Goal: Information Seeking & Learning: Learn about a topic

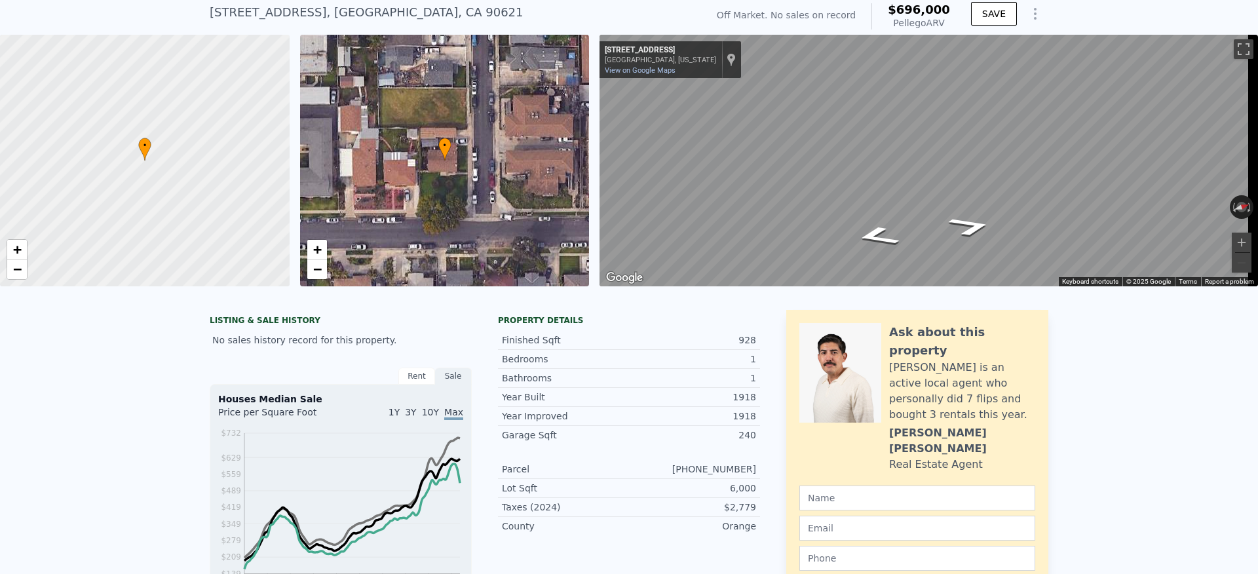
scroll to position [5, 0]
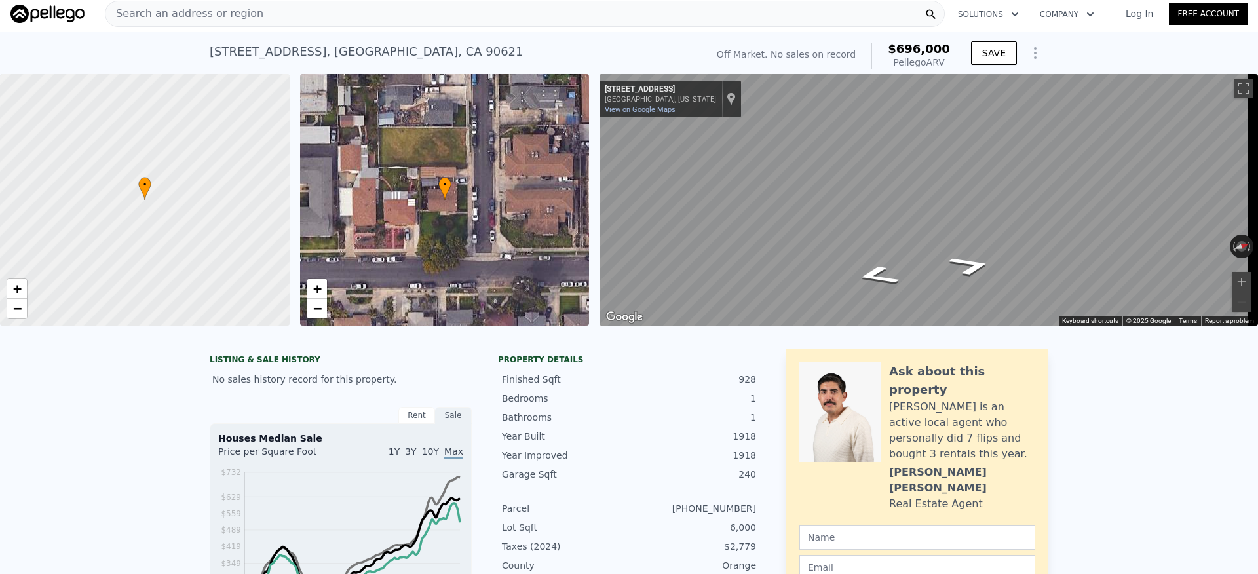
click at [297, 20] on div "Search an address or region" at bounding box center [525, 14] width 840 height 26
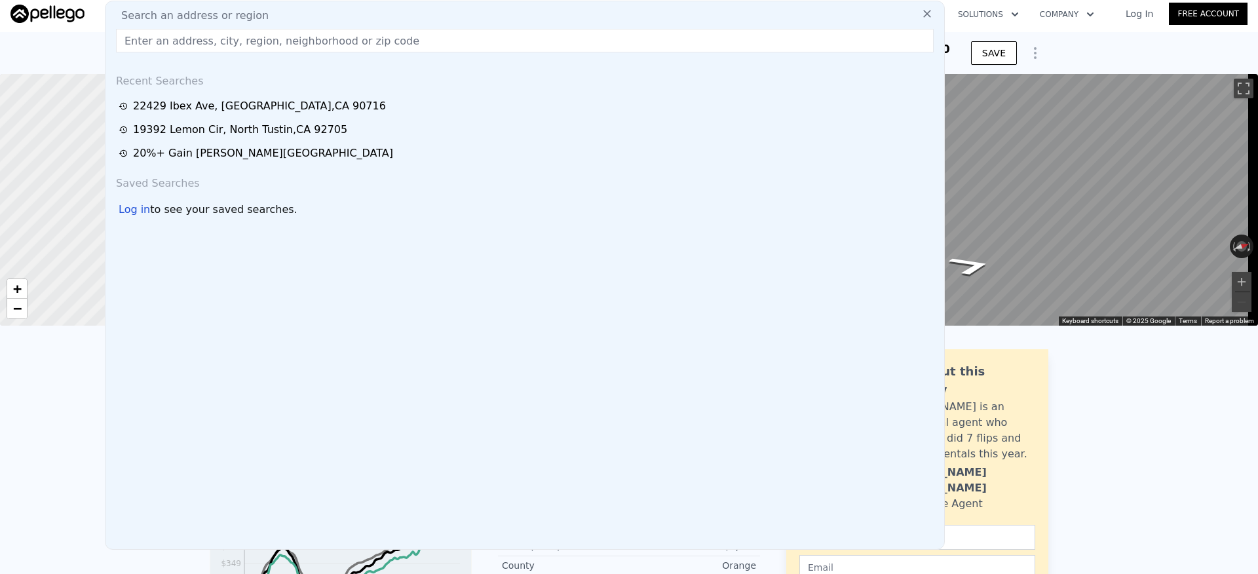
click at [224, 39] on input "text" at bounding box center [525, 41] width 818 height 24
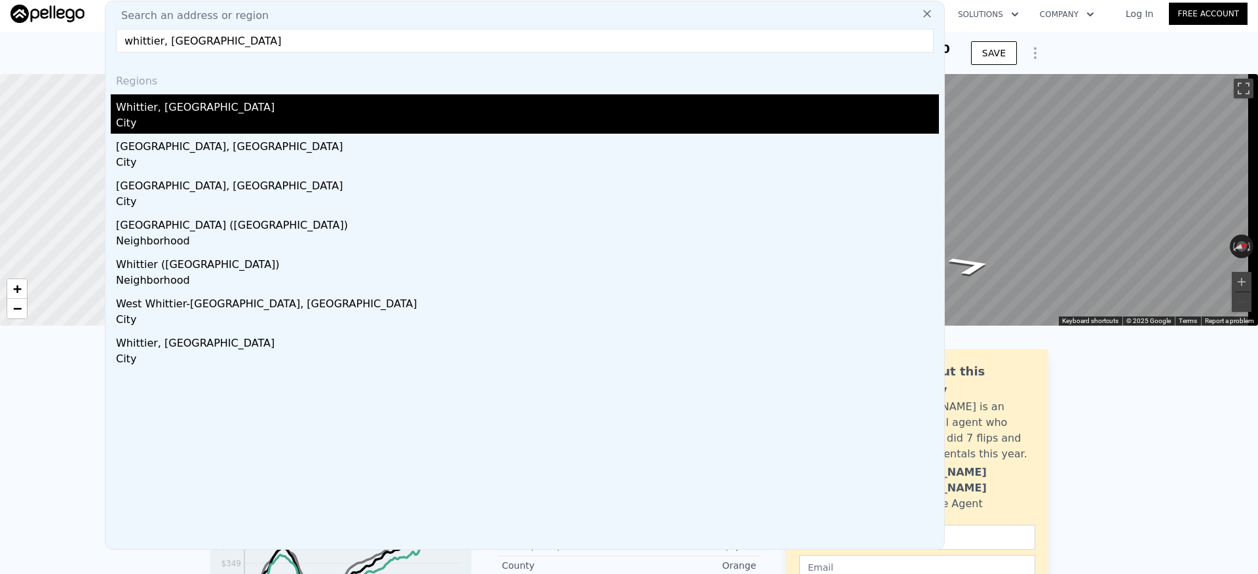
type input "whittier, ca"
click at [246, 111] on div "Whittier, CA" at bounding box center [527, 104] width 823 height 21
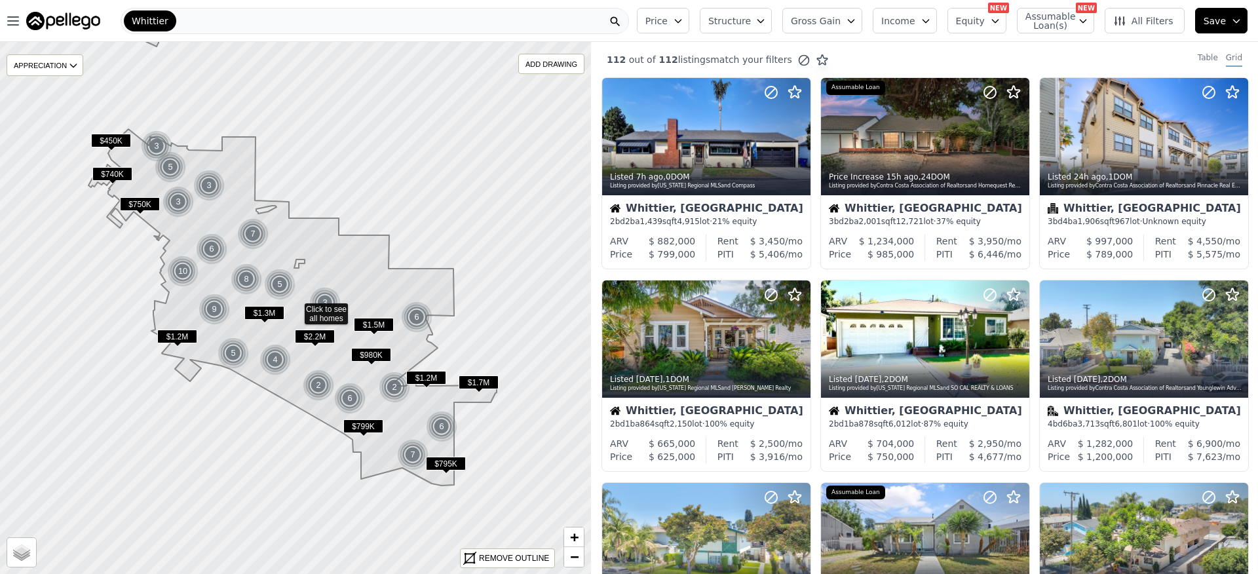
drag, startPoint x: 831, startPoint y: 29, endPoint x: 844, endPoint y: 32, distance: 12.7
click at [831, 29] on button "Gross Gain" at bounding box center [823, 21] width 80 height 26
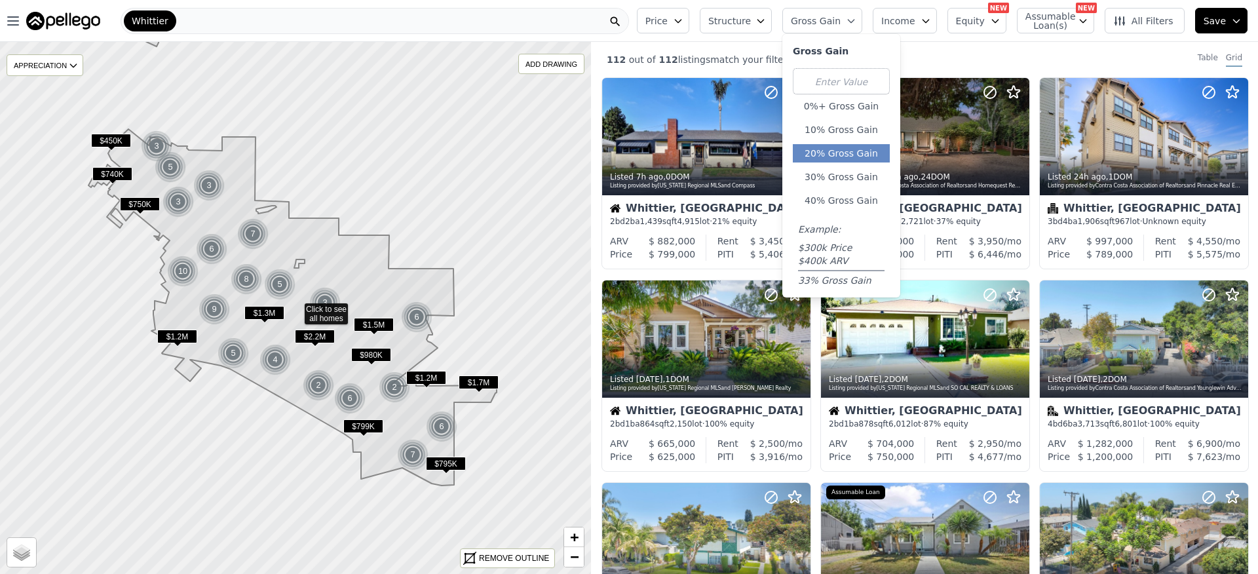
click at [872, 159] on button "20% Gross Gain" at bounding box center [841, 153] width 97 height 18
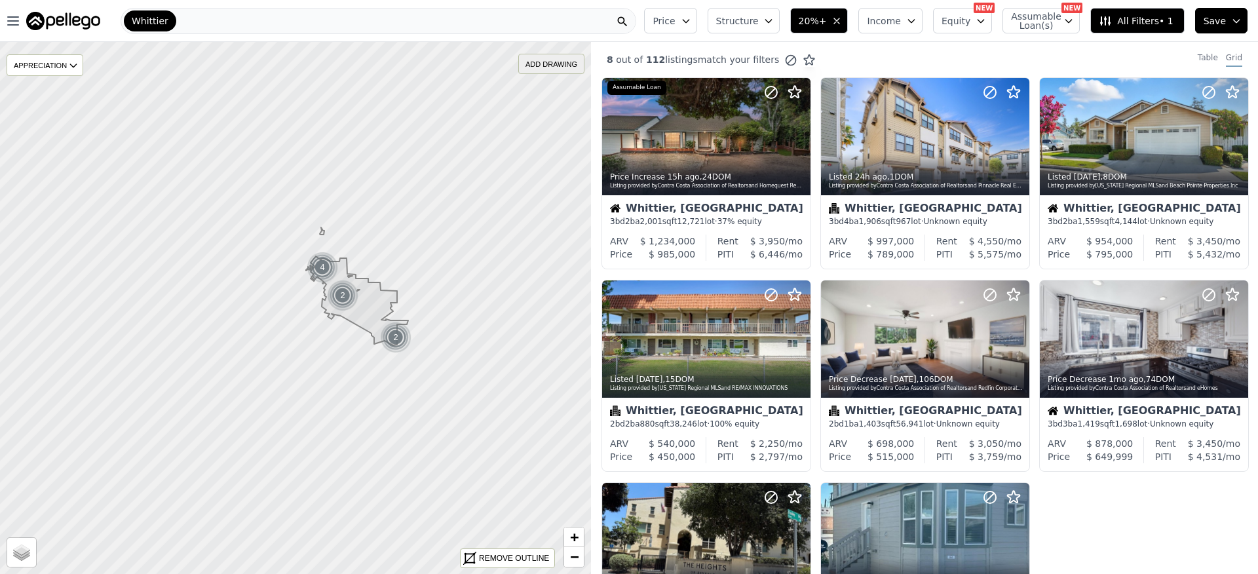
click at [555, 66] on div "ADD DRAWING" at bounding box center [551, 63] width 65 height 19
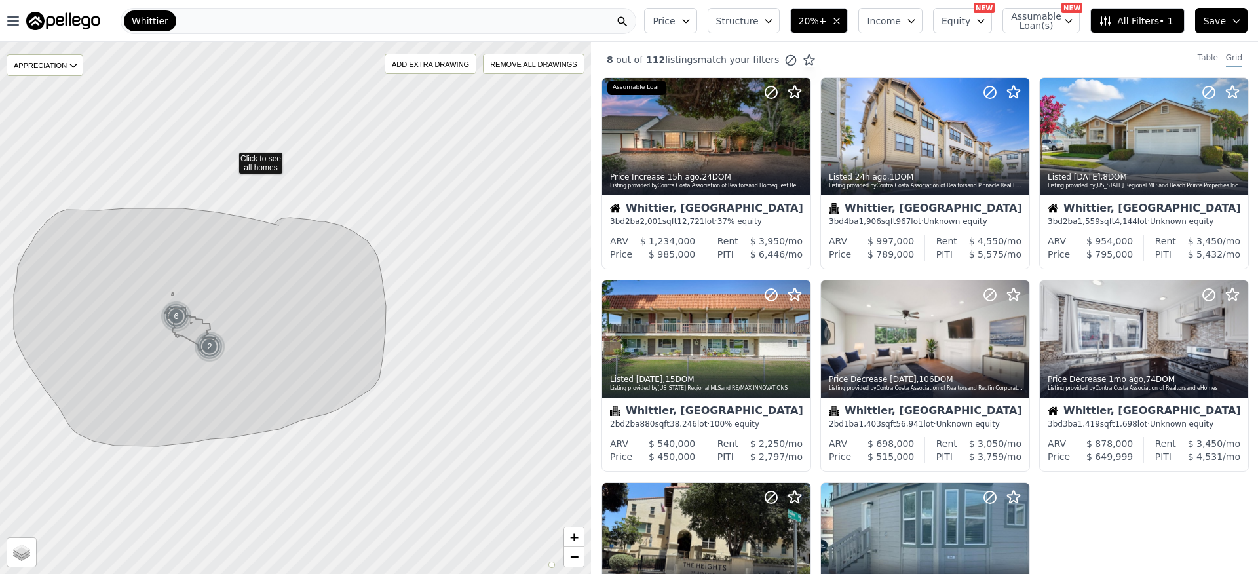
click at [230, 157] on icon at bounding box center [295, 308] width 713 height 642
click at [123, 477] on div at bounding box center [295, 308] width 709 height 638
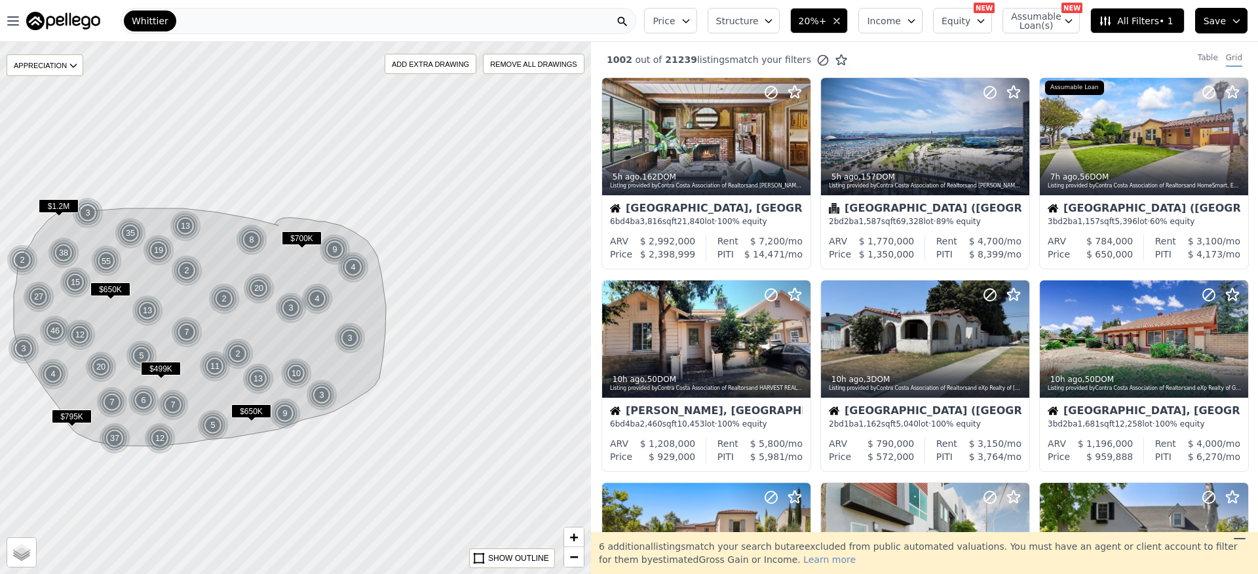
click at [693, 26] on button "Price" at bounding box center [670, 21] width 52 height 26
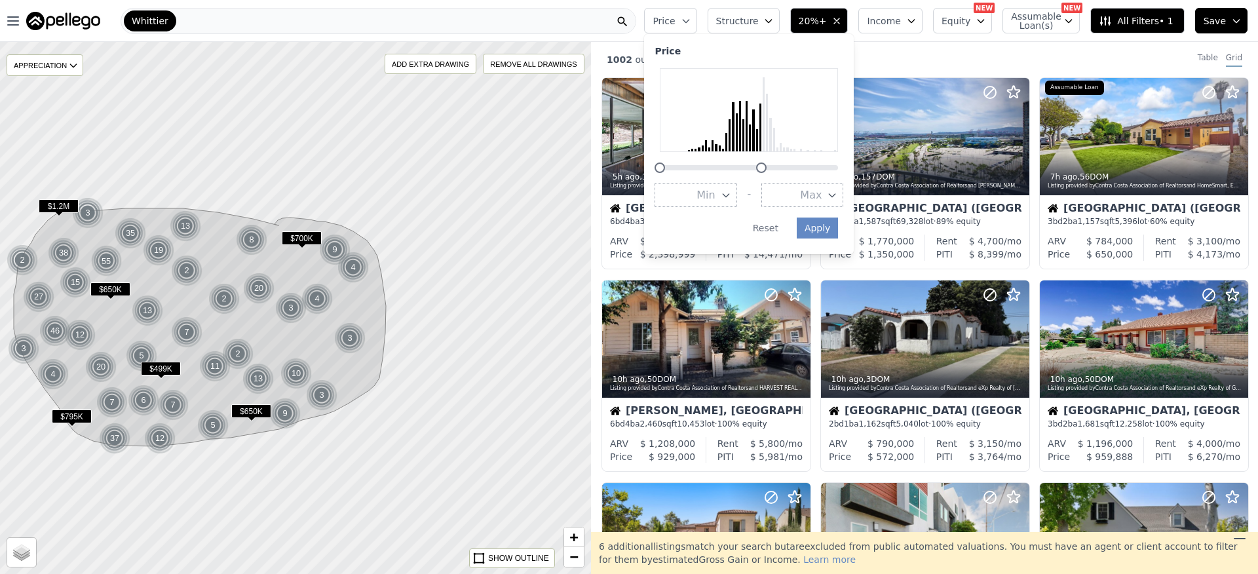
drag, startPoint x: 846, startPoint y: 169, endPoint x: 679, endPoint y: 172, distance: 166.5
click at [771, 174] on div "Price Min - Max Apply Reset" at bounding box center [749, 144] width 210 height 220
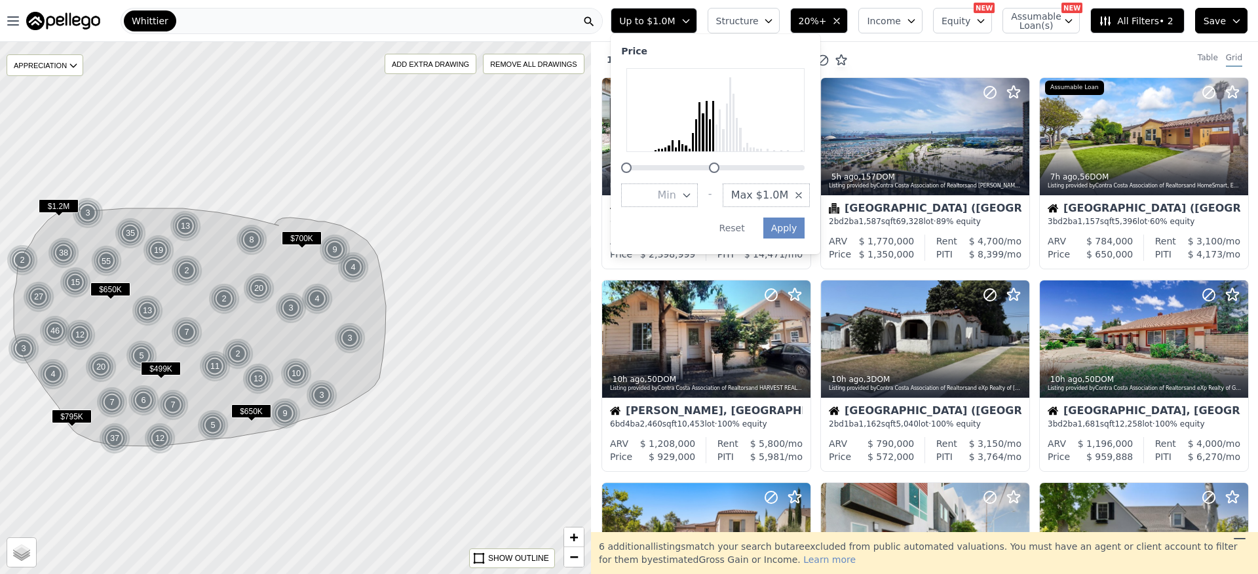
drag, startPoint x: 739, startPoint y: 168, endPoint x: 724, endPoint y: 173, distance: 15.8
click at [724, 173] on div "Price Min - Max $1.0M Apply Reset" at bounding box center [716, 144] width 210 height 220
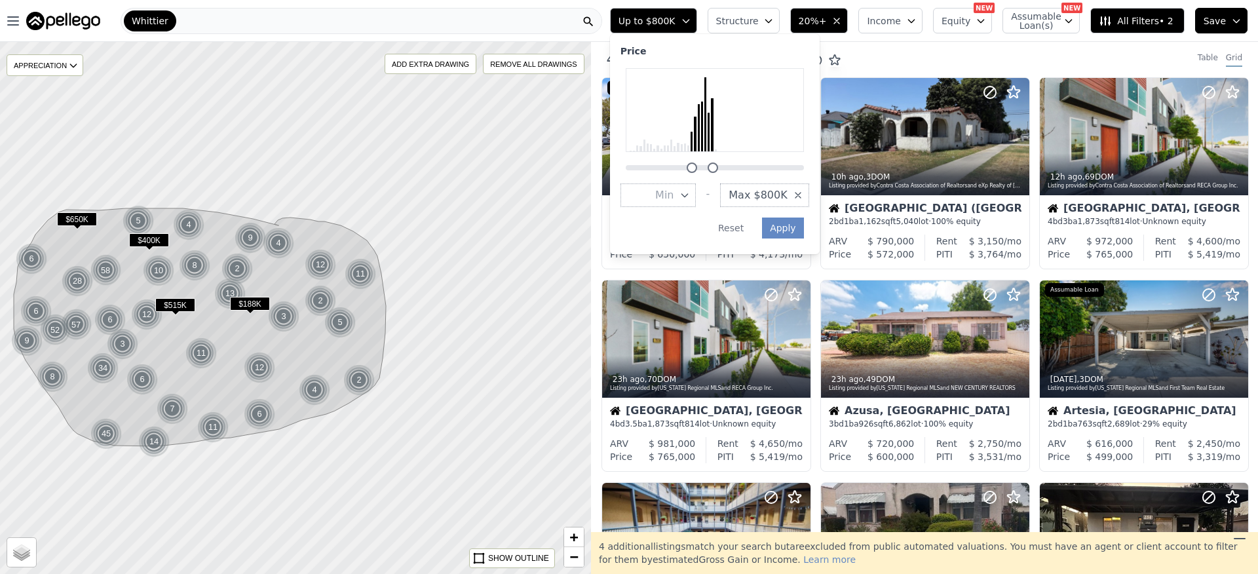
drag, startPoint x: 638, startPoint y: 170, endPoint x: 709, endPoint y: 168, distance: 70.8
click at [697, 163] on div at bounding box center [692, 168] width 10 height 10
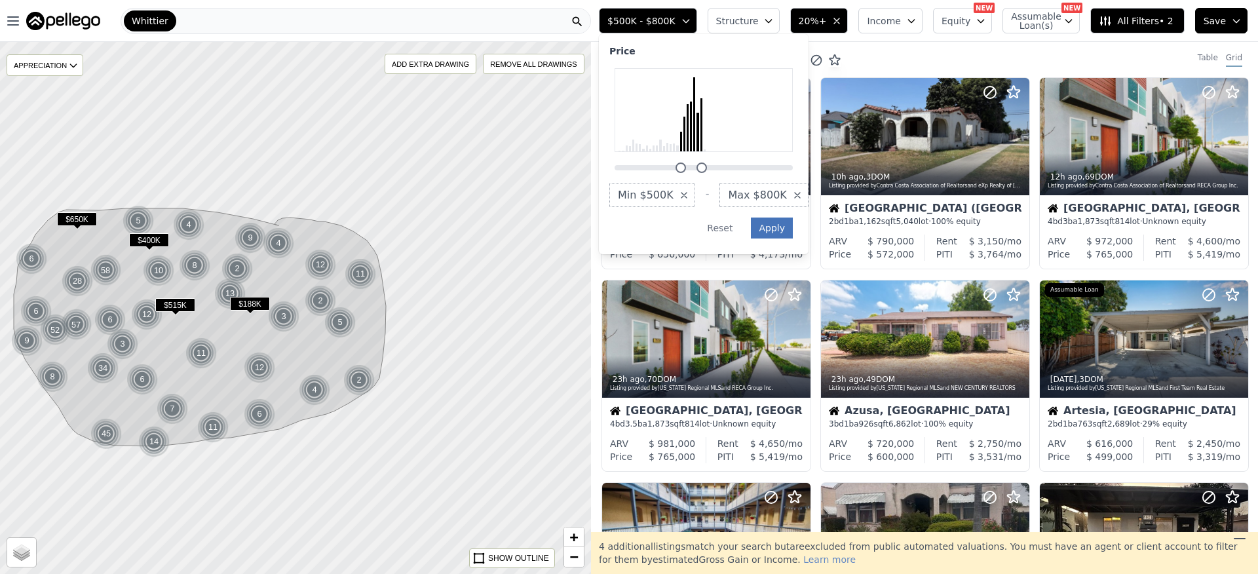
click at [792, 229] on button "Apply" at bounding box center [772, 228] width 42 height 21
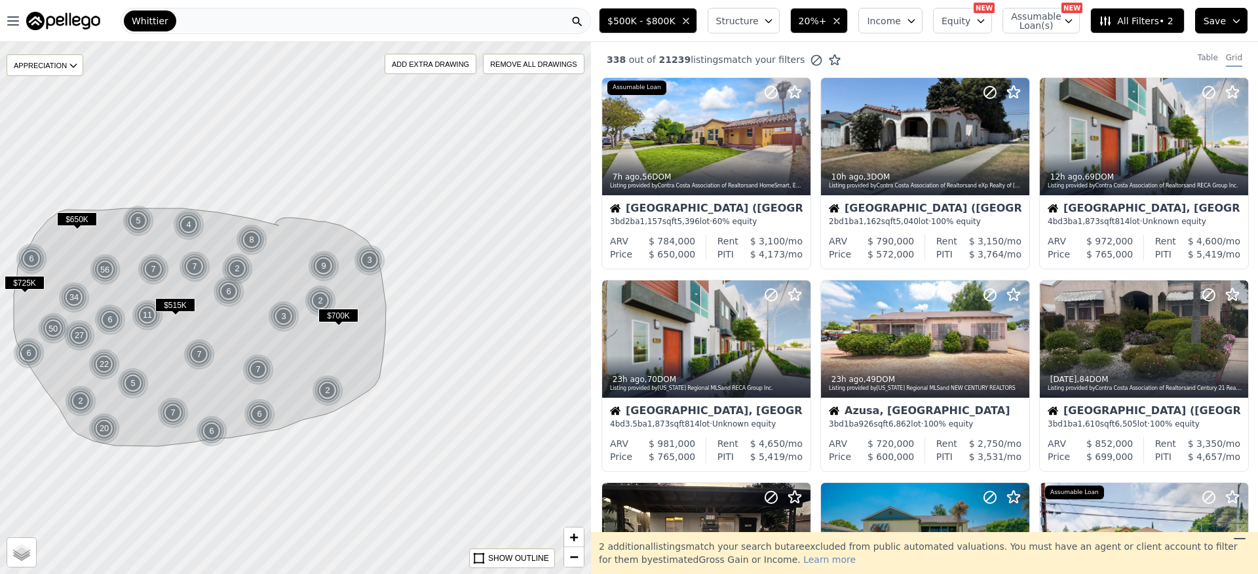
click at [747, 20] on span "Structure" at bounding box center [737, 20] width 42 height 13
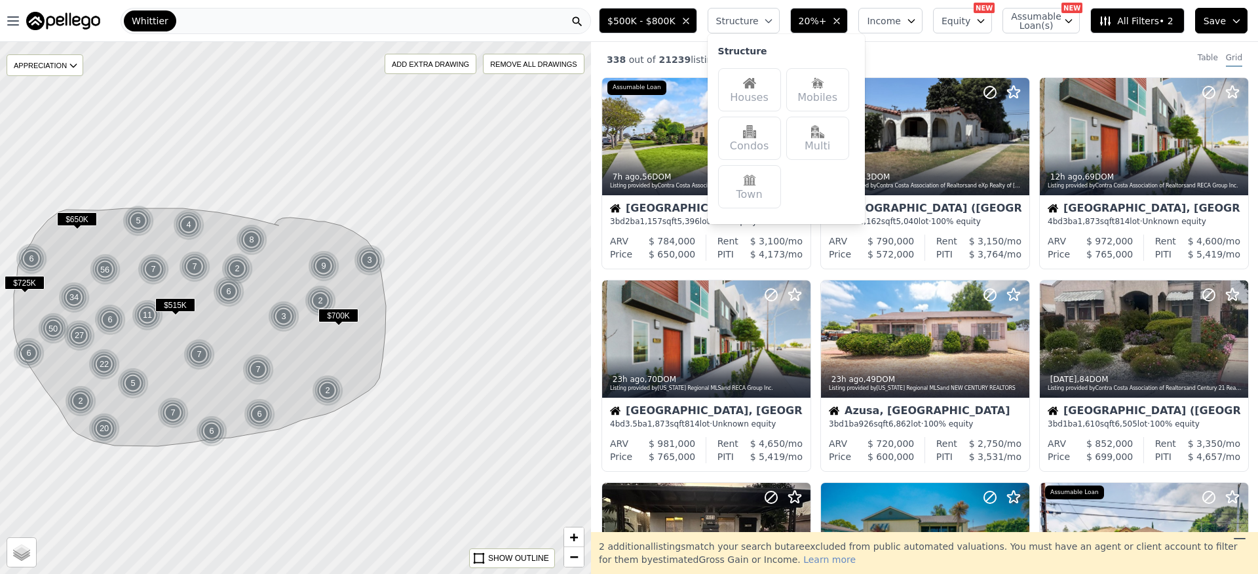
click at [768, 83] on div "Houses" at bounding box center [749, 89] width 63 height 43
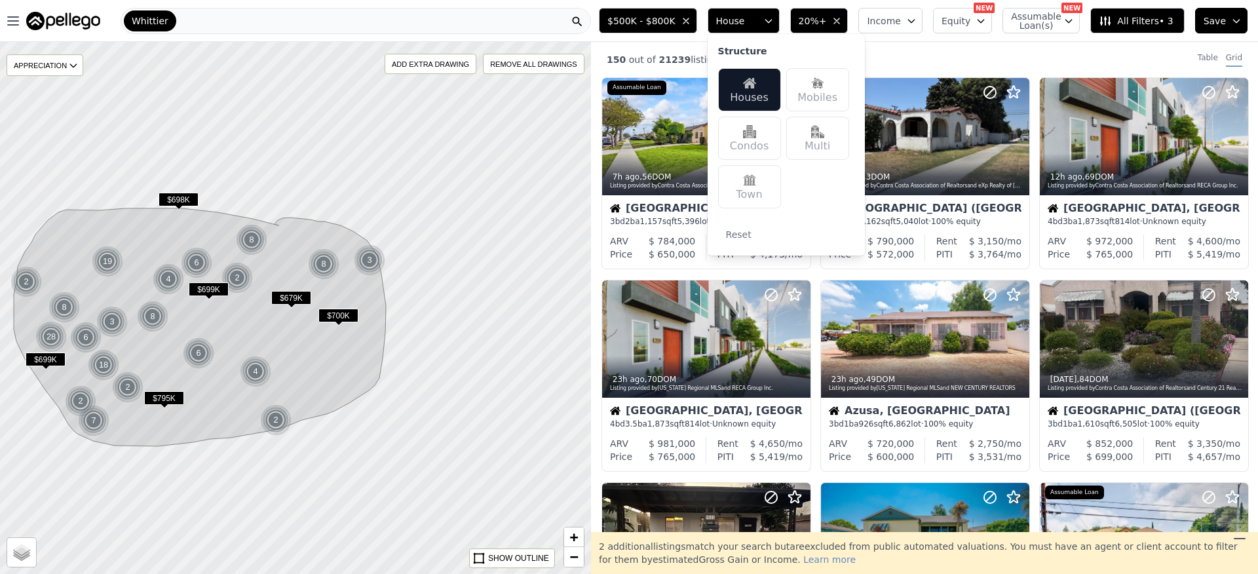
click at [992, 52] on div "150 out of 21239 listings match your filters Table Grid" at bounding box center [924, 59] width 667 height 35
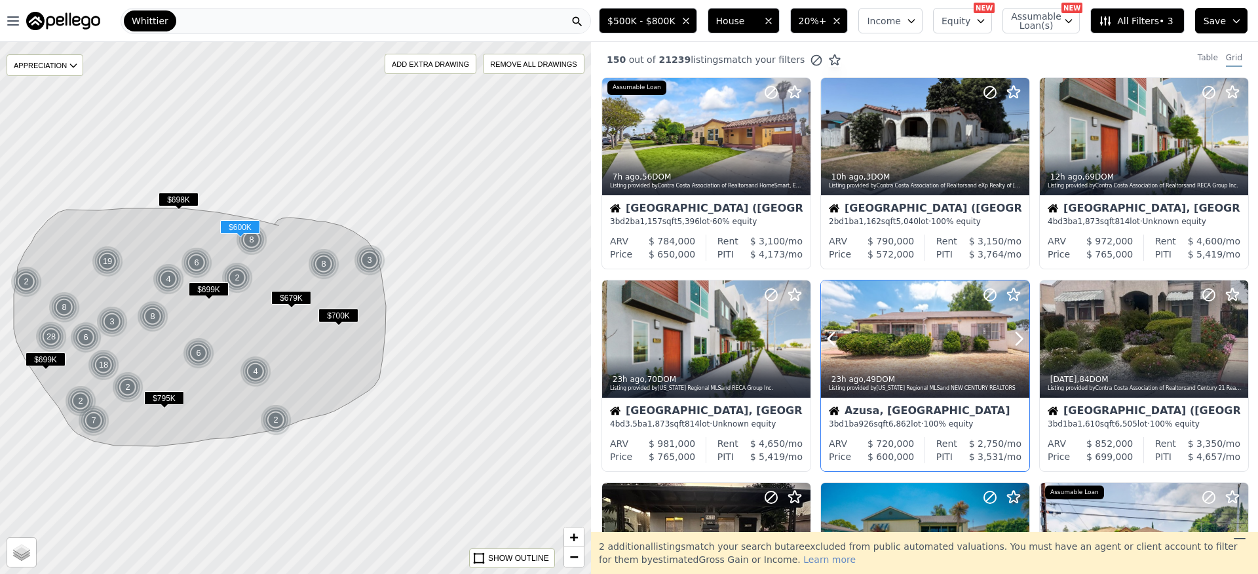
click at [888, 298] on div at bounding box center [925, 339] width 208 height 117
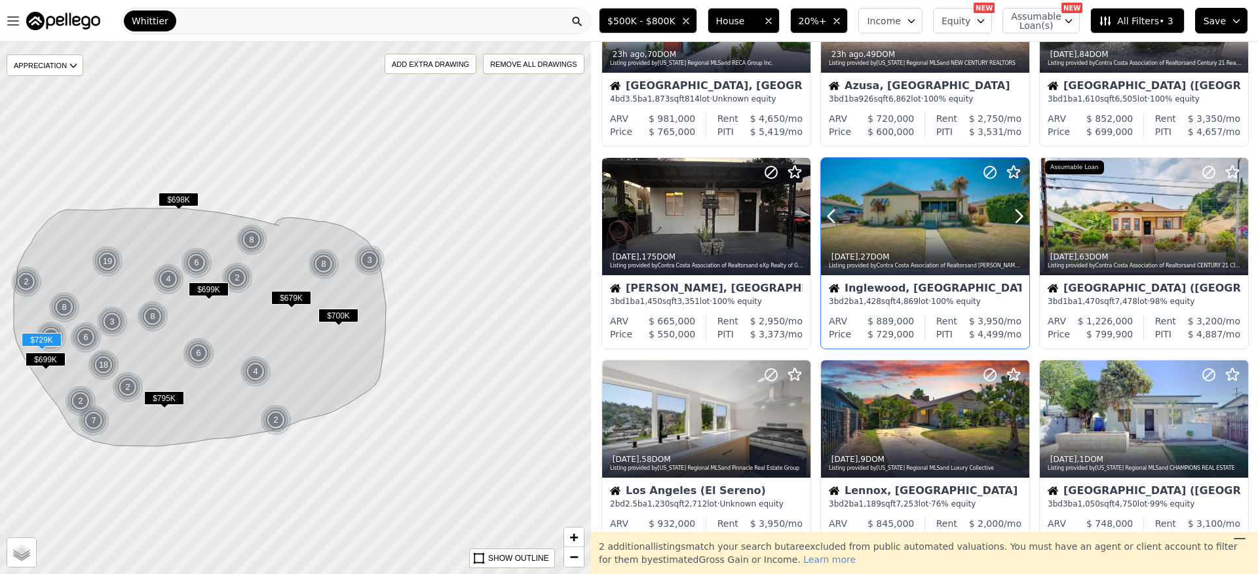
scroll to position [328, 0]
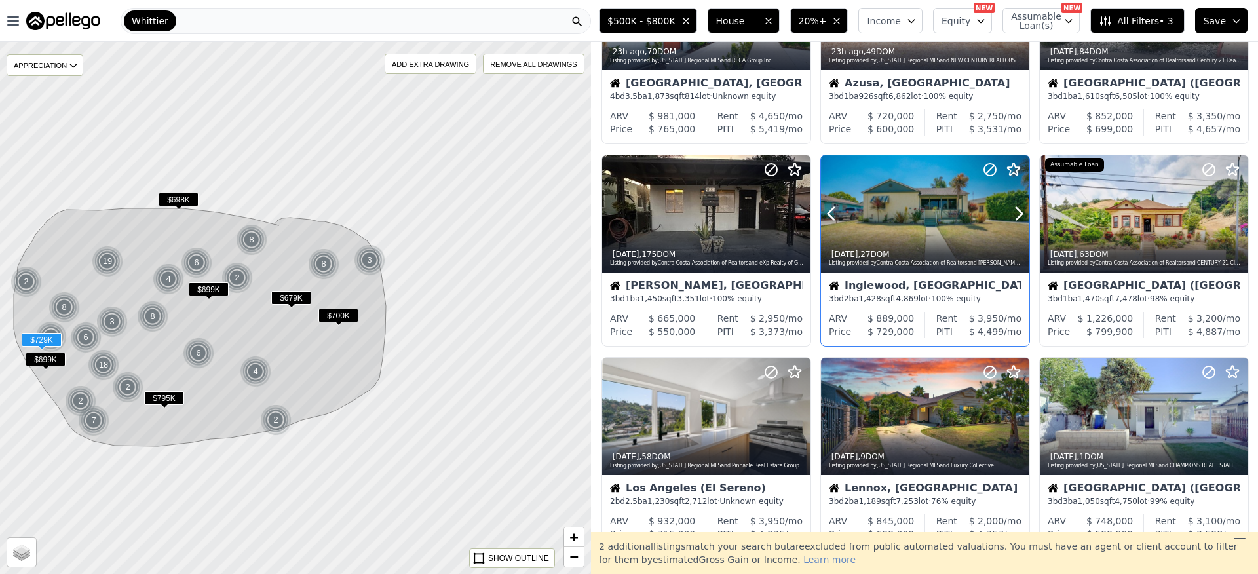
click at [880, 207] on div at bounding box center [925, 213] width 208 height 117
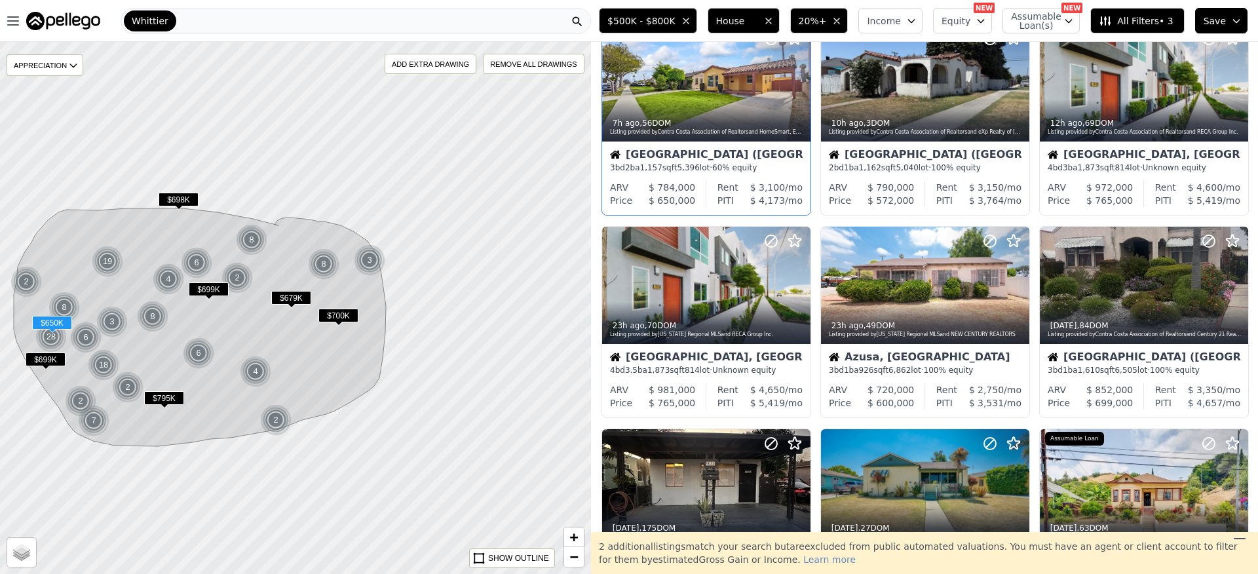
scroll to position [0, 0]
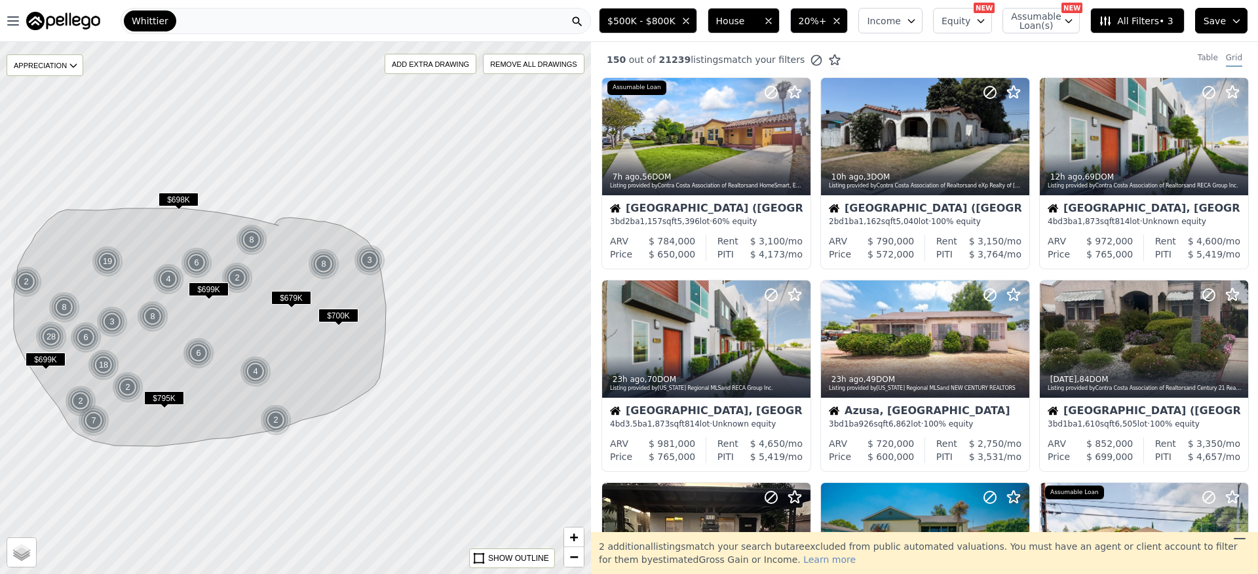
click at [825, 19] on span "20%+" at bounding box center [813, 20] width 28 height 13
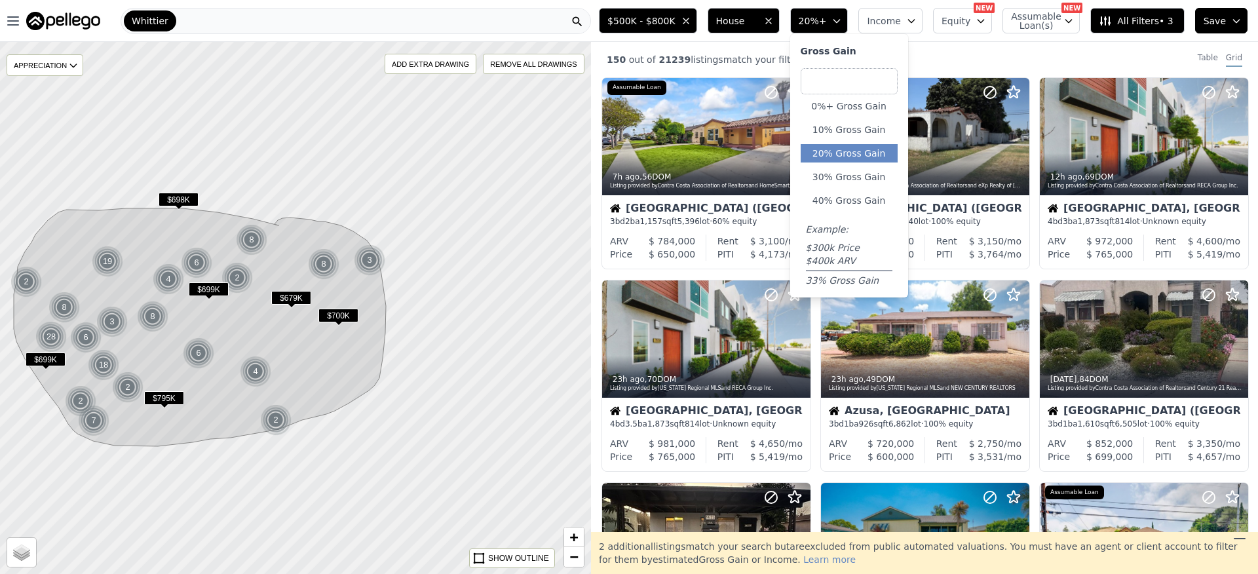
click at [855, 83] on input "number" at bounding box center [849, 81] width 97 height 26
type input "25"
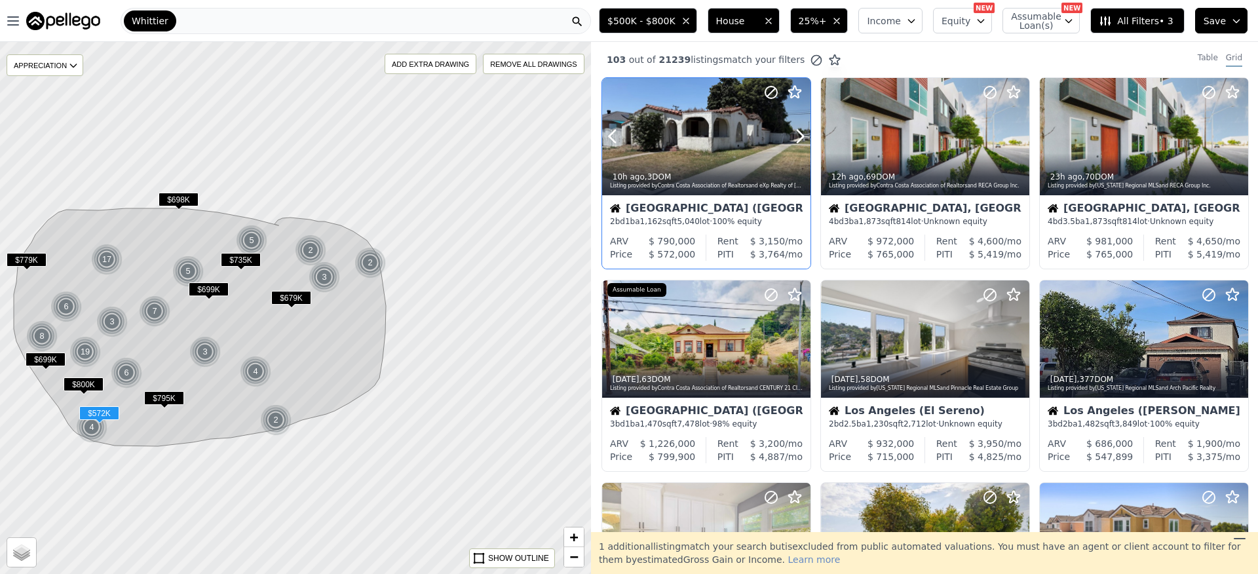
click at [712, 152] on div at bounding box center [706, 136] width 208 height 117
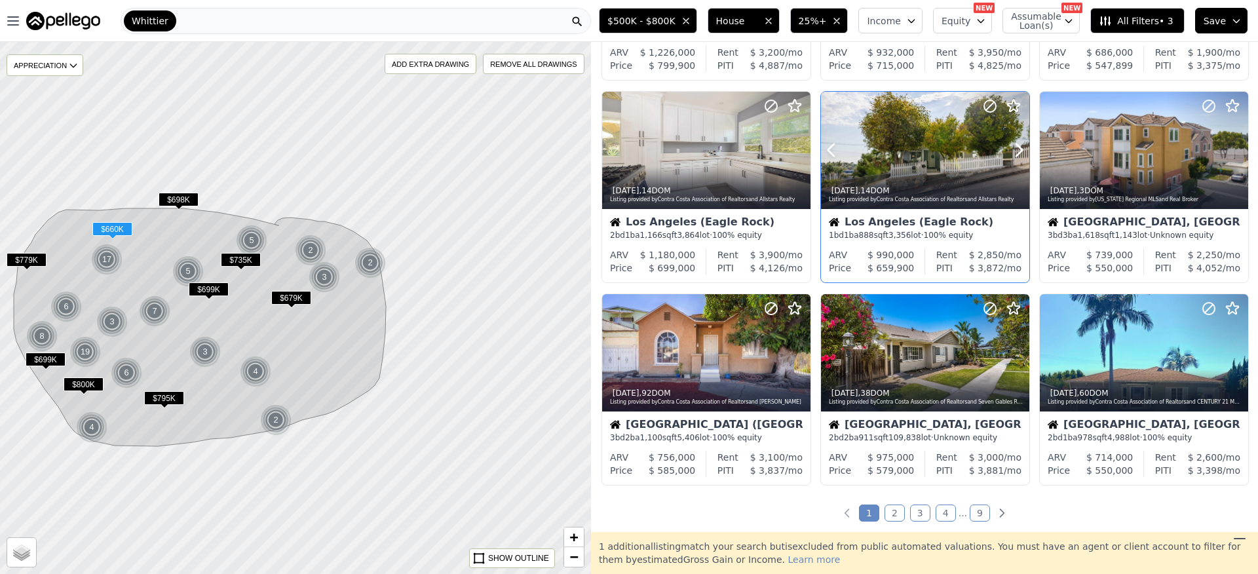
scroll to position [458, 0]
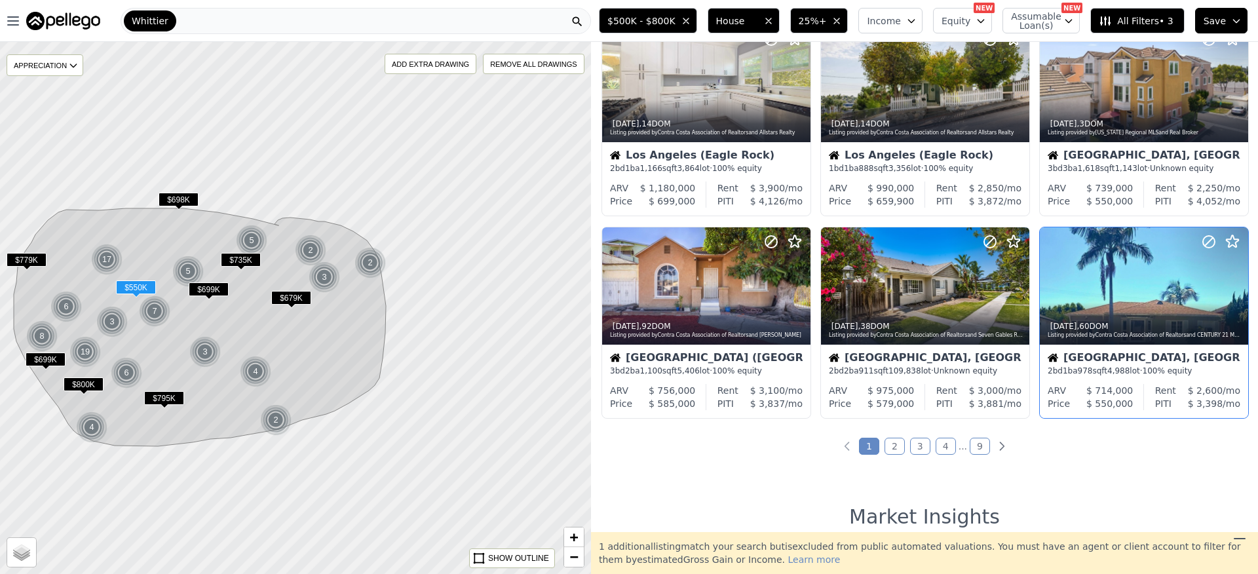
click at [1112, 307] on div at bounding box center [1144, 315] width 208 height 24
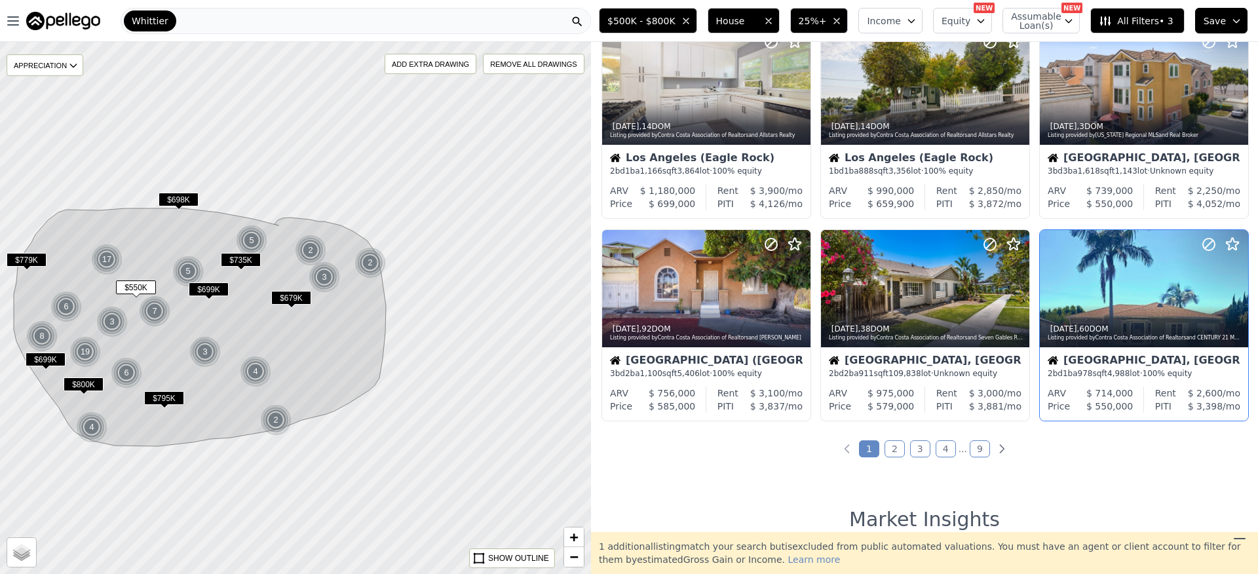
click at [1121, 307] on div at bounding box center [1144, 317] width 208 height 24
click at [895, 266] on div at bounding box center [925, 288] width 208 height 117
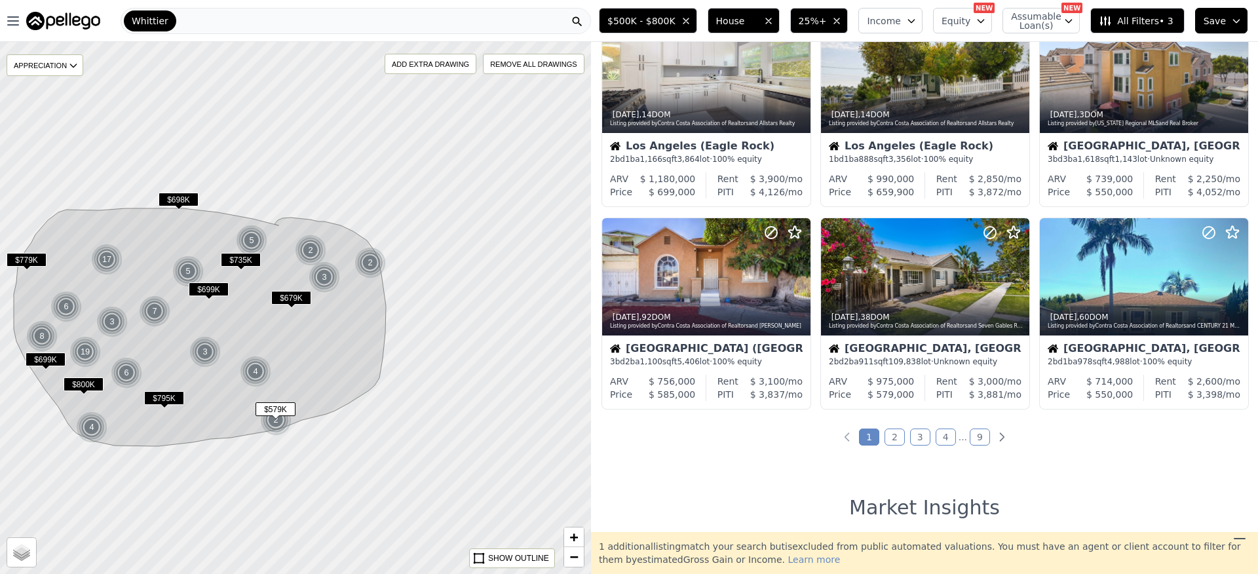
scroll to position [470, 0]
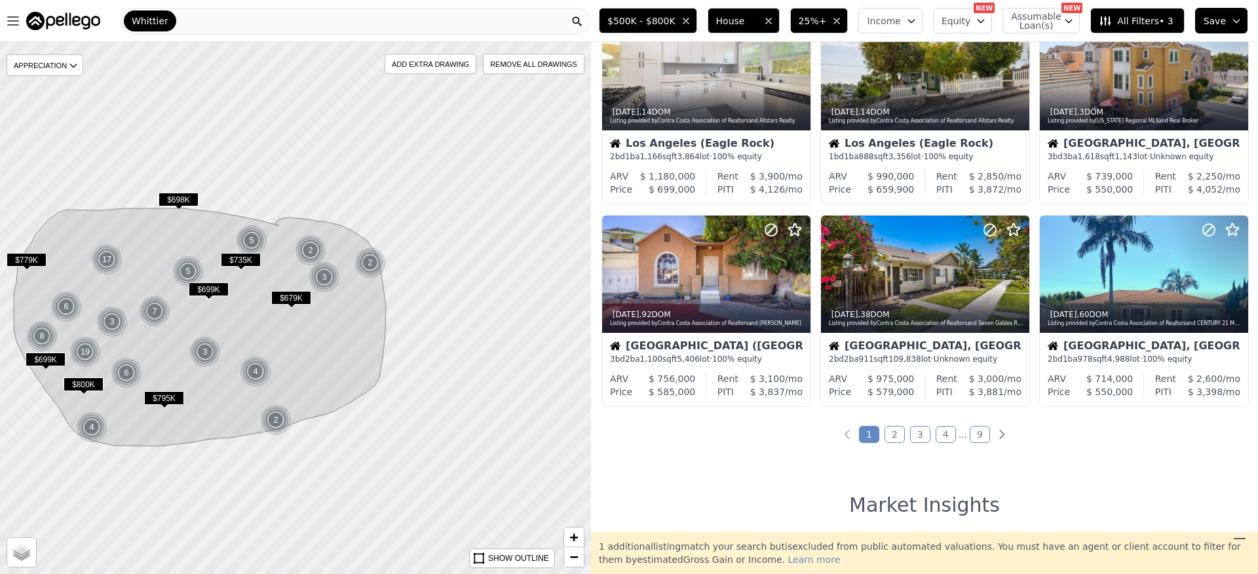
click at [892, 431] on link "2" at bounding box center [895, 434] width 20 height 17
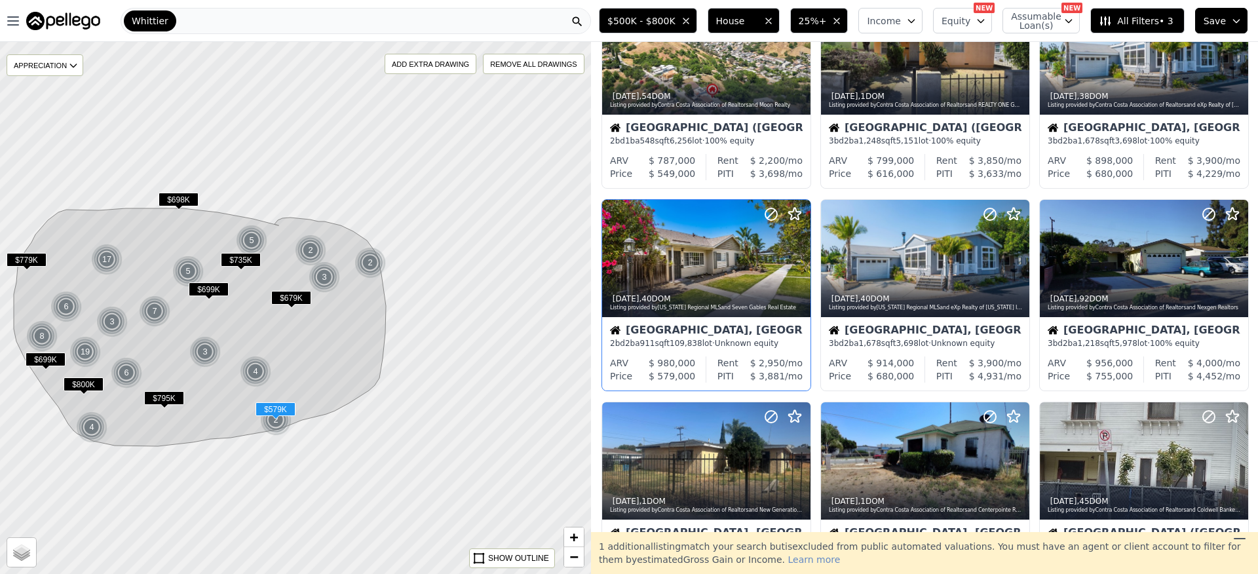
scroll to position [149, 0]
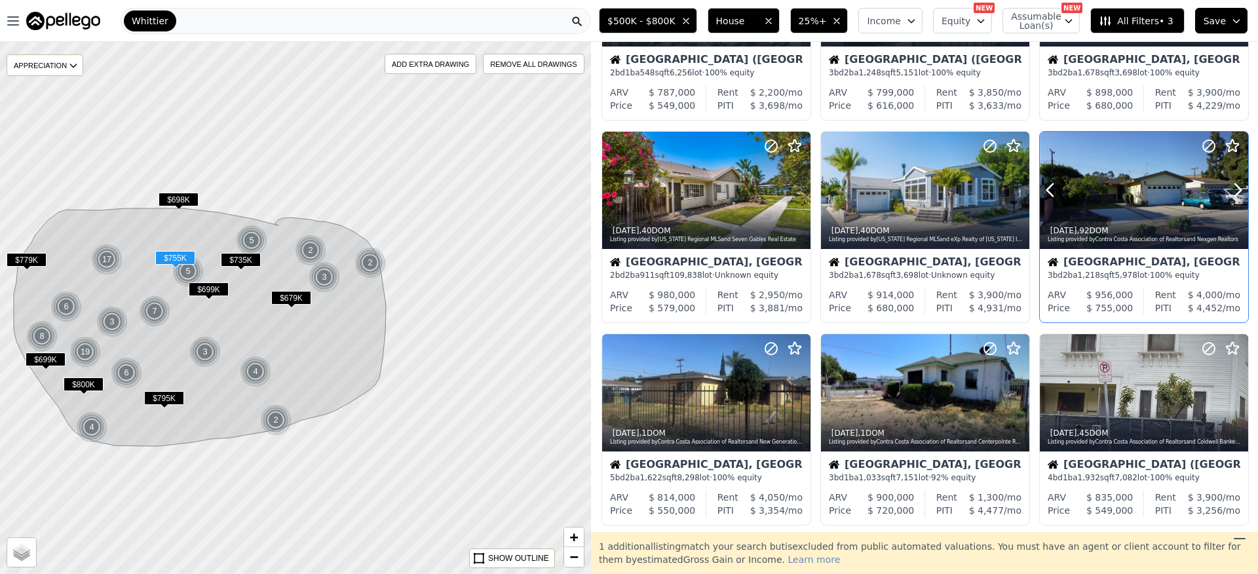
click at [1089, 207] on div at bounding box center [1144, 219] width 208 height 24
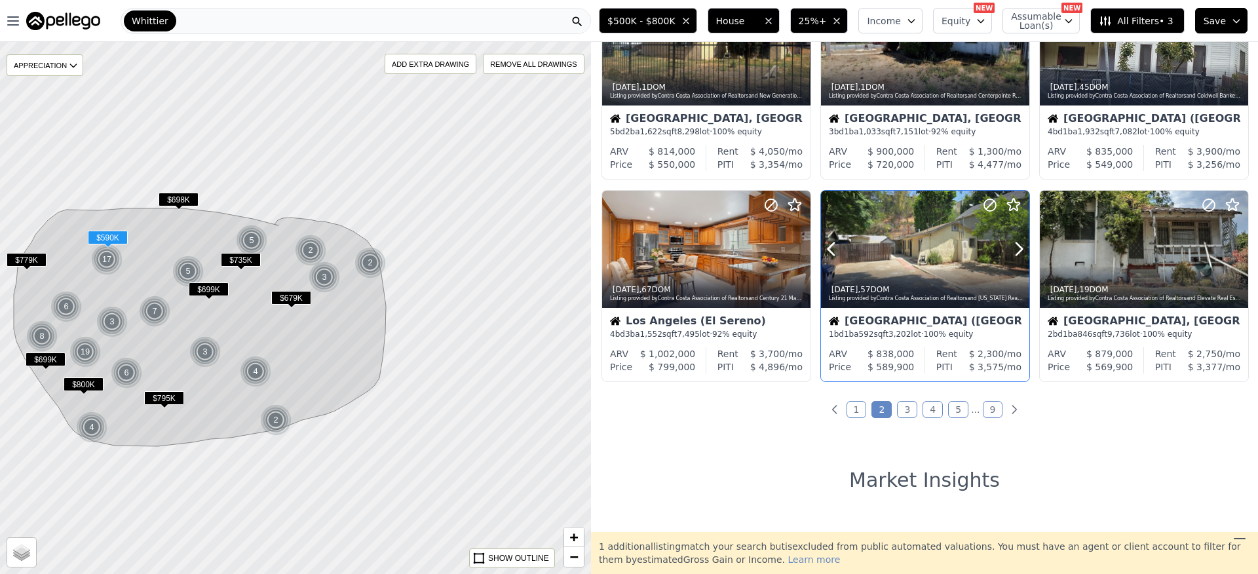
scroll to position [507, 0]
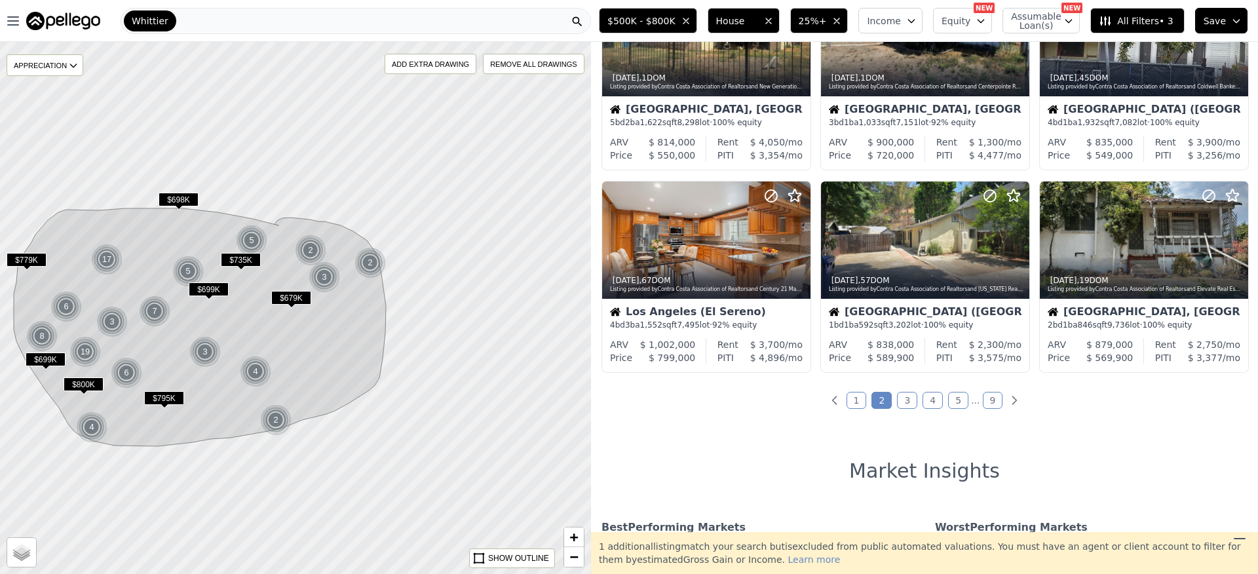
click at [897, 400] on link "3" at bounding box center [907, 400] width 20 height 17
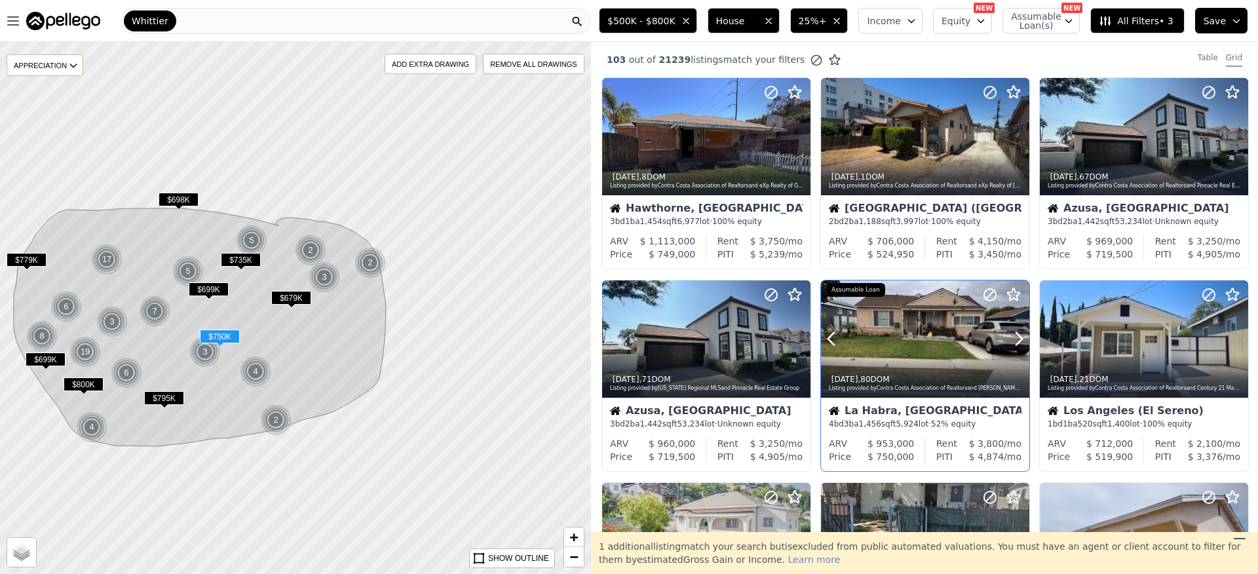
scroll to position [3, 0]
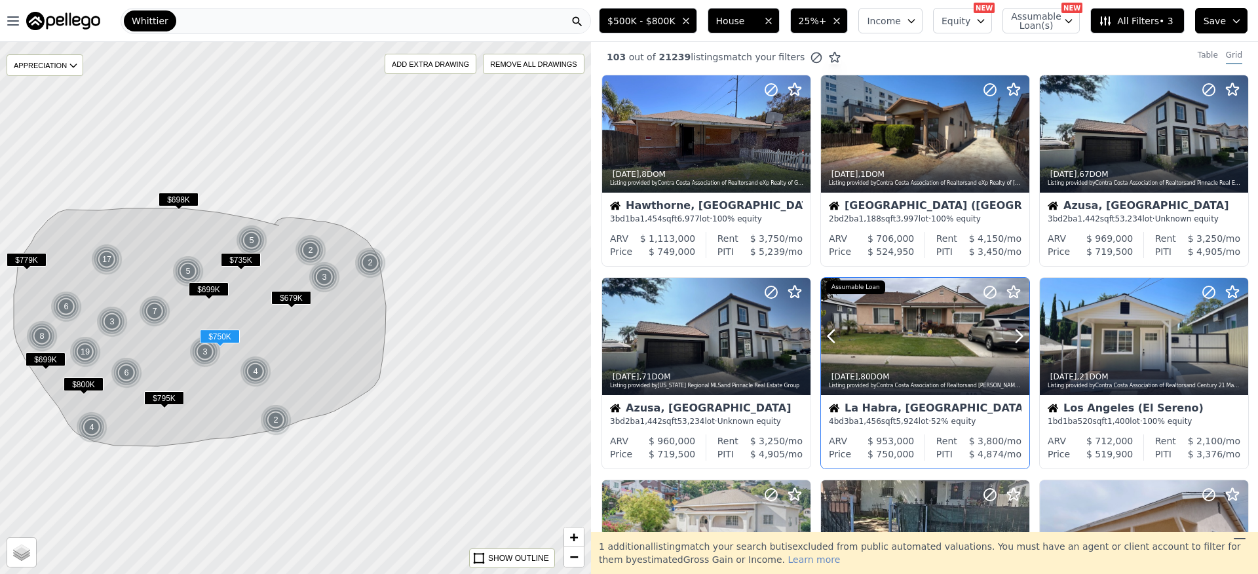
click at [912, 355] on div at bounding box center [925, 365] width 208 height 24
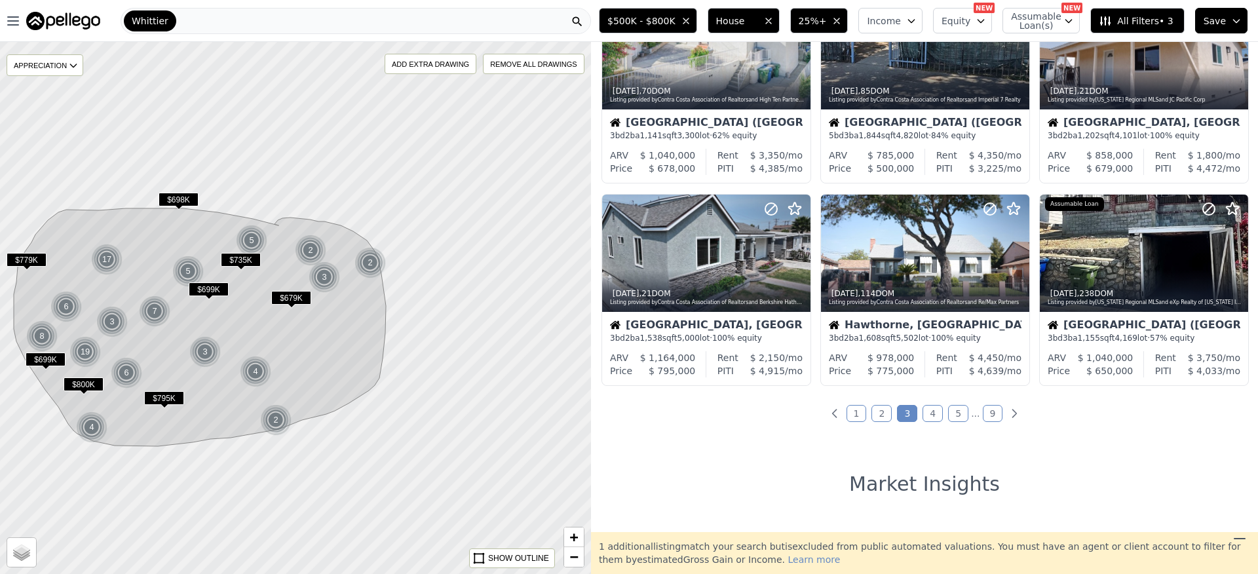
scroll to position [536, 0]
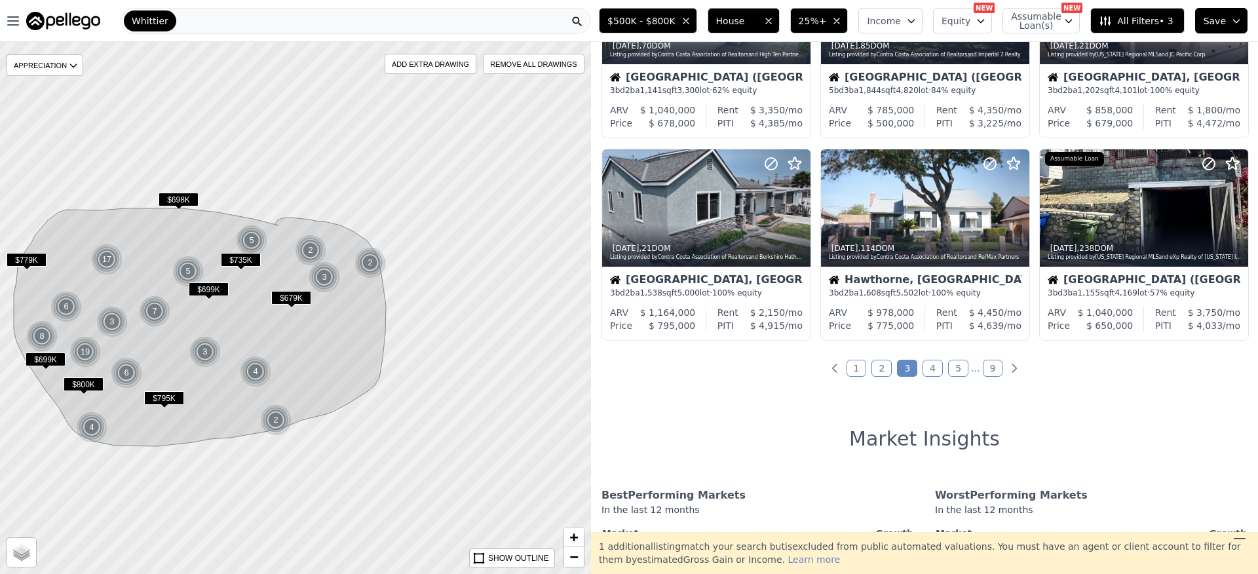
click at [933, 365] on link "4" at bounding box center [933, 368] width 20 height 17
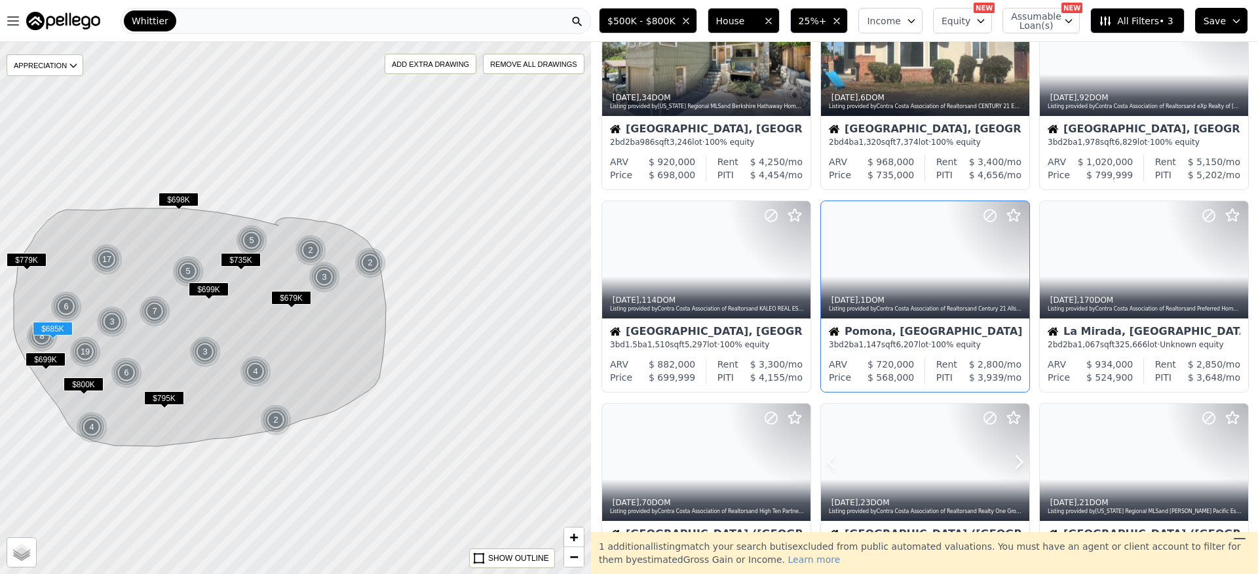
scroll to position [0, 0]
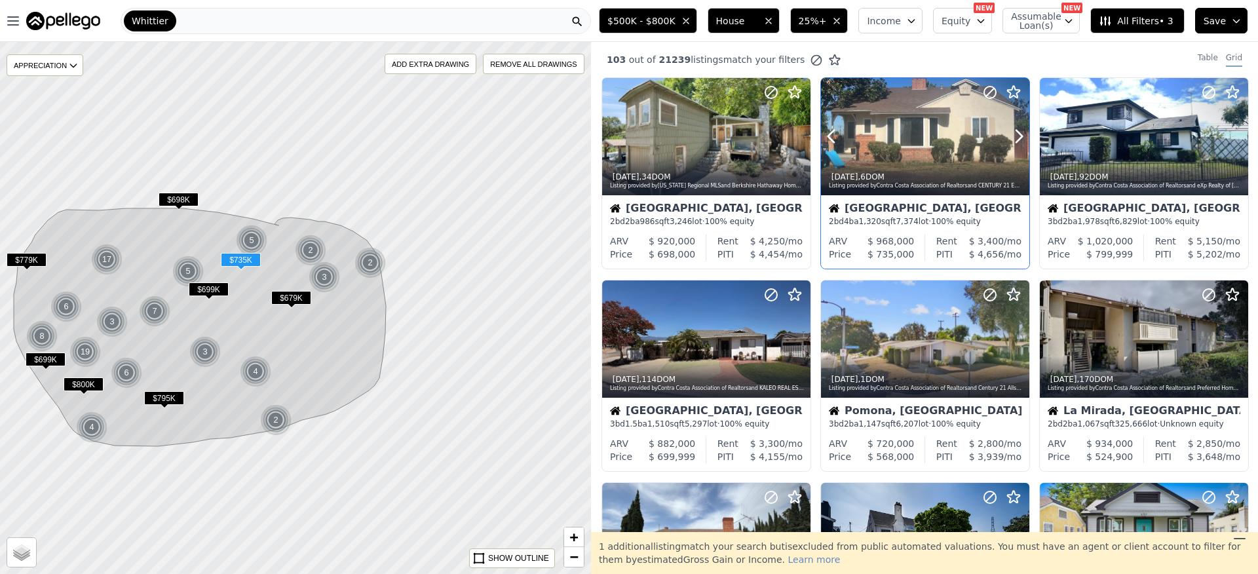
click at [896, 166] on div "2w ago , 6 DOM Listing provided by Contra Costa Association of Realtors and CEN…" at bounding box center [925, 179] width 208 height 31
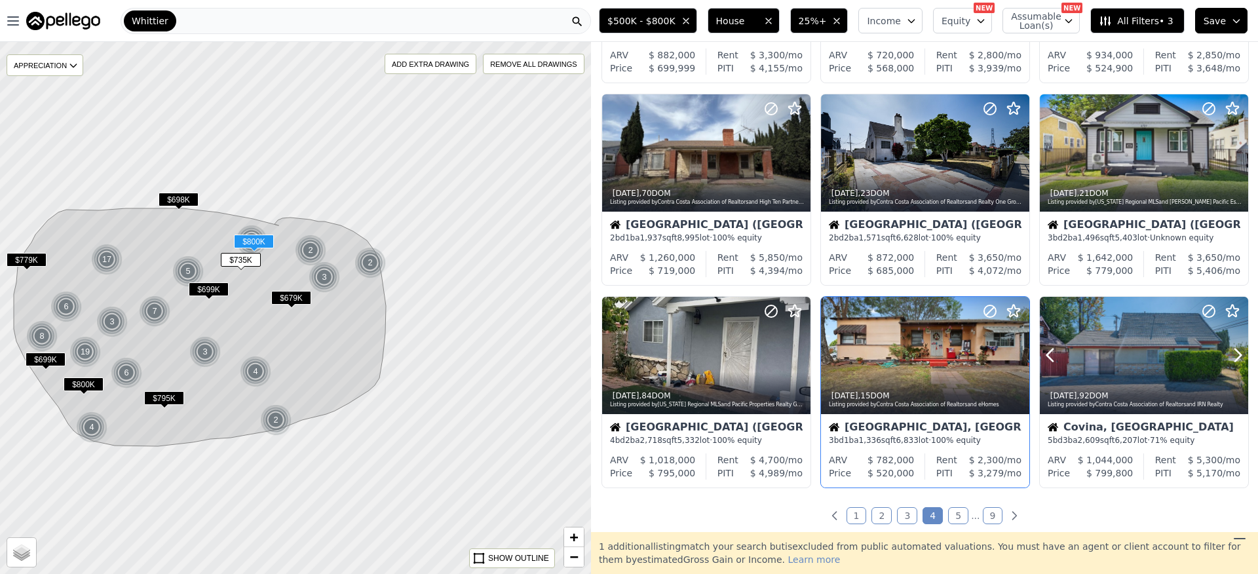
scroll to position [391, 0]
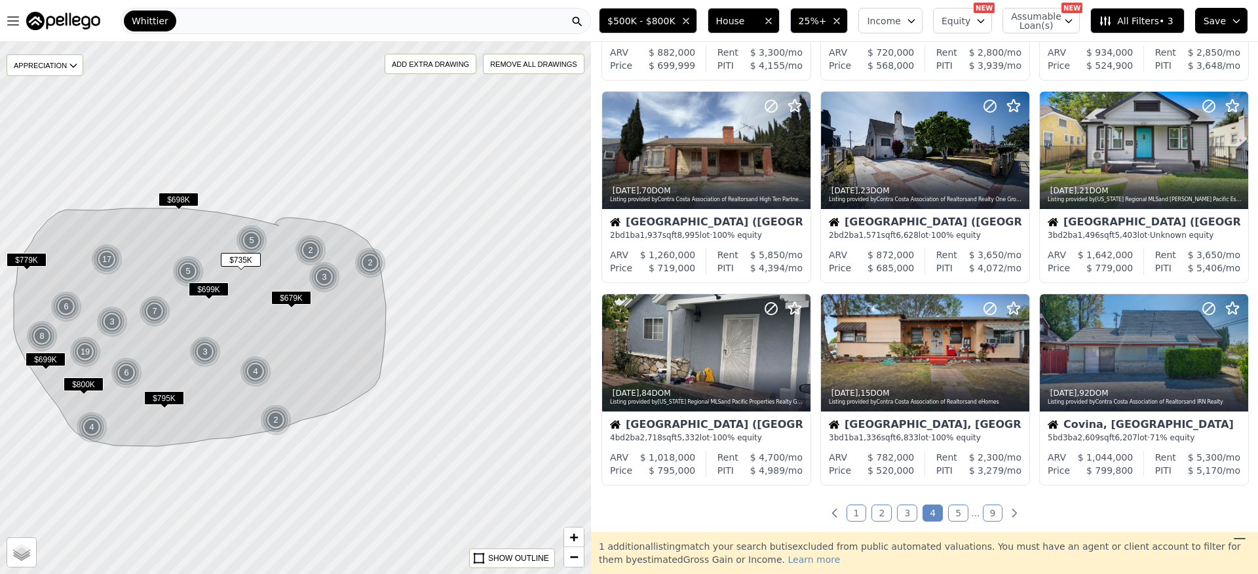
click at [952, 516] on link "5" at bounding box center [958, 513] width 20 height 17
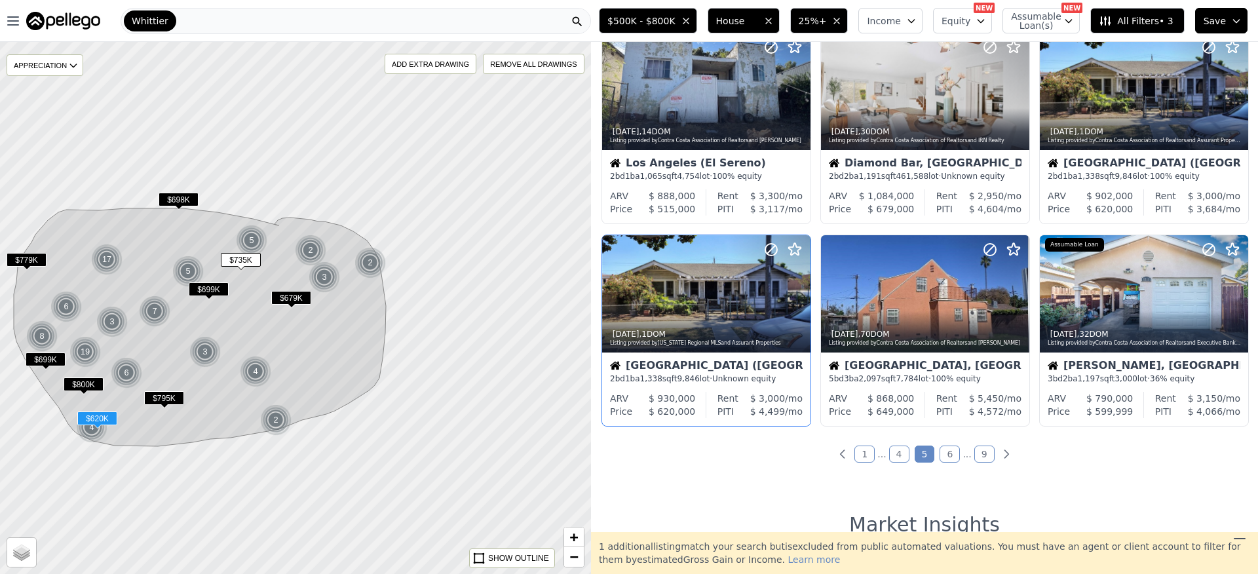
scroll to position [460, 0]
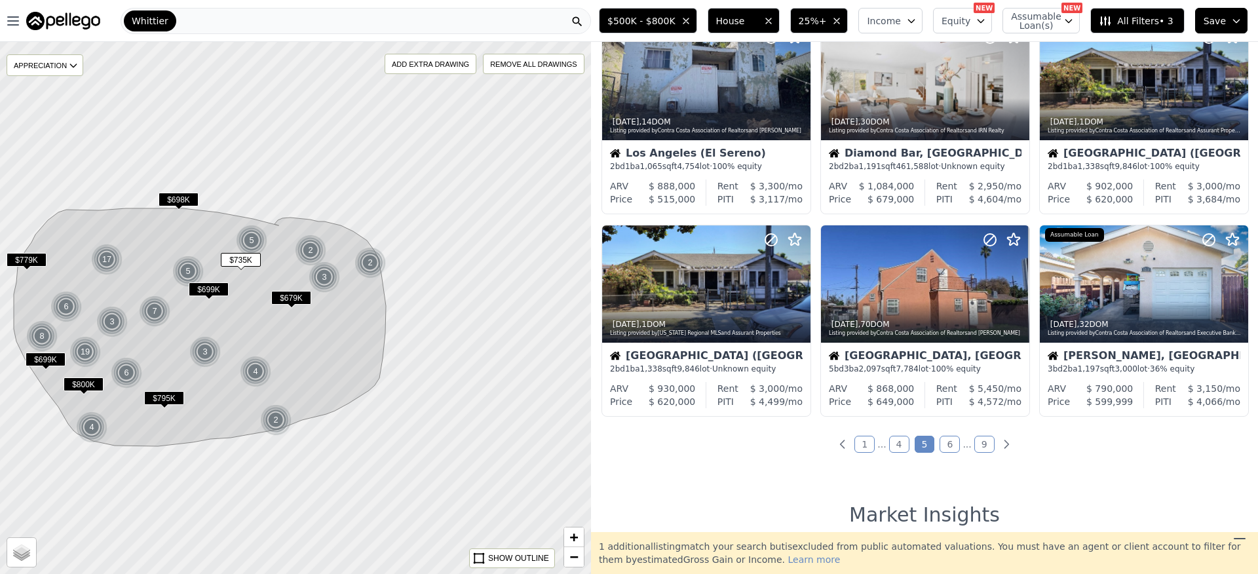
click at [948, 445] on link "6" at bounding box center [950, 444] width 20 height 17
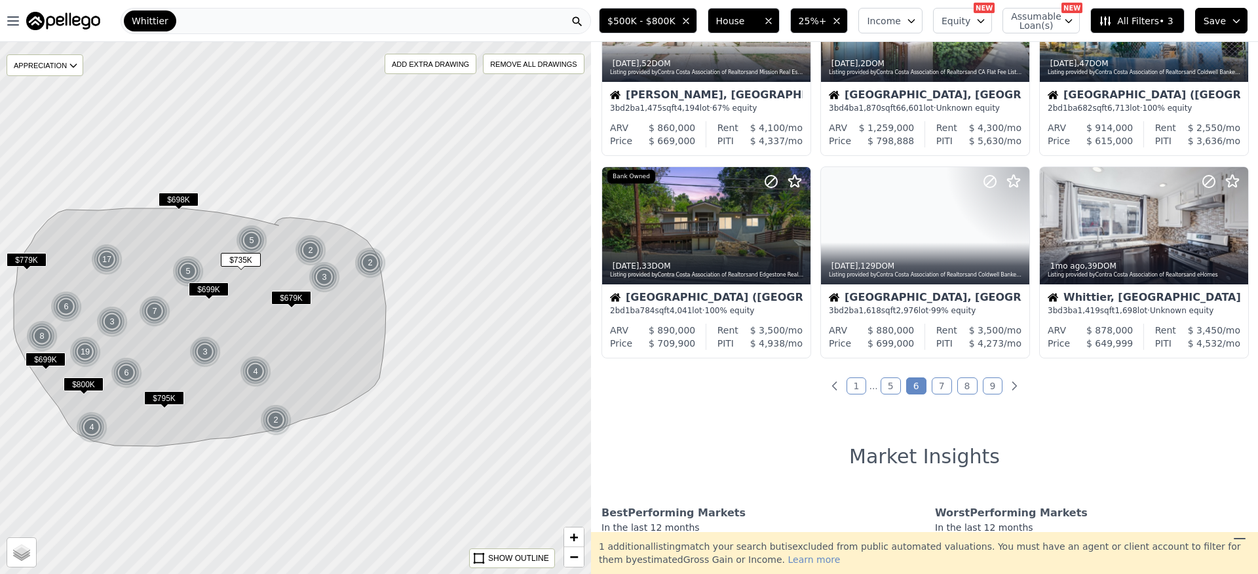
scroll to position [542, 0]
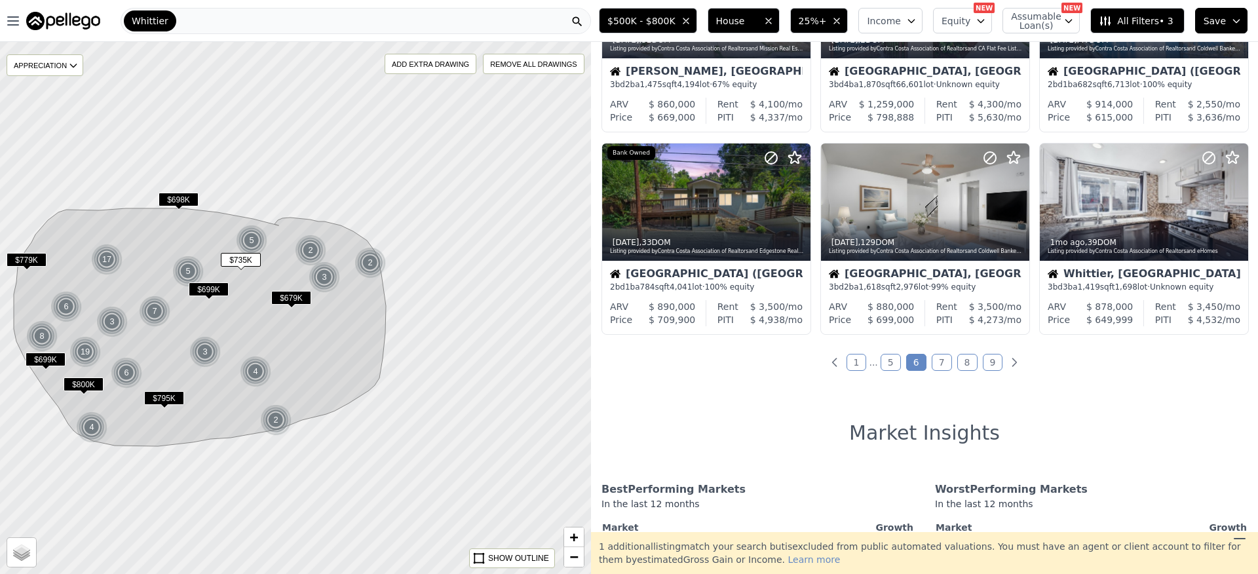
click at [946, 360] on ul "1 ... 5 6 7 8 9" at bounding box center [924, 362] width 667 height 13
click at [935, 366] on link "7" at bounding box center [942, 362] width 20 height 17
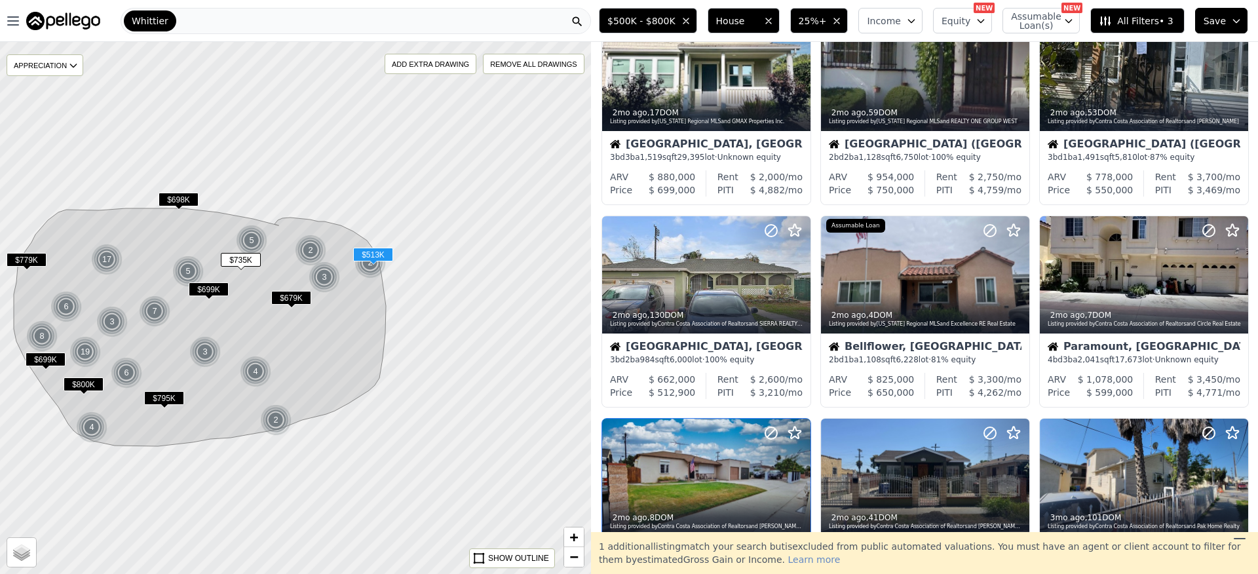
scroll to position [408, 0]
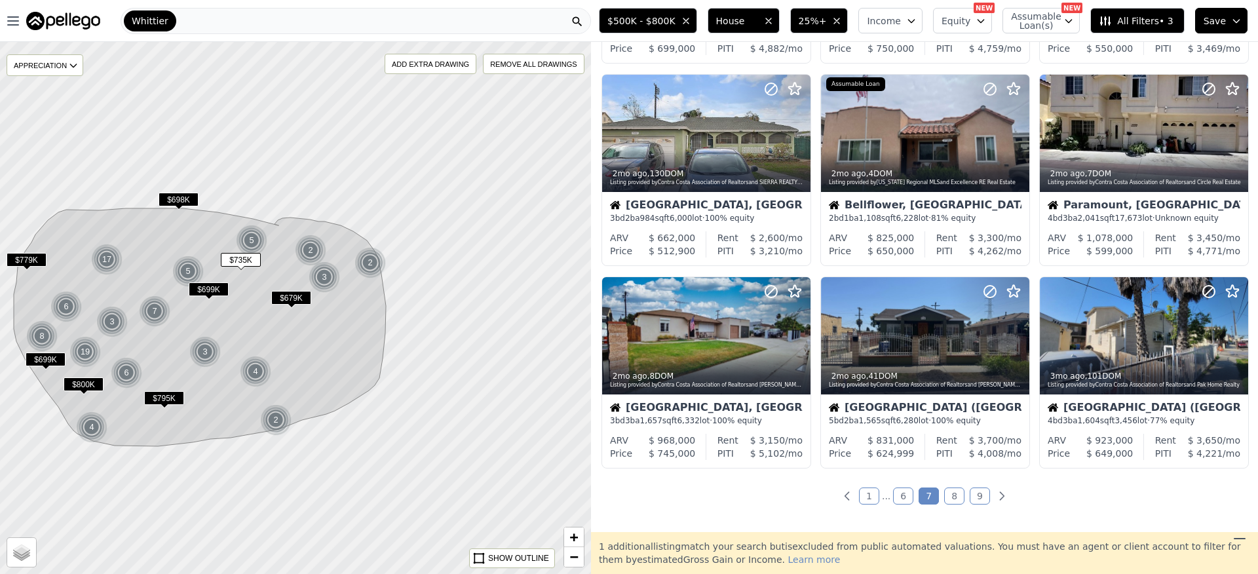
click at [958, 498] on ul "1 ... 6 7 8 9" at bounding box center [924, 496] width 667 height 13
click at [953, 501] on link "8" at bounding box center [954, 496] width 20 height 17
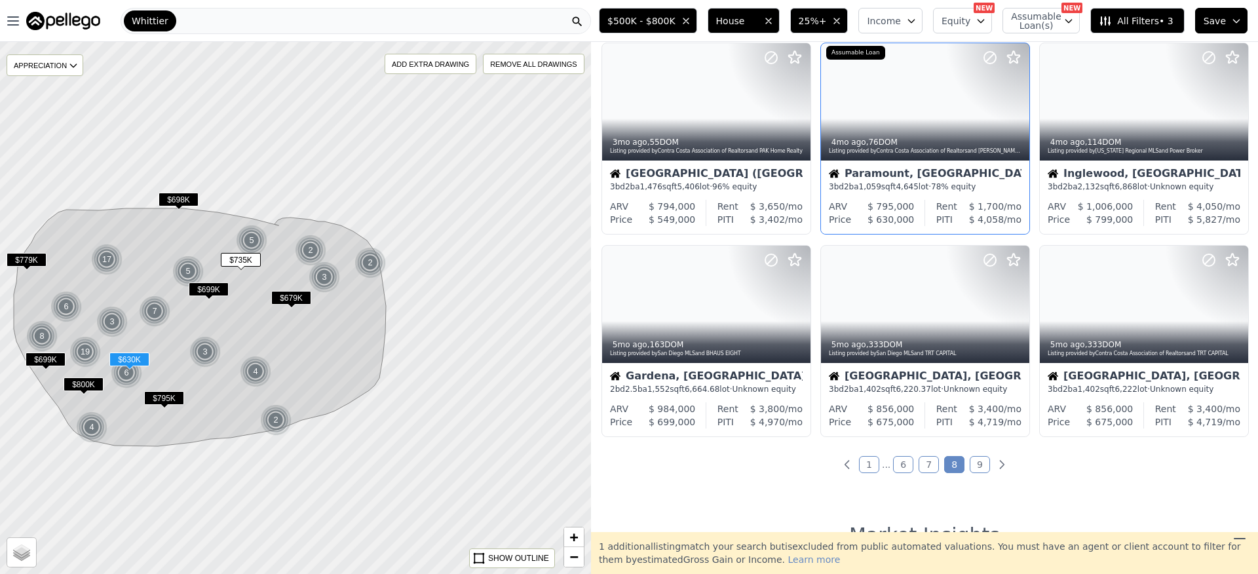
scroll to position [450, 0]
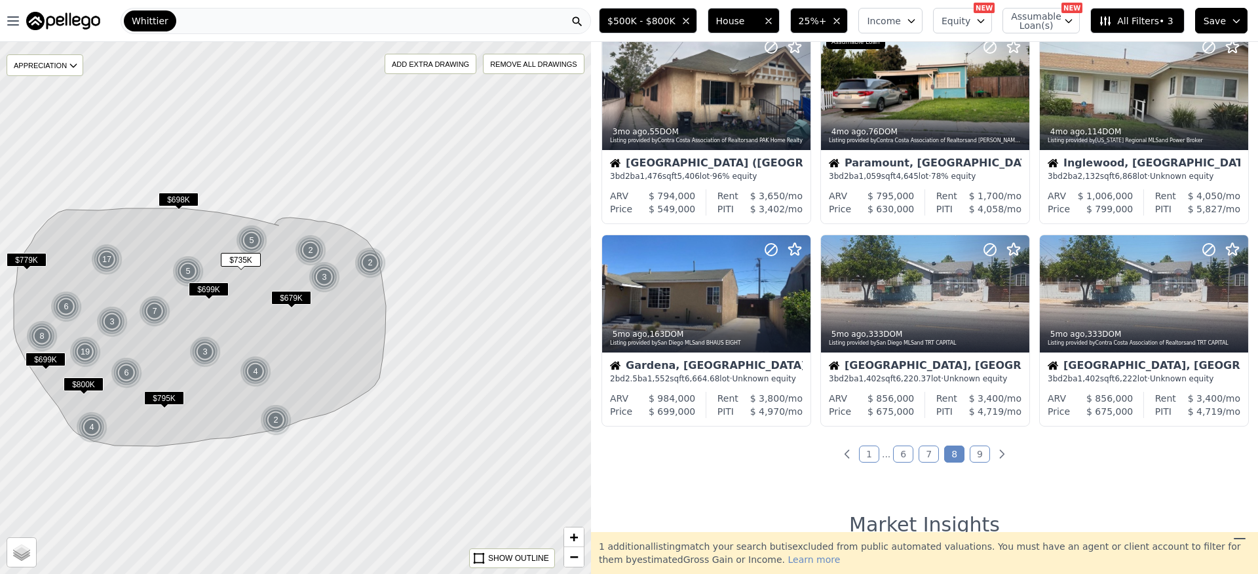
click at [977, 450] on link "9" at bounding box center [980, 454] width 20 height 17
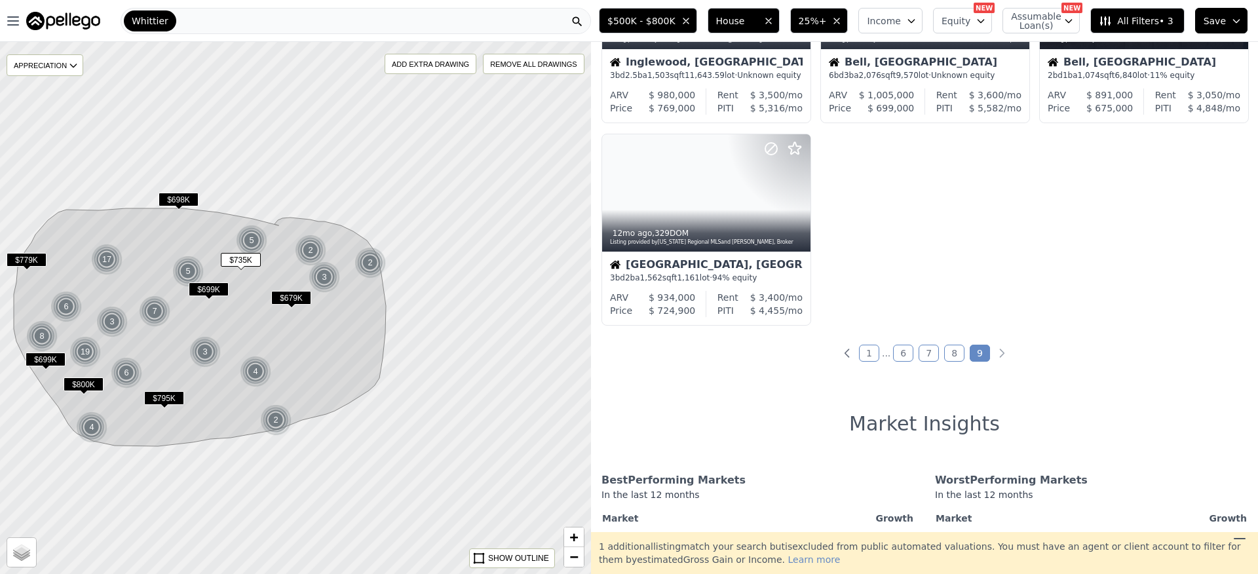
scroll to position [391, 0]
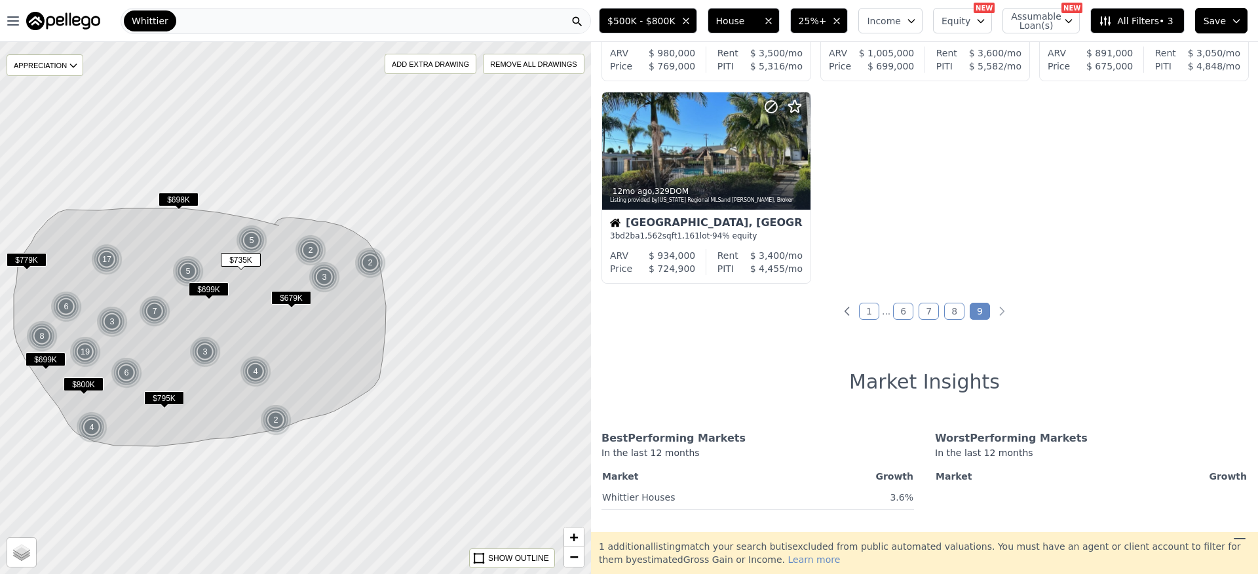
click at [948, 314] on link "8" at bounding box center [954, 311] width 20 height 17
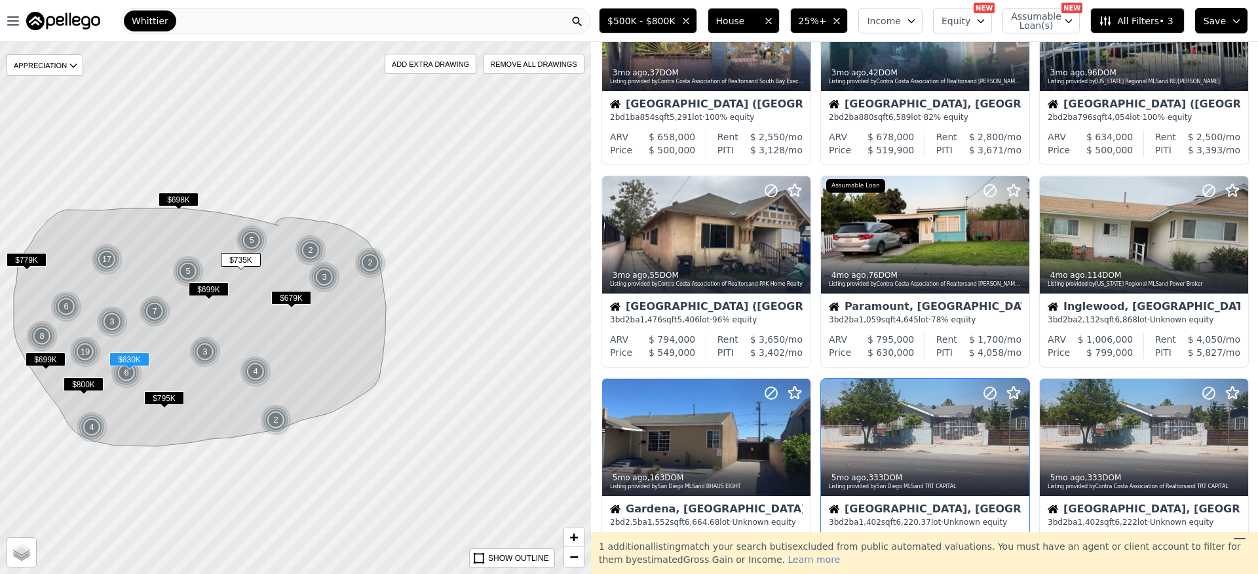
scroll to position [590, 0]
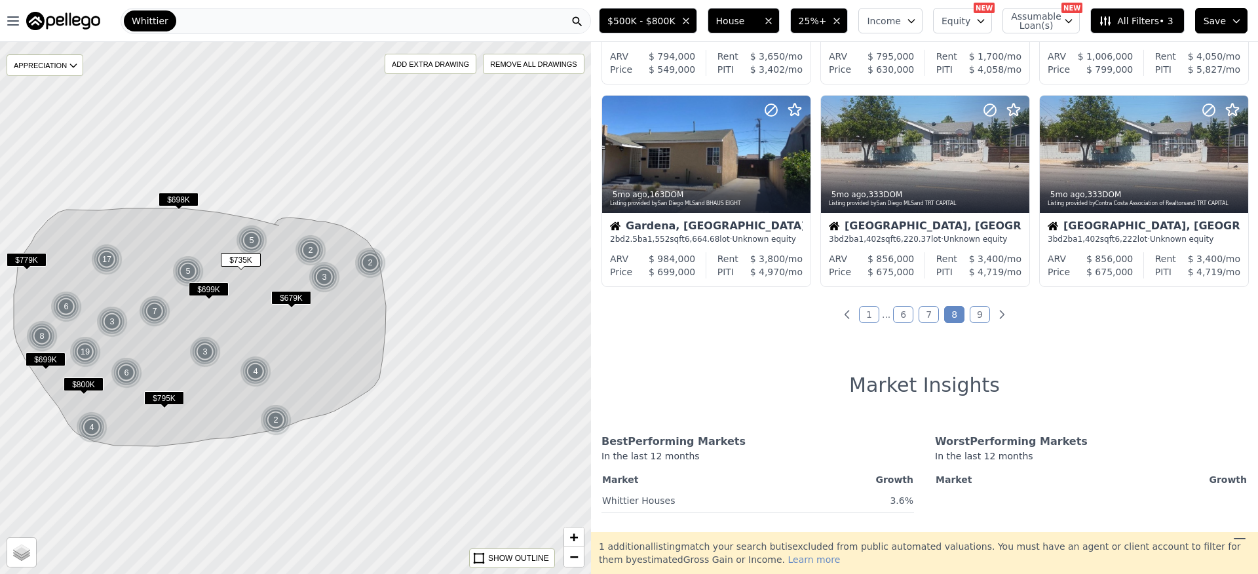
click at [921, 321] on link "7" at bounding box center [929, 314] width 20 height 17
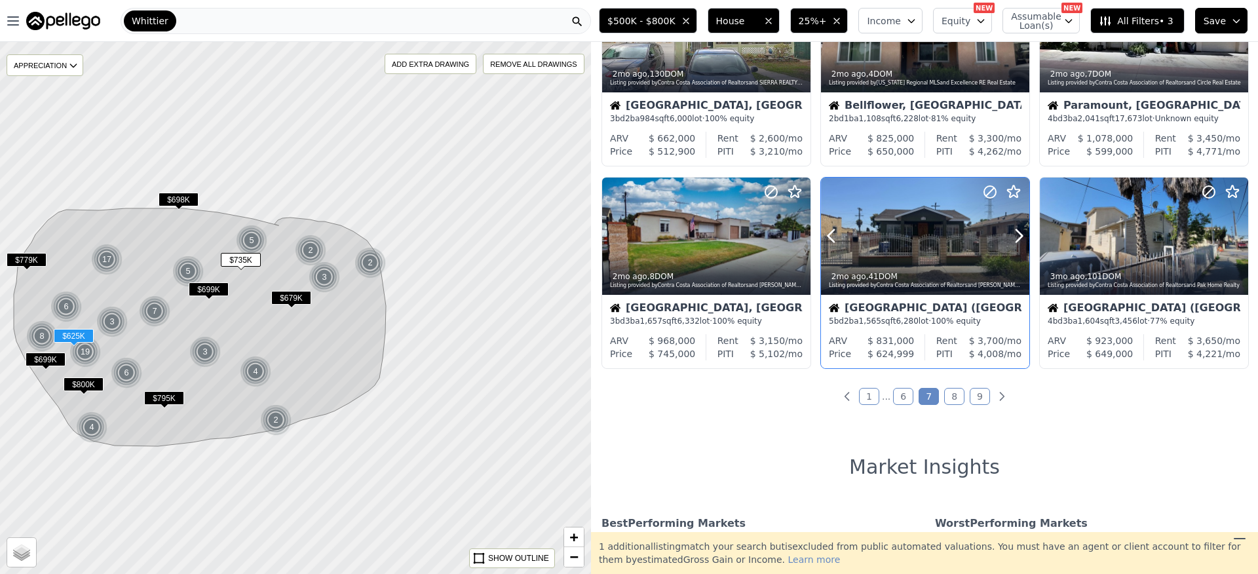
scroll to position [510, 0]
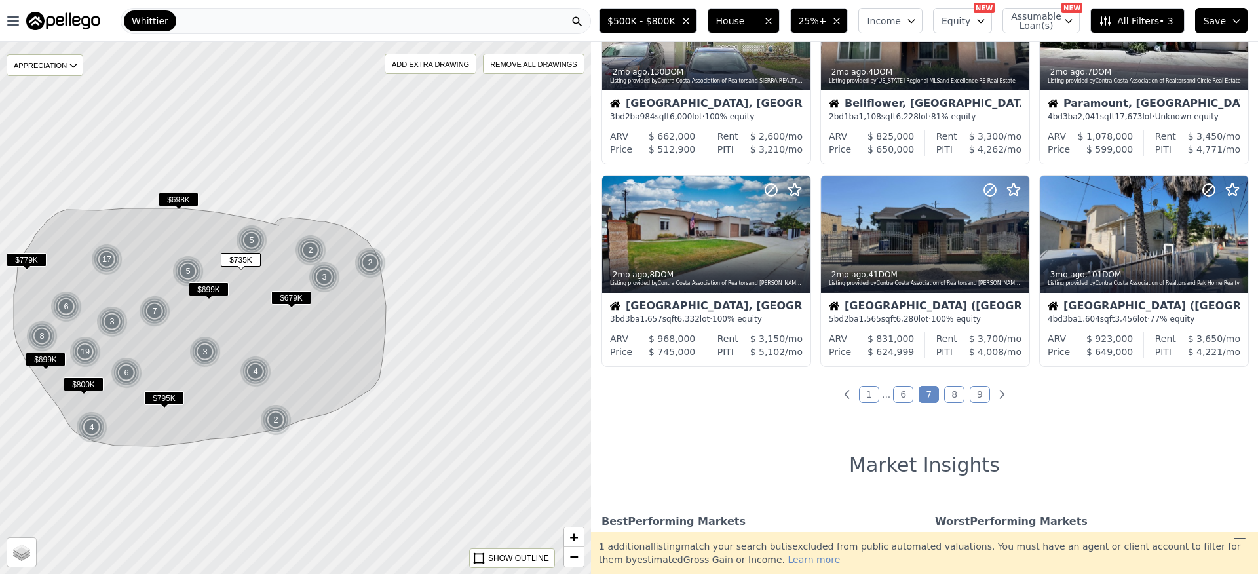
click at [905, 389] on link "6" at bounding box center [903, 394] width 20 height 17
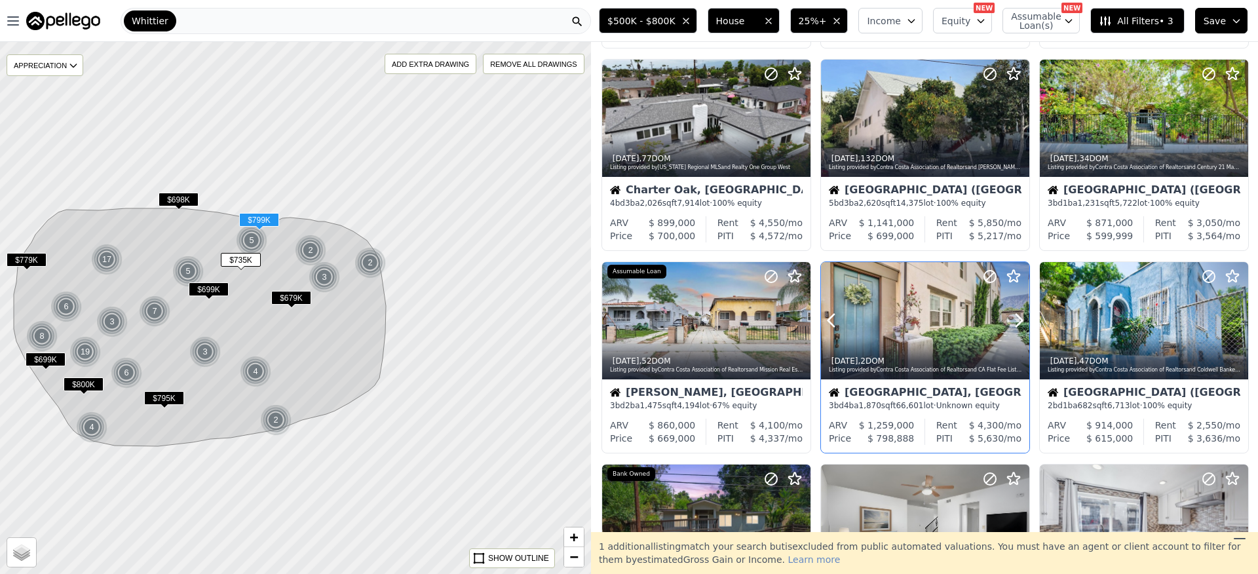
scroll to position [395, 0]
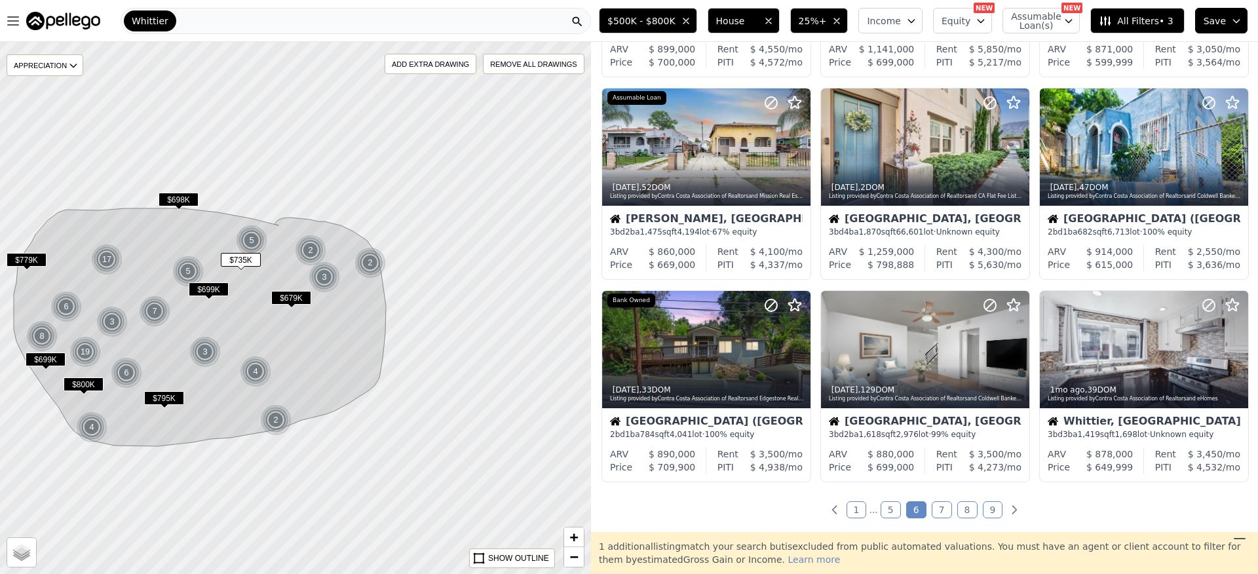
click at [885, 511] on link "5" at bounding box center [891, 509] width 20 height 17
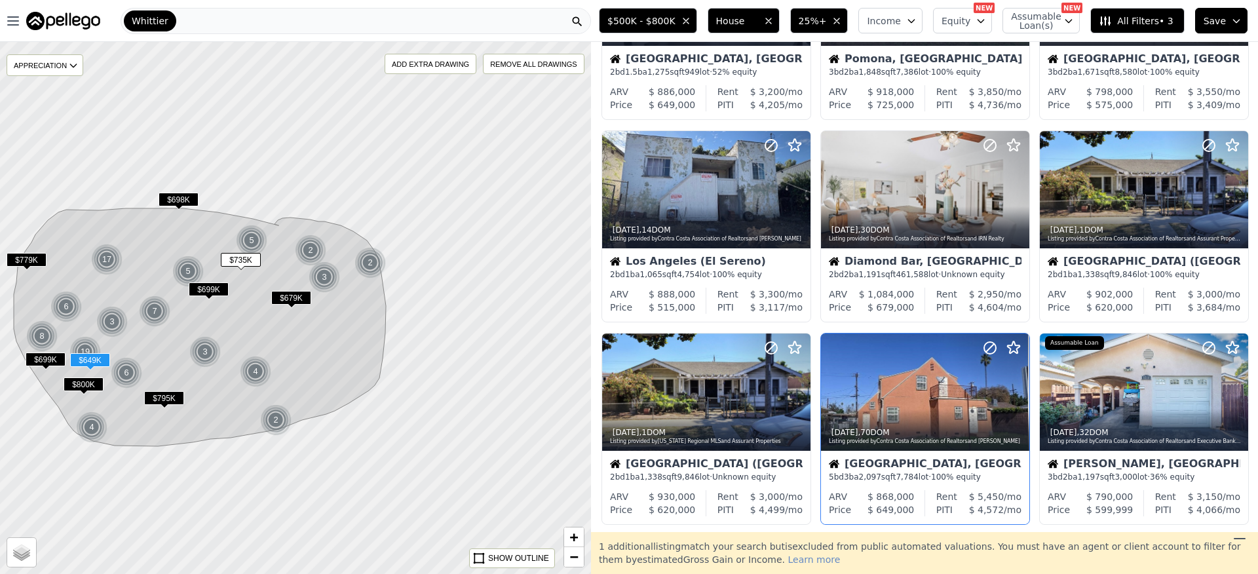
scroll to position [359, 0]
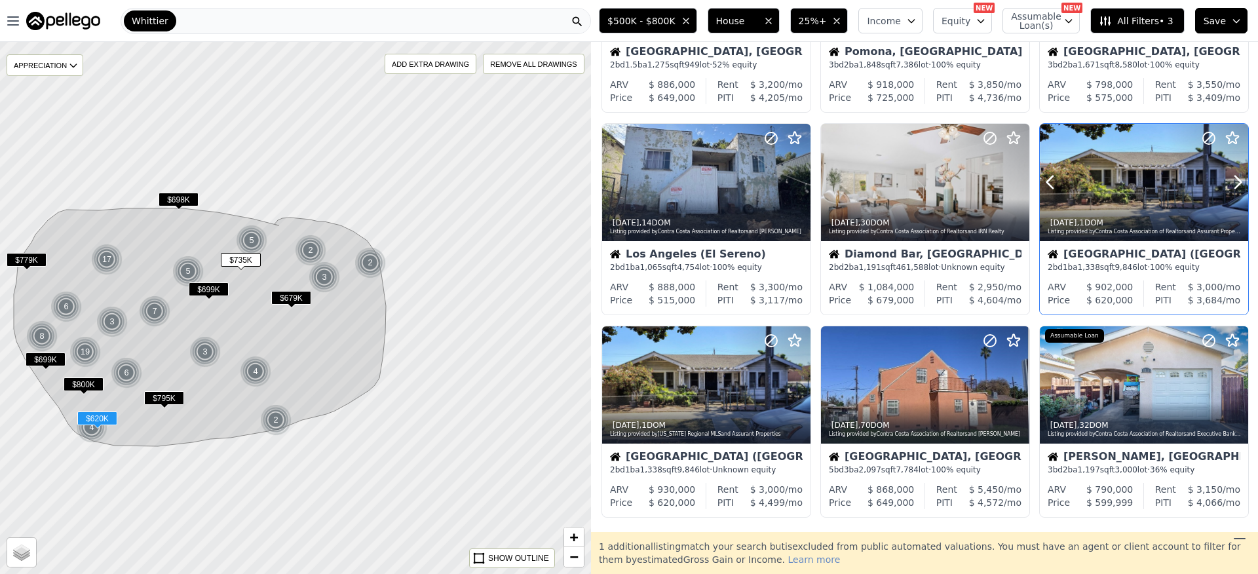
click at [1133, 186] on div at bounding box center [1144, 182] width 208 height 117
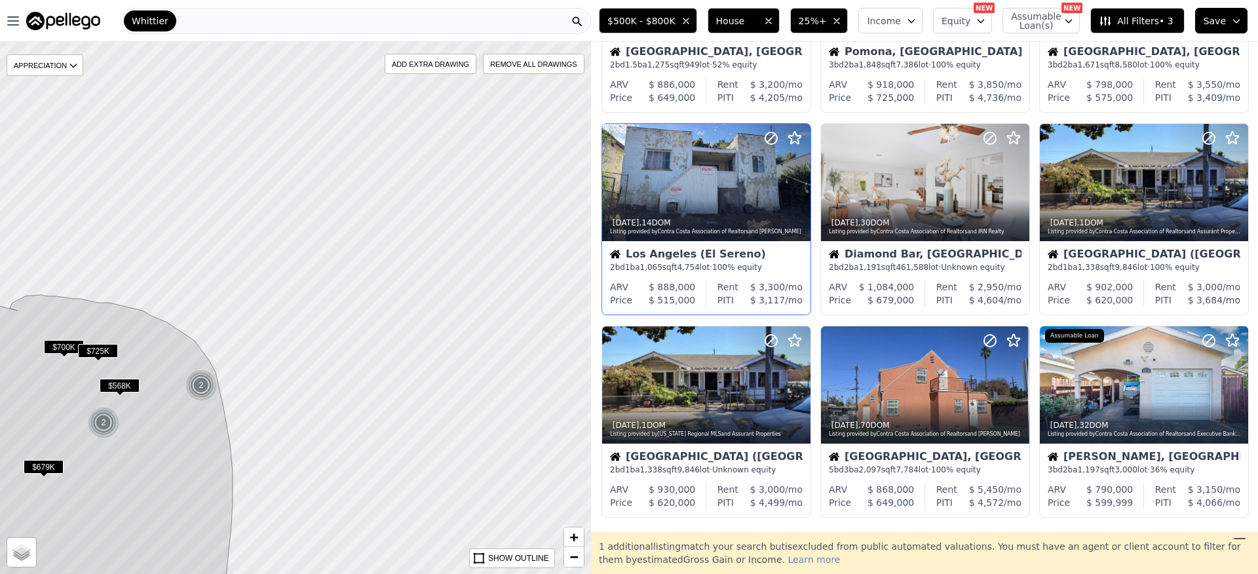
click at [817, 24] on span "25%+" at bounding box center [813, 20] width 28 height 13
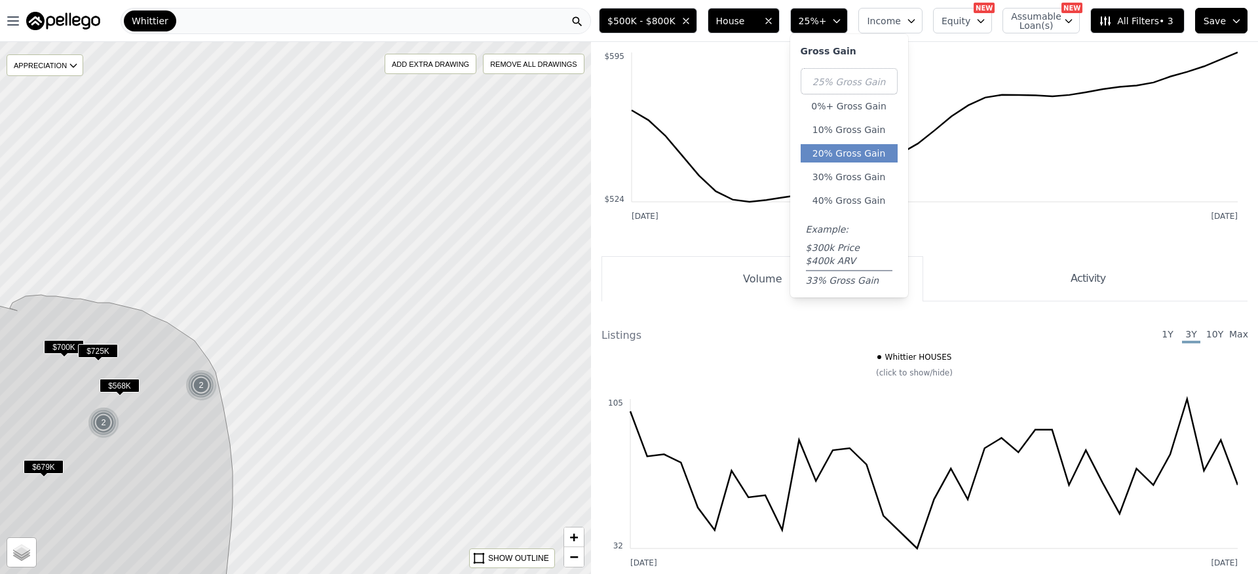
click at [870, 150] on button "20% Gross Gain" at bounding box center [849, 153] width 97 height 18
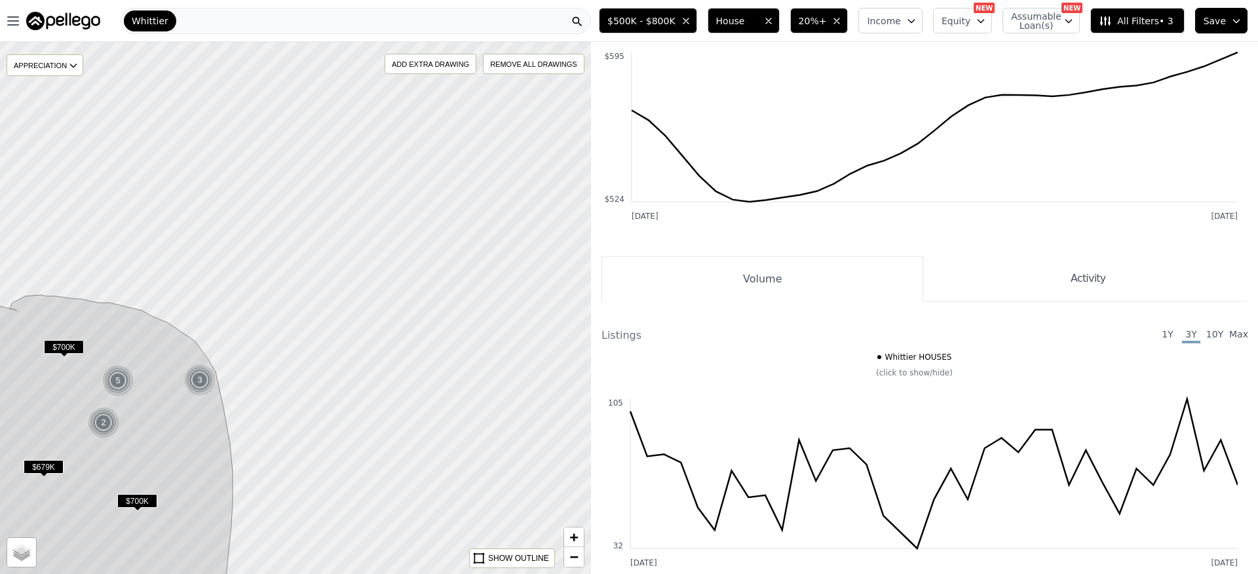
click at [638, 26] on span "$500K - $800K" at bounding box center [642, 20] width 68 height 13
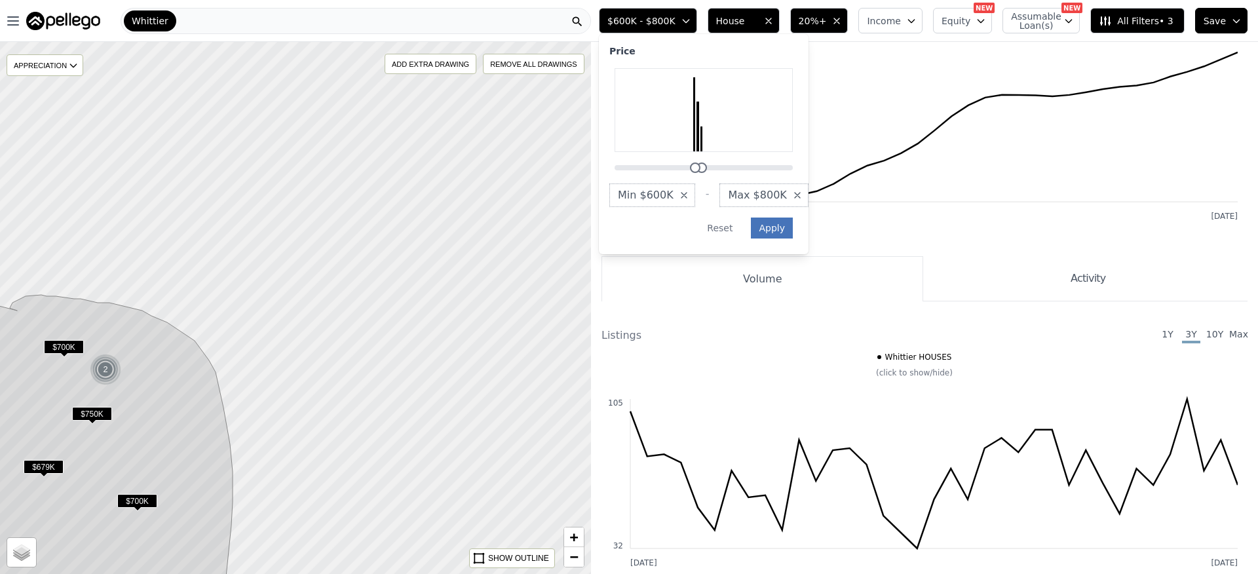
drag, startPoint x: 690, startPoint y: 169, endPoint x: 781, endPoint y: 223, distance: 106.3
click at [701, 172] on div at bounding box center [695, 168] width 10 height 10
click at [781, 223] on button "Apply" at bounding box center [772, 228] width 42 height 21
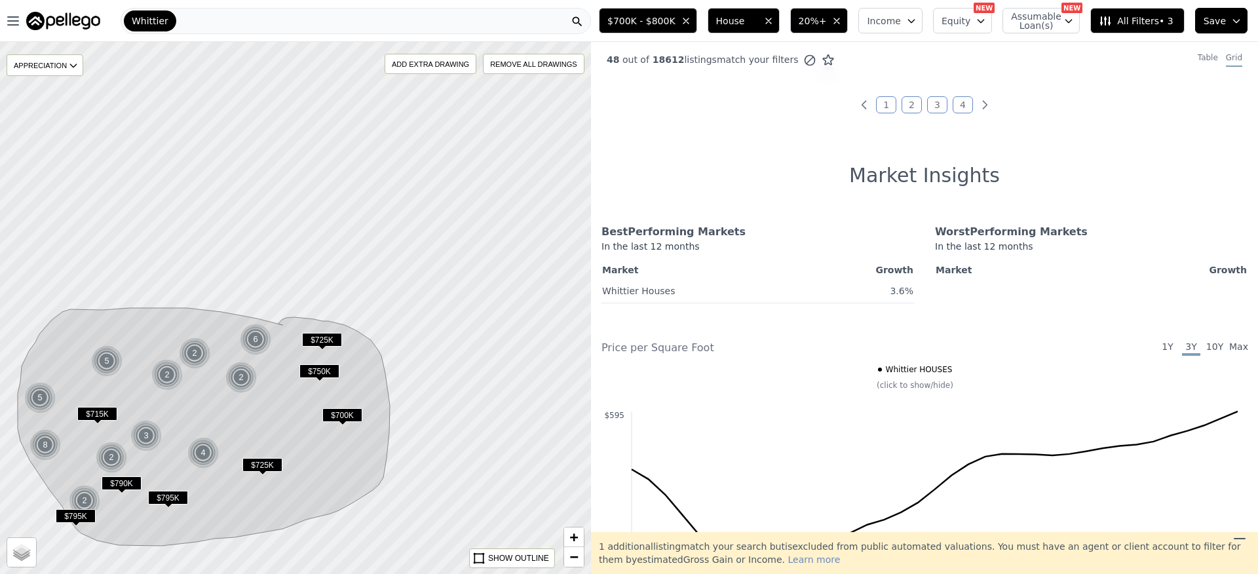
click at [882, 109] on link "1" at bounding box center [886, 104] width 20 height 17
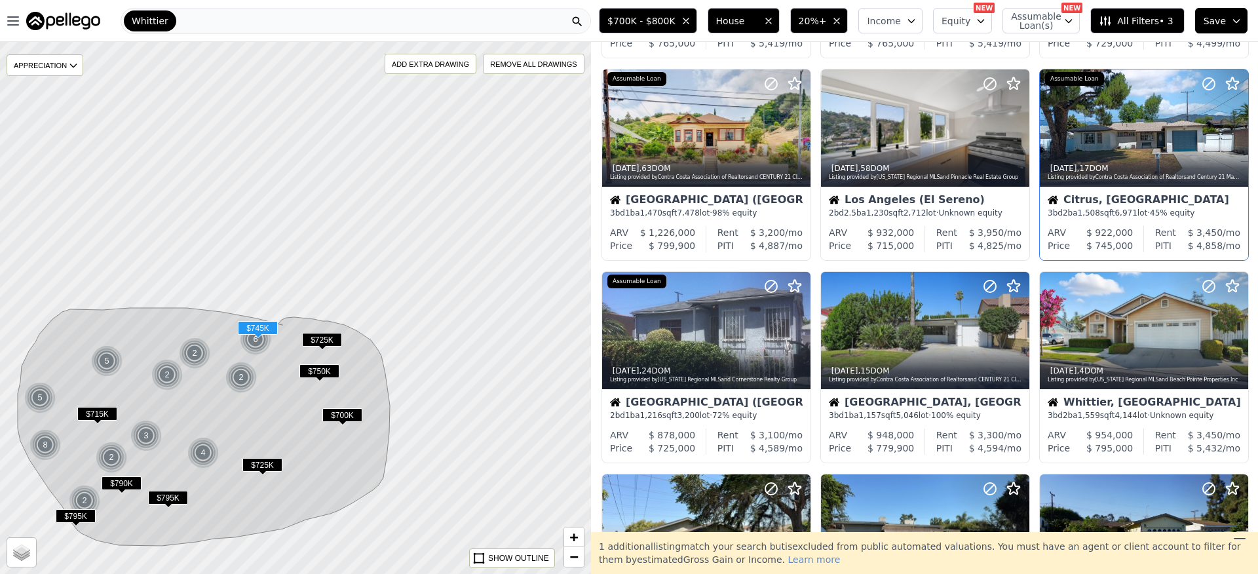
scroll to position [199, 0]
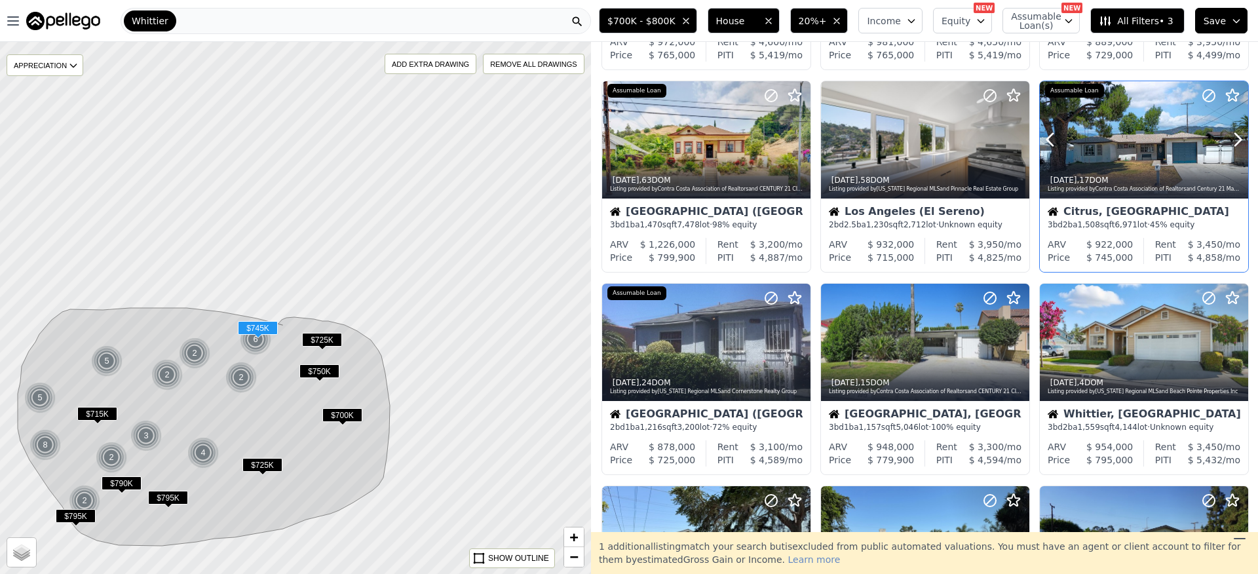
click at [1121, 152] on div at bounding box center [1144, 139] width 208 height 117
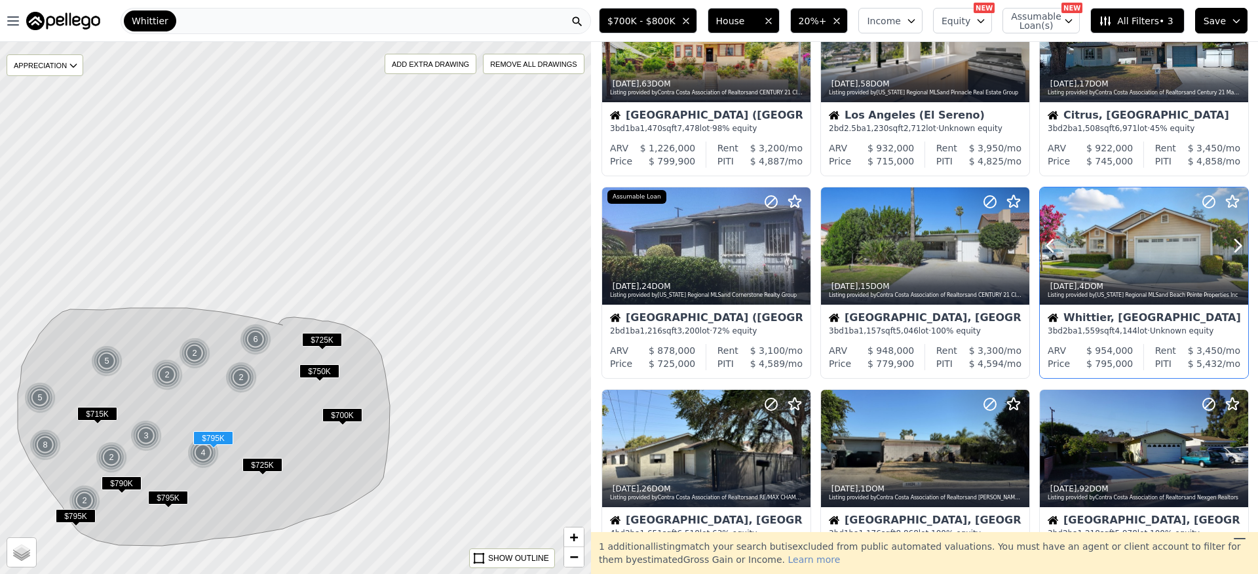
scroll to position [337, 0]
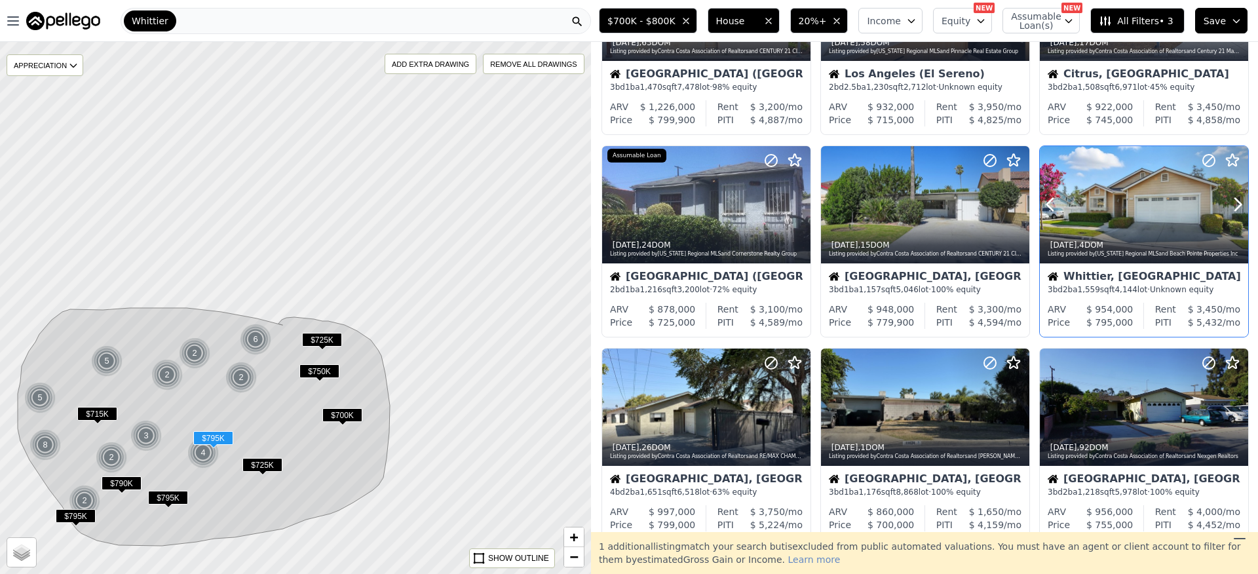
click at [1131, 214] on div at bounding box center [1144, 204] width 208 height 117
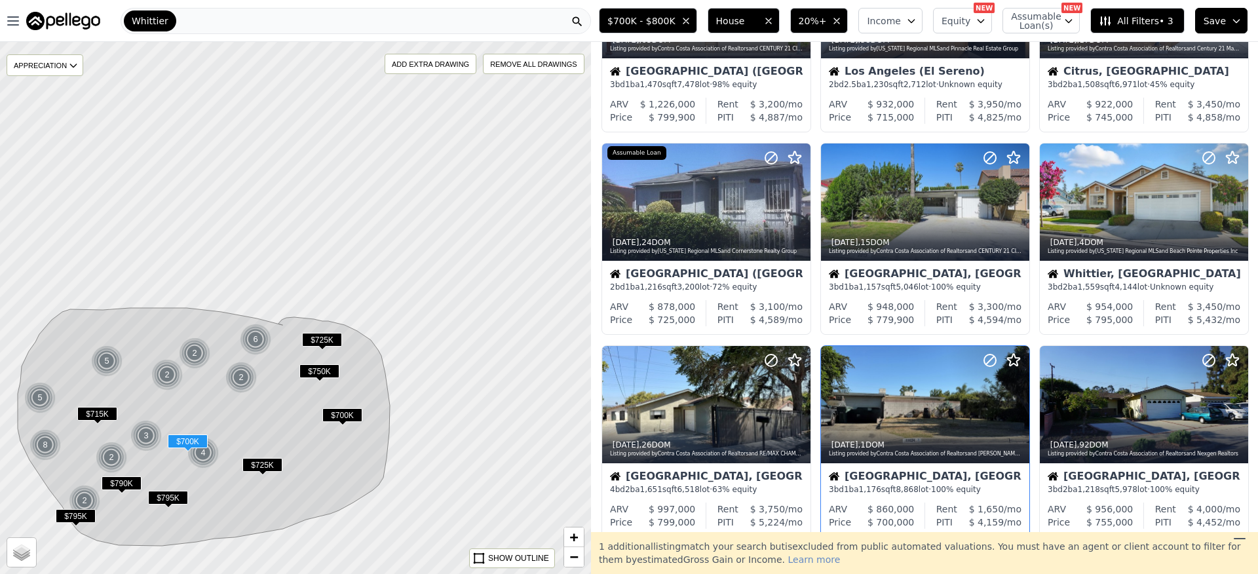
click at [899, 404] on div at bounding box center [925, 404] width 208 height 117
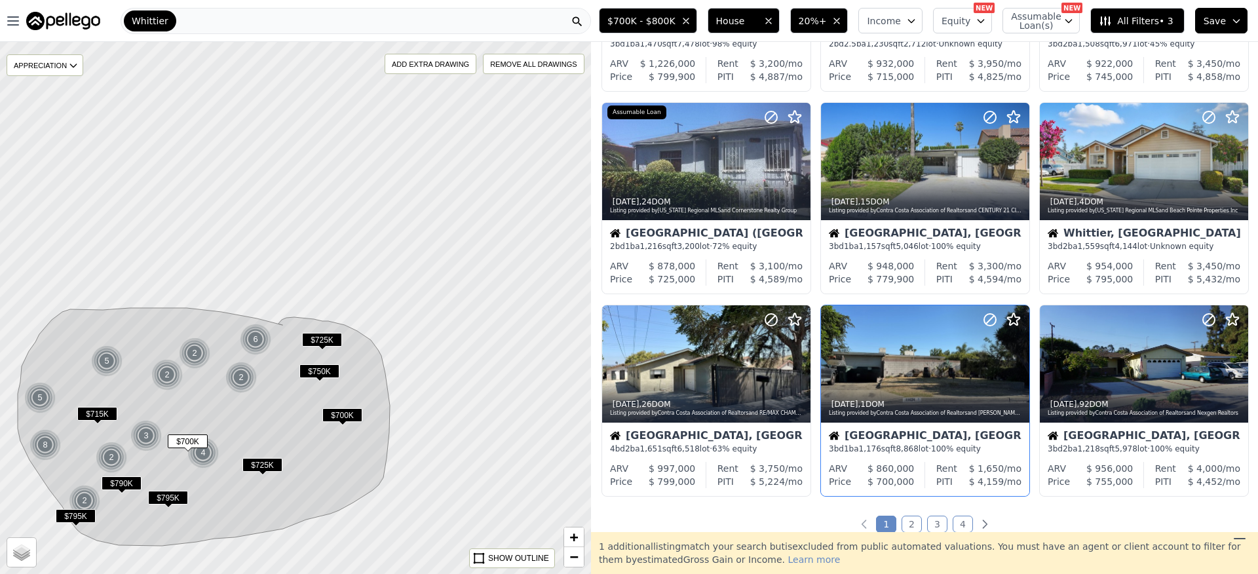
scroll to position [404, 0]
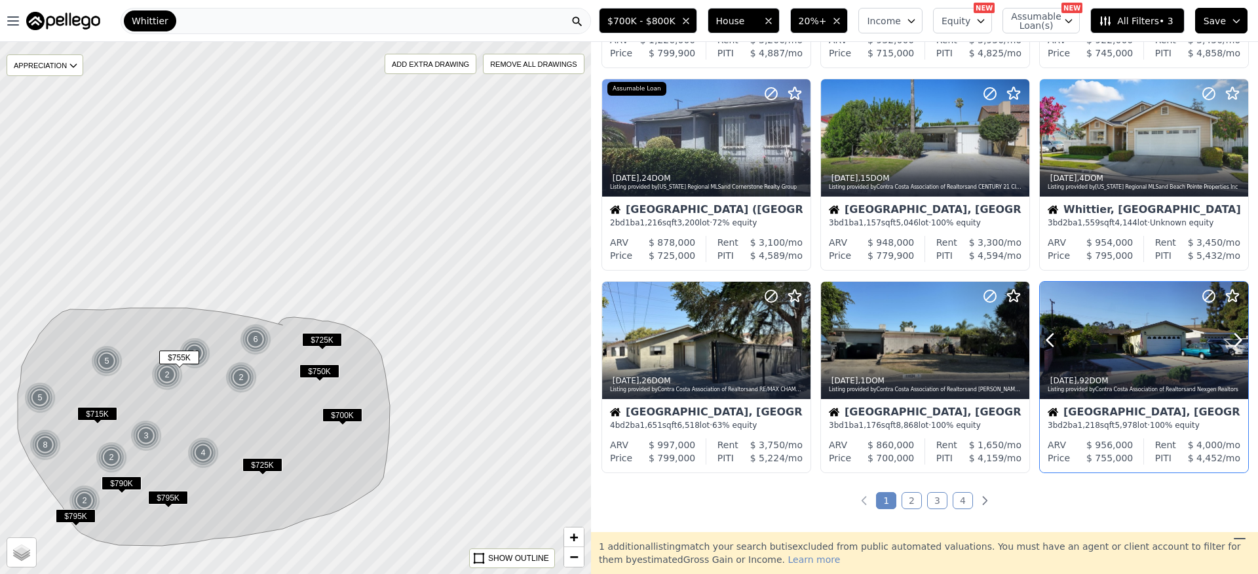
click at [1133, 341] on div at bounding box center [1144, 340] width 208 height 117
click at [1121, 360] on div at bounding box center [1144, 369] width 208 height 24
click at [914, 502] on link "2" at bounding box center [912, 500] width 20 height 17
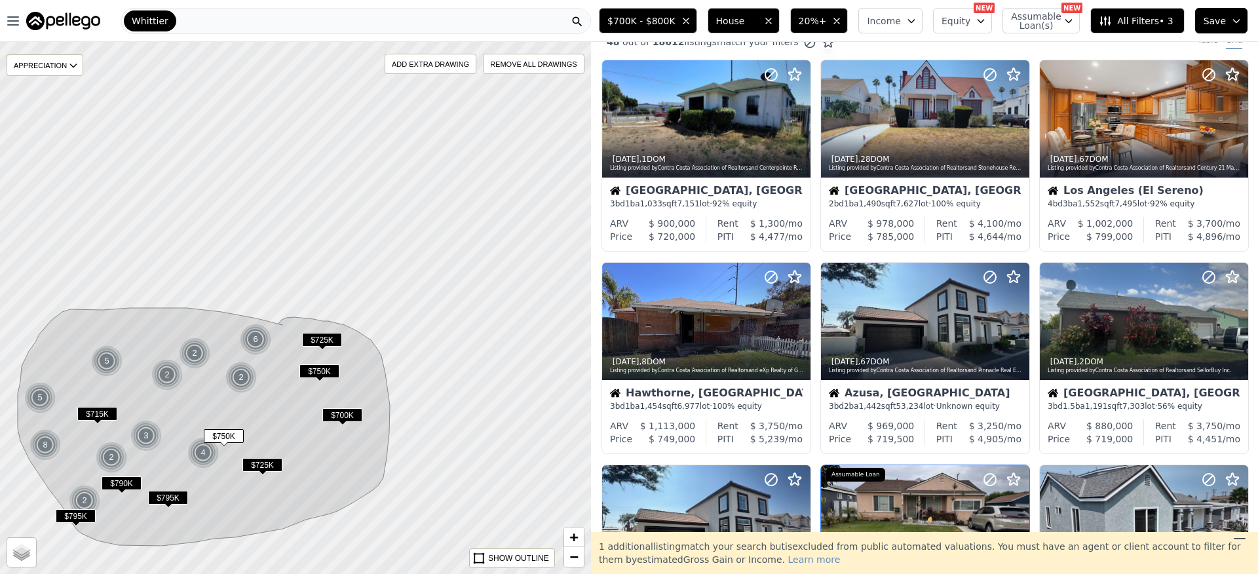
scroll to position [0, 0]
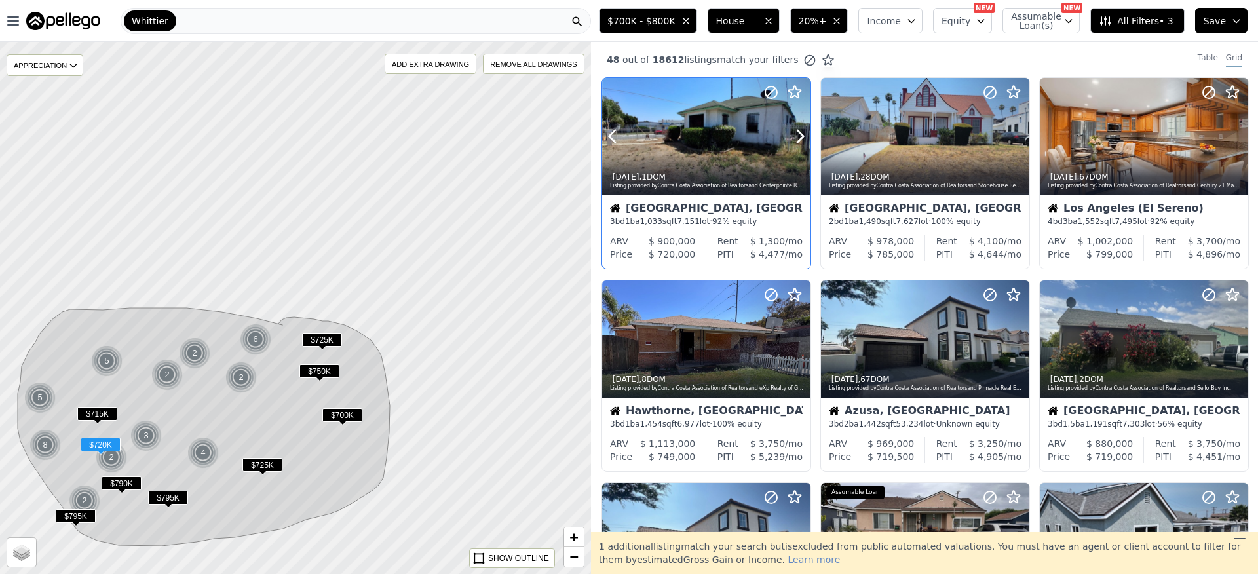
click at [688, 156] on div at bounding box center [706, 165] width 208 height 24
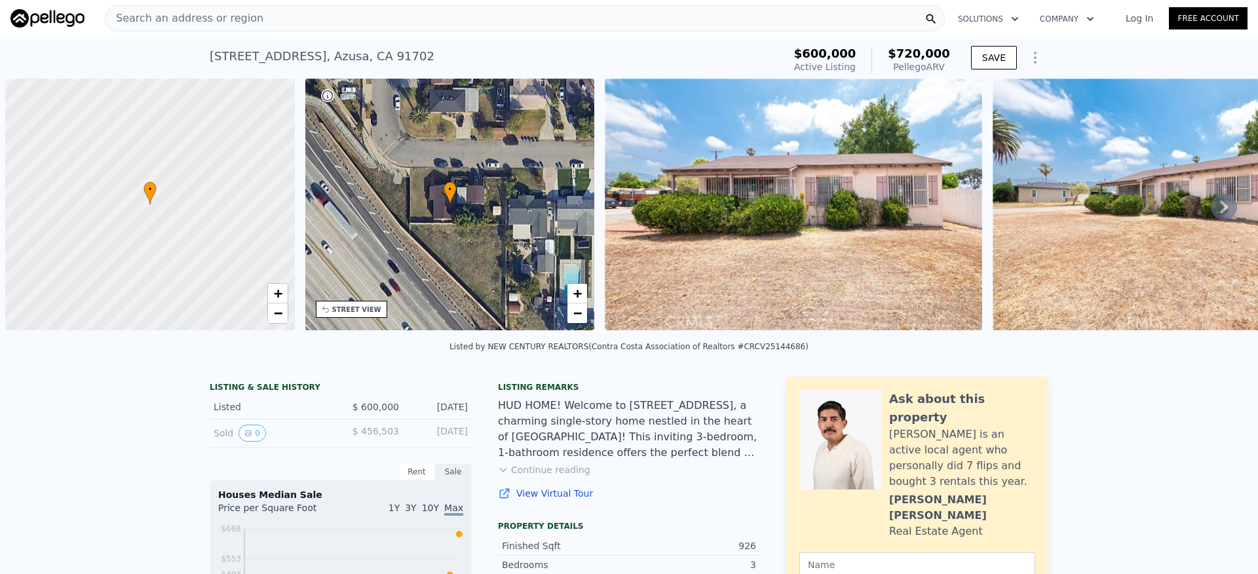
scroll to position [0, 5]
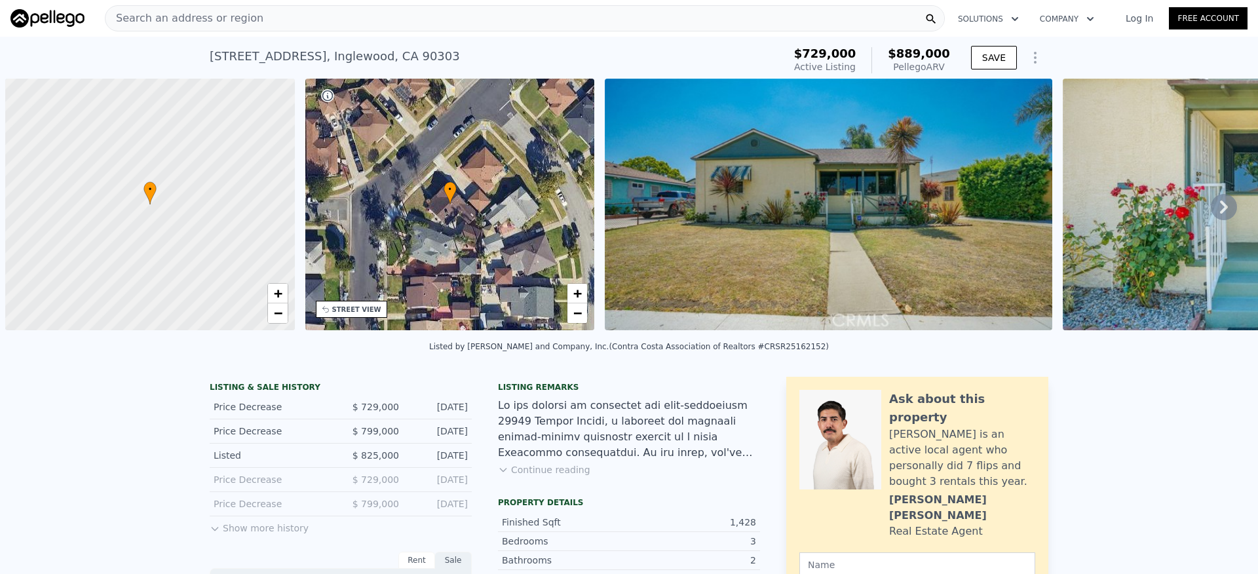
click at [563, 477] on button "Continue reading" at bounding box center [544, 469] width 92 height 13
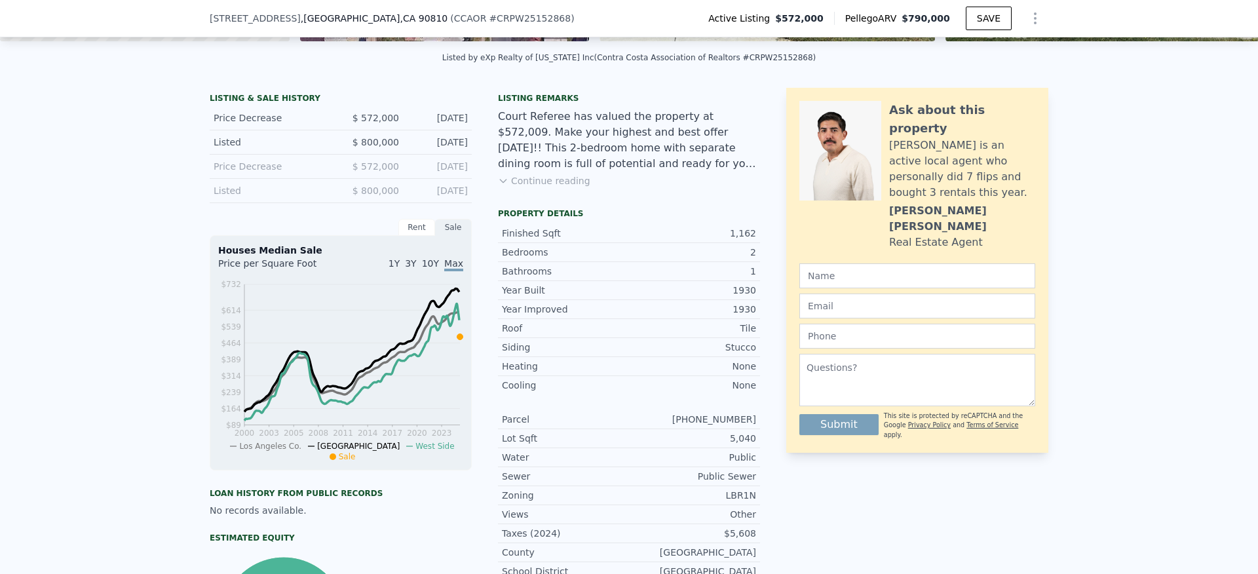
scroll to position [256, 0]
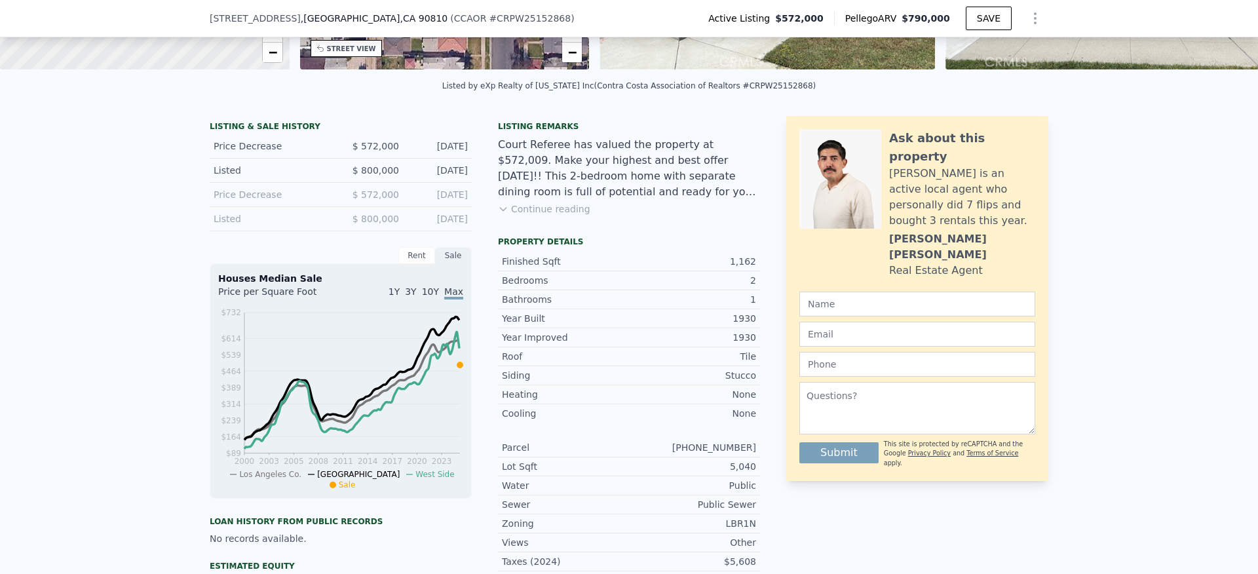
click at [549, 216] on button "Continue reading" at bounding box center [544, 209] width 92 height 13
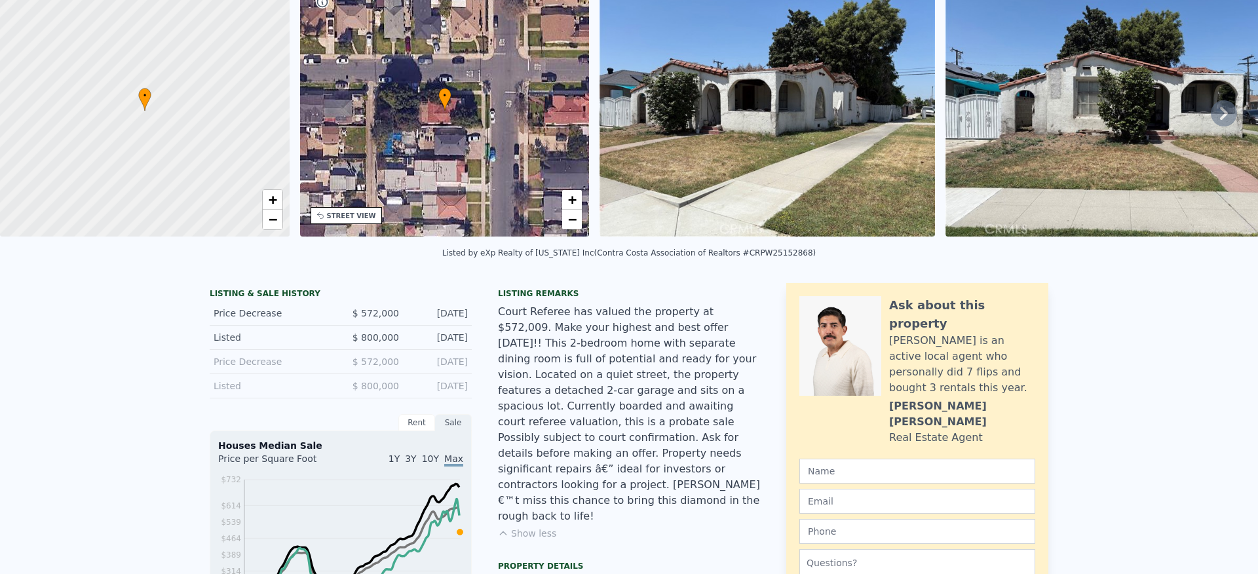
scroll to position [0, 0]
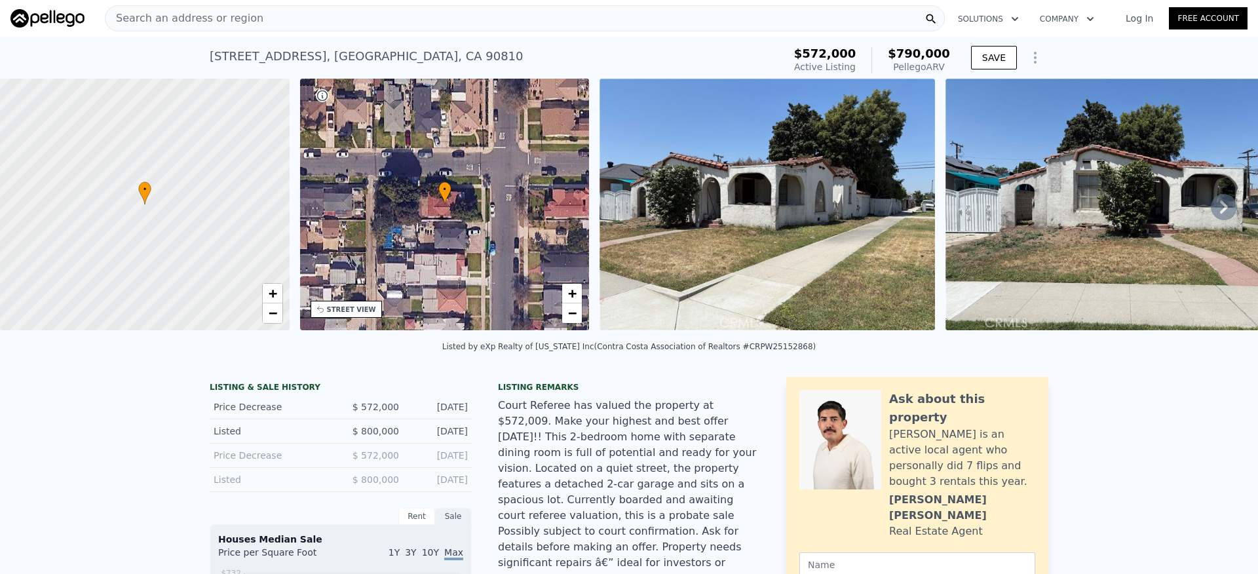
click at [438, 57] on div "2391 Fashion Ave , Long Beach , CA 90810 Active at $572k (~ARV $790k )" at bounding box center [494, 60] width 569 height 37
drag, startPoint x: 397, startPoint y: 58, endPoint x: 230, endPoint y: 56, distance: 167.1
click at [201, 58] on div "2391 Fashion Ave , Long Beach , CA 90810 Active at $572k (~ARV $790k ) $572,000…" at bounding box center [629, 58] width 1258 height 42
copy div "2391 Fashion Ave , Long Beach , CA 90810"
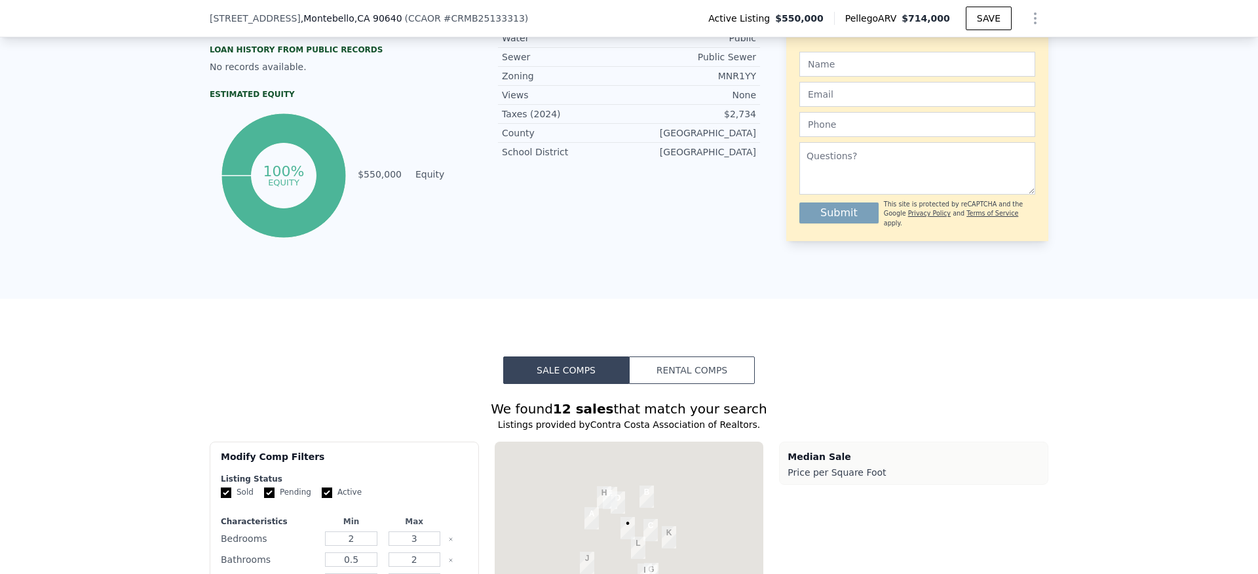
scroll to position [1284, 0]
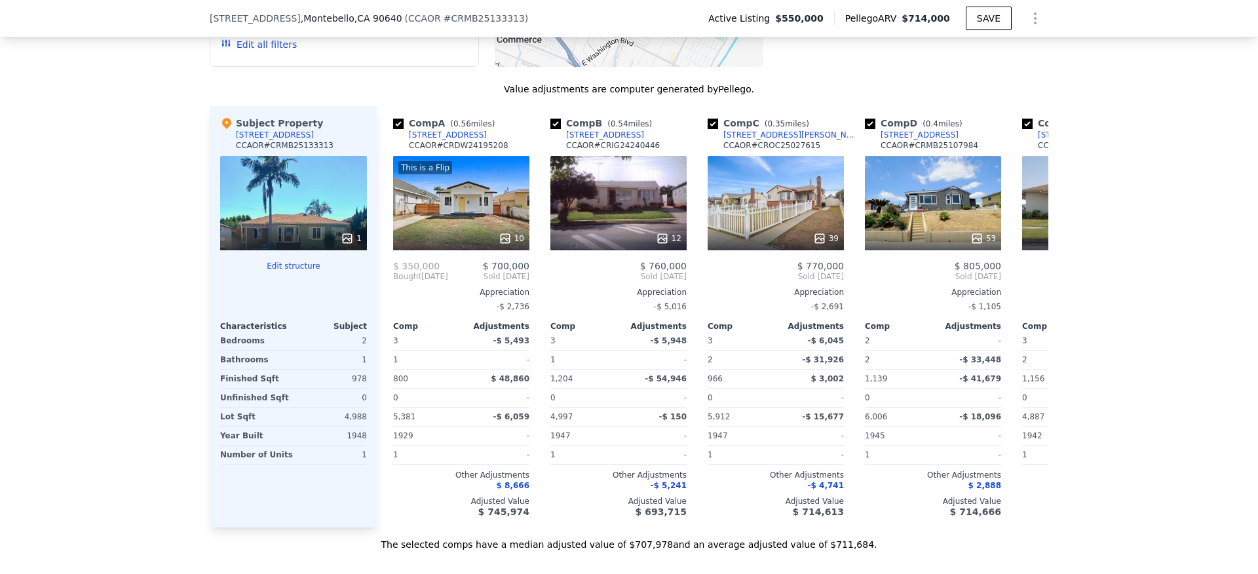
click at [296, 151] on div "CCAOR # CRMB25133313" at bounding box center [285, 145] width 98 height 10
copy div "CRMB25133313"
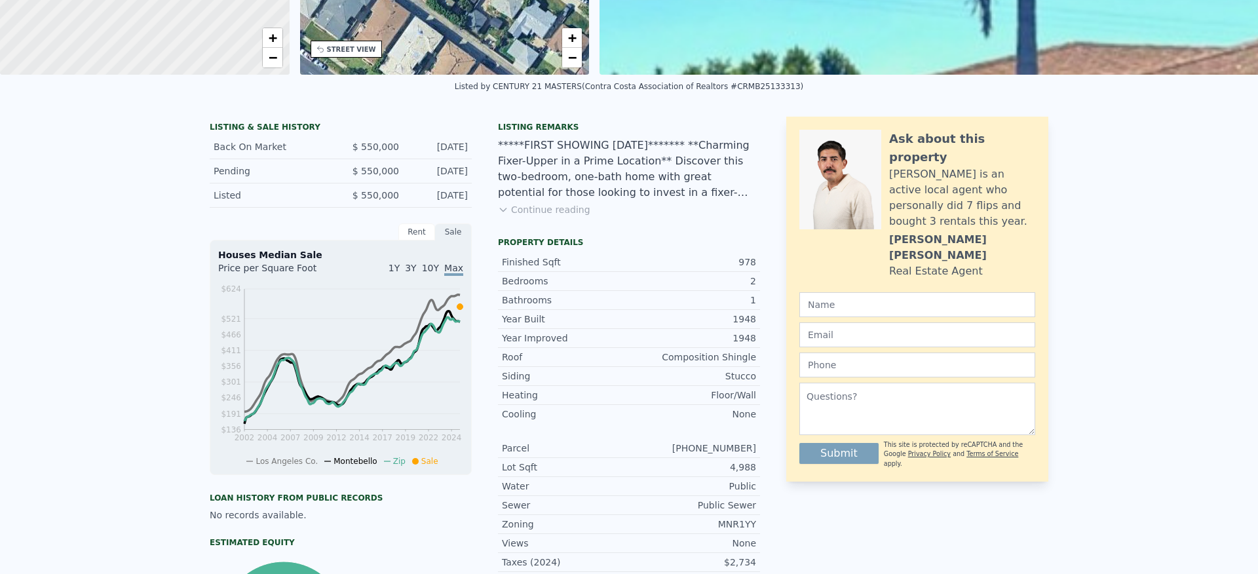
scroll to position [0, 0]
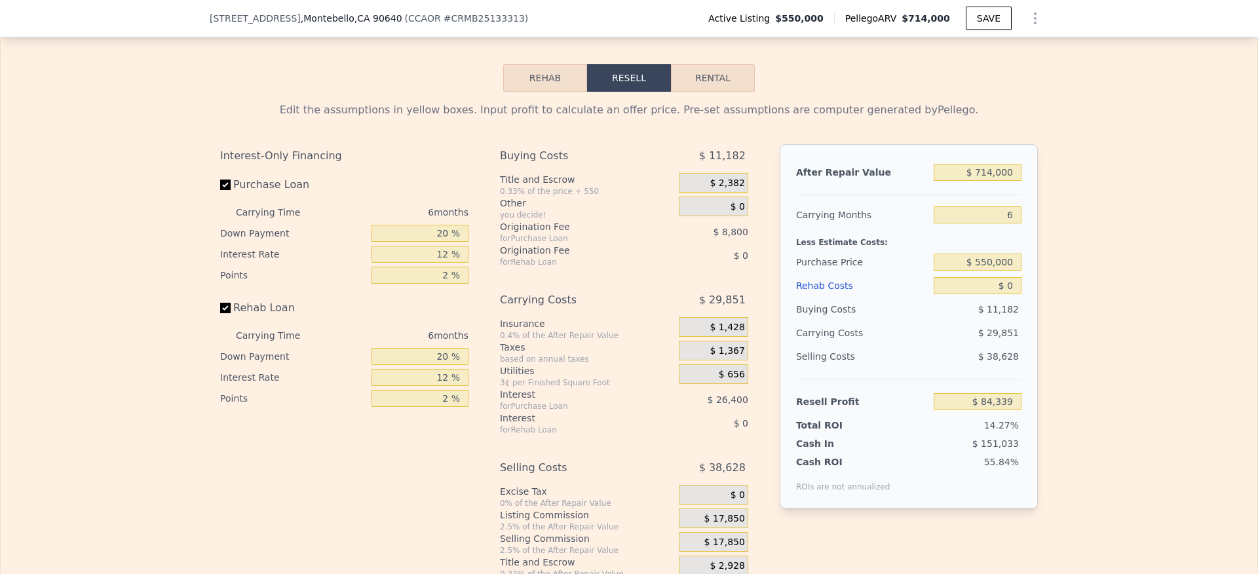
scroll to position [1964, 0]
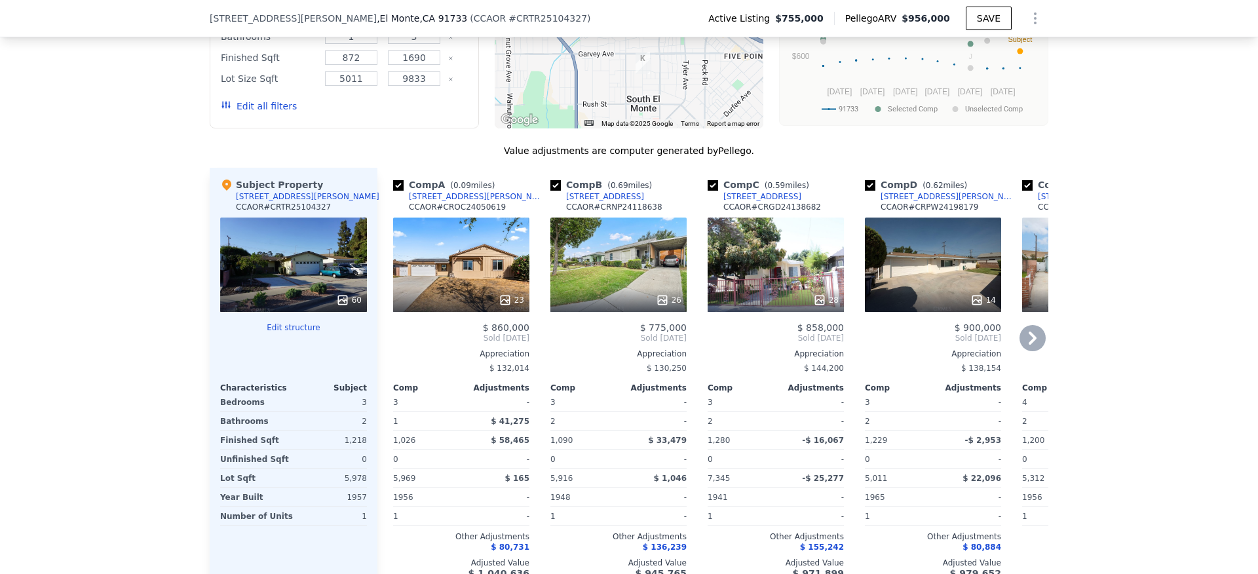
scroll to position [1285, 0]
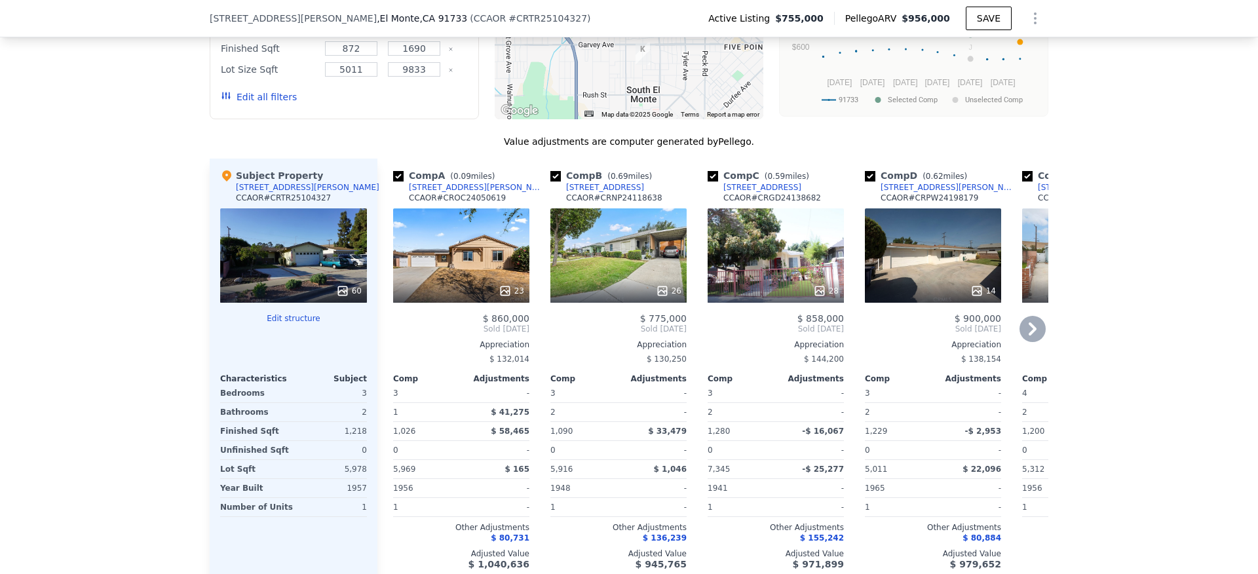
click at [1040, 340] on icon at bounding box center [1033, 329] width 26 height 26
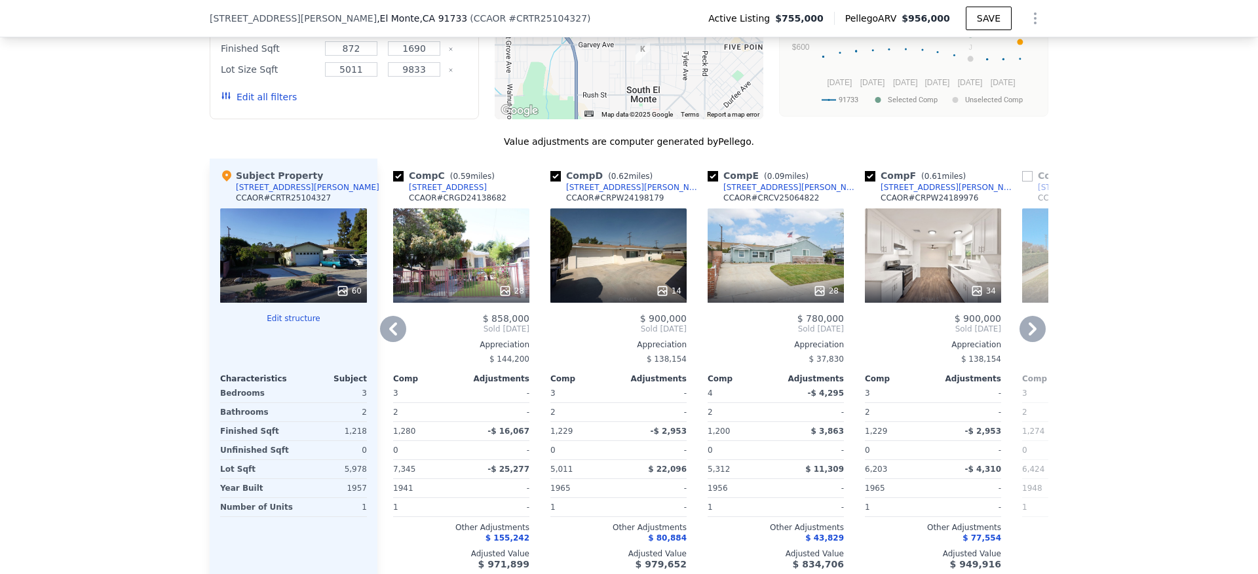
click at [1032, 340] on icon at bounding box center [1033, 329] width 26 height 26
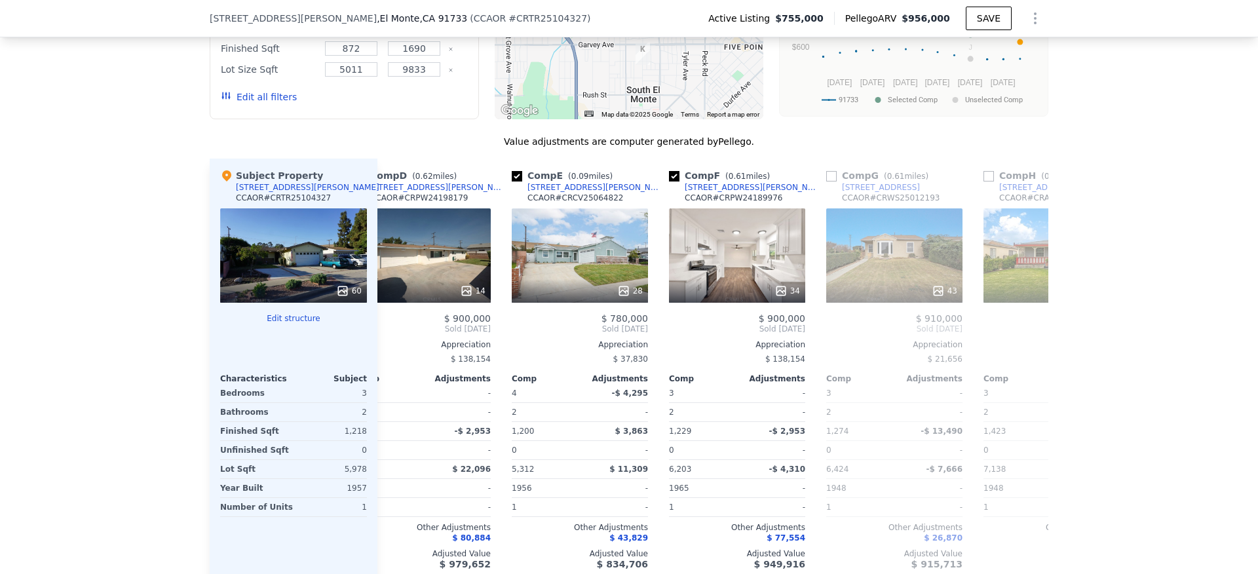
scroll to position [0, 629]
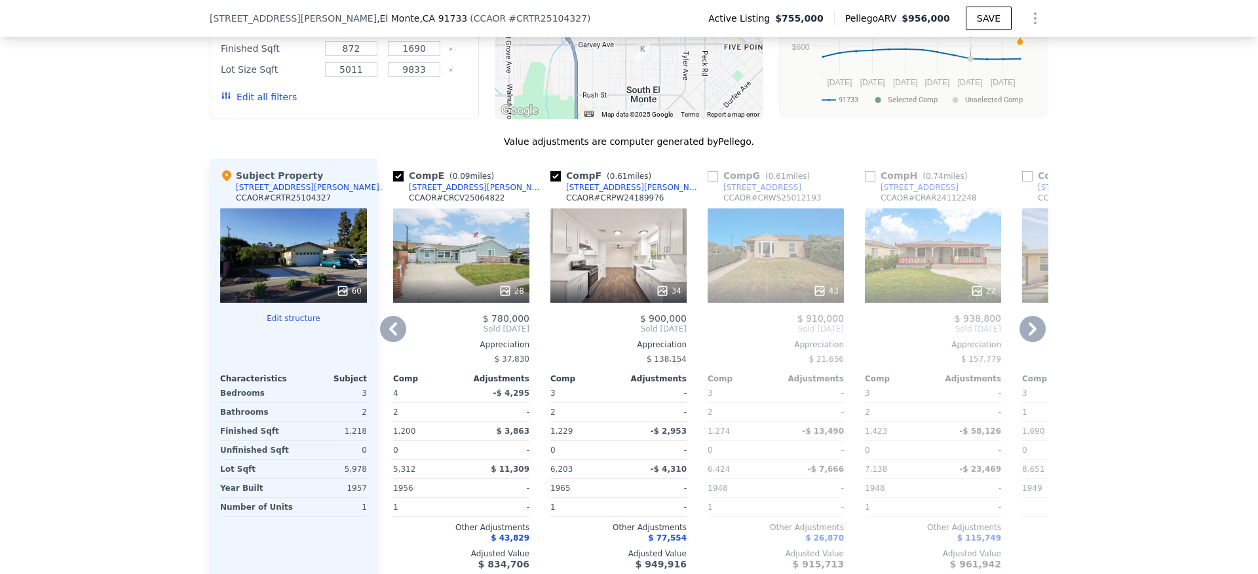
click at [1029, 336] on icon at bounding box center [1033, 328] width 8 height 13
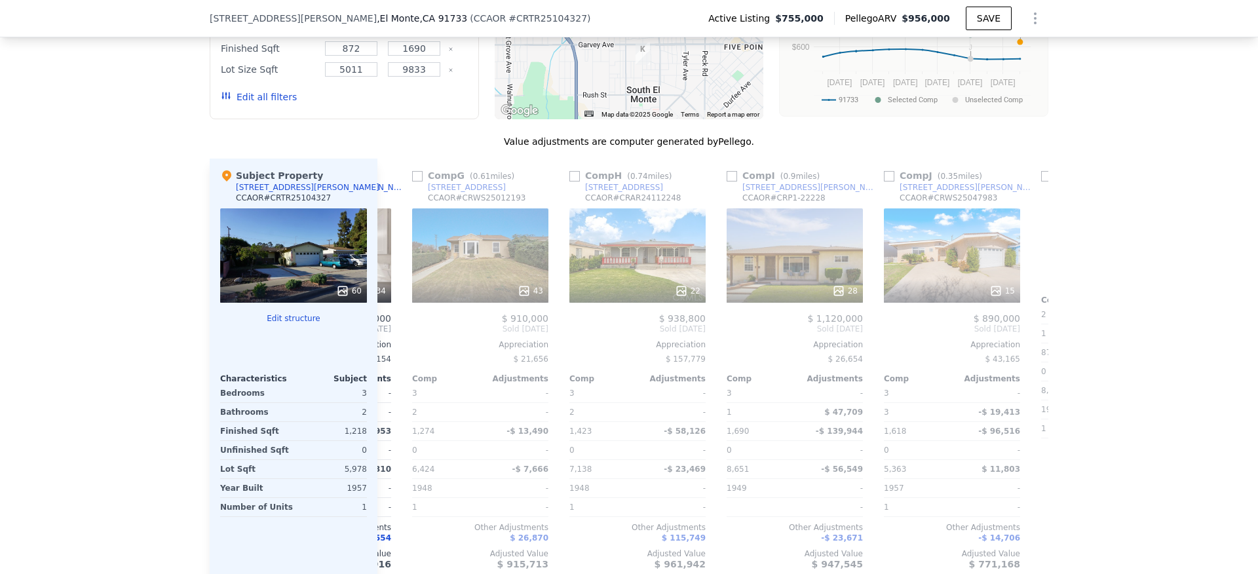
scroll to position [0, 944]
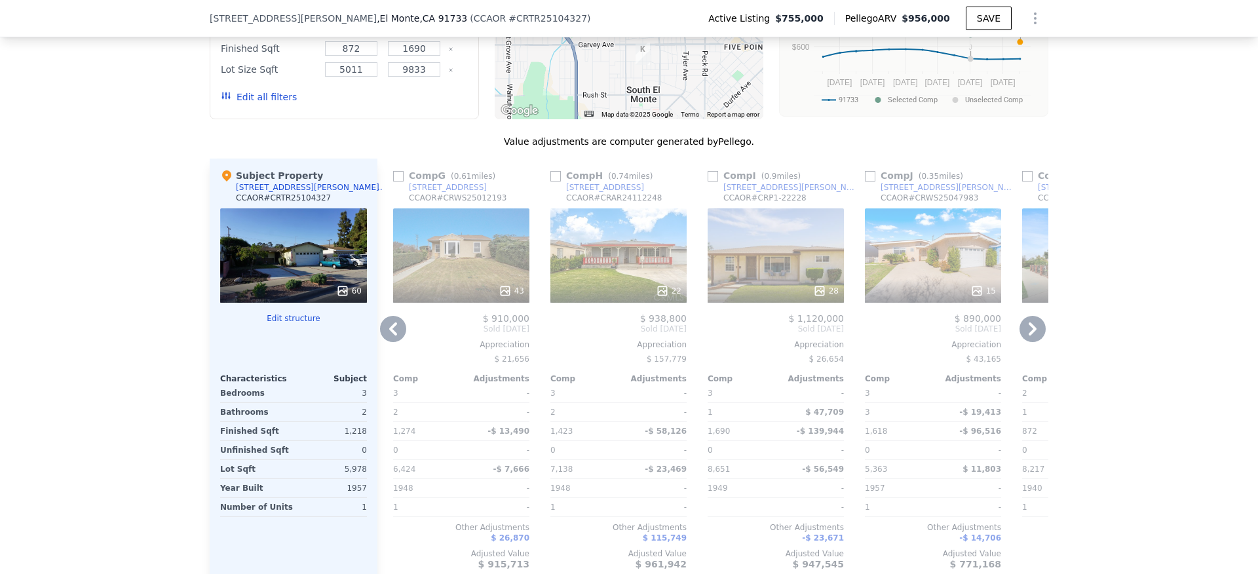
click at [1029, 336] on icon at bounding box center [1033, 328] width 8 height 13
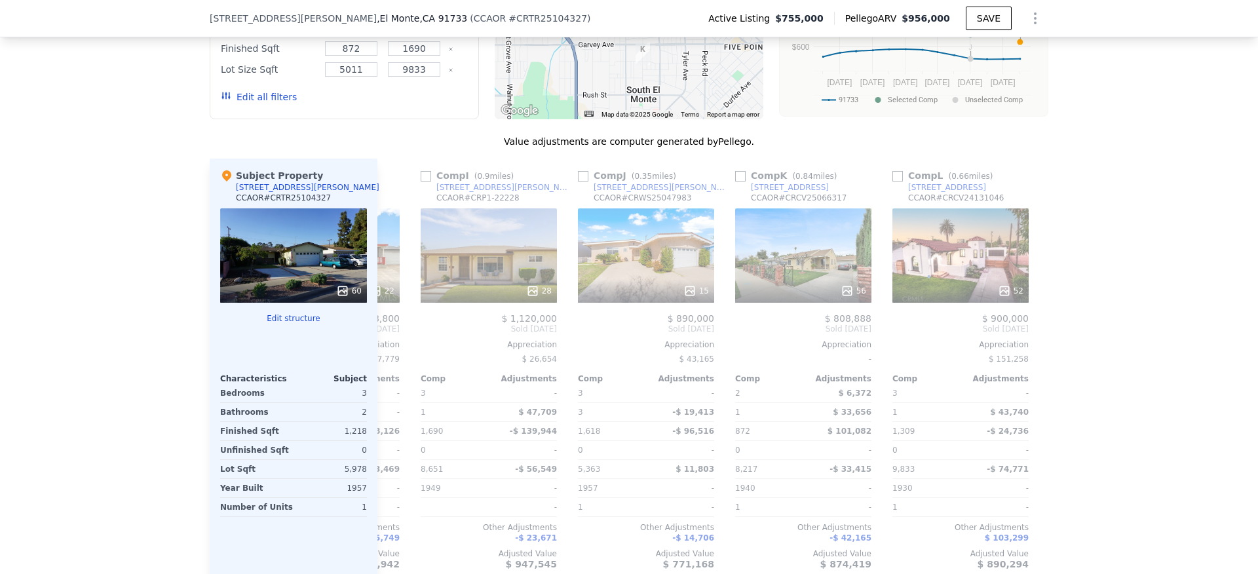
scroll to position [0, 1248]
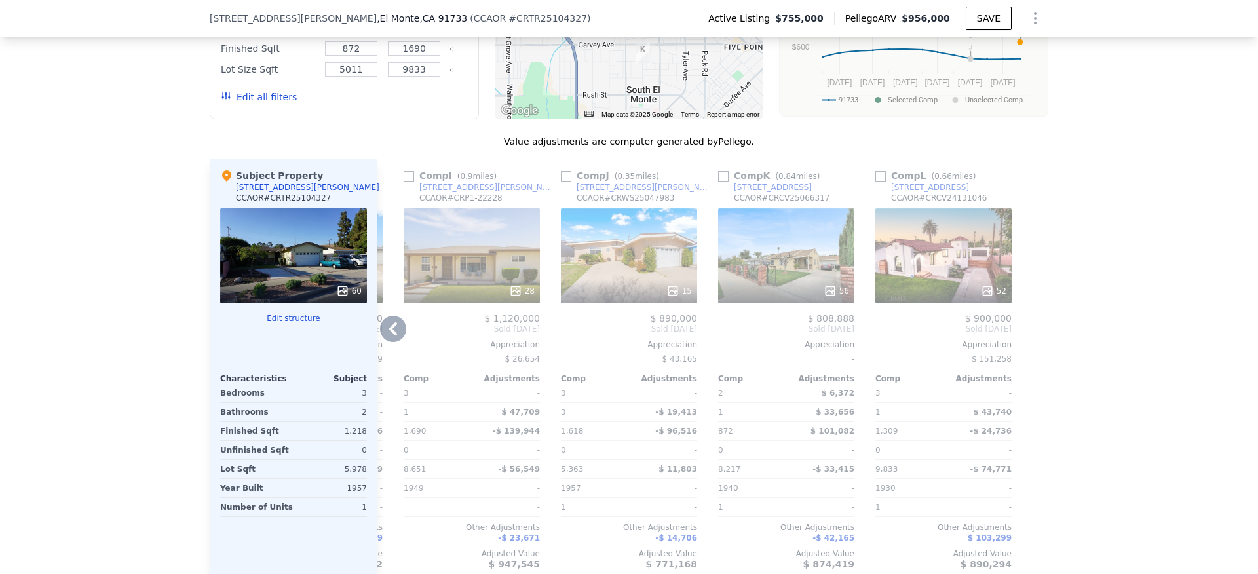
click at [185, 340] on div "We found 12 sales that match your search Listings provided by Contra Costa Asso…" at bounding box center [629, 228] width 1258 height 752
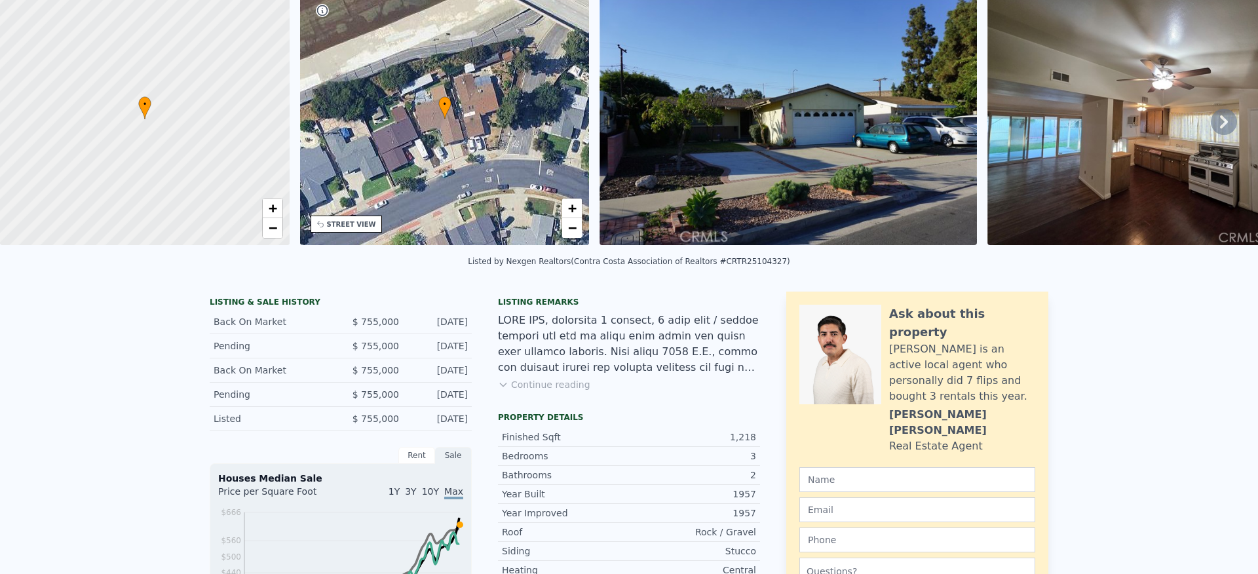
scroll to position [5, 0]
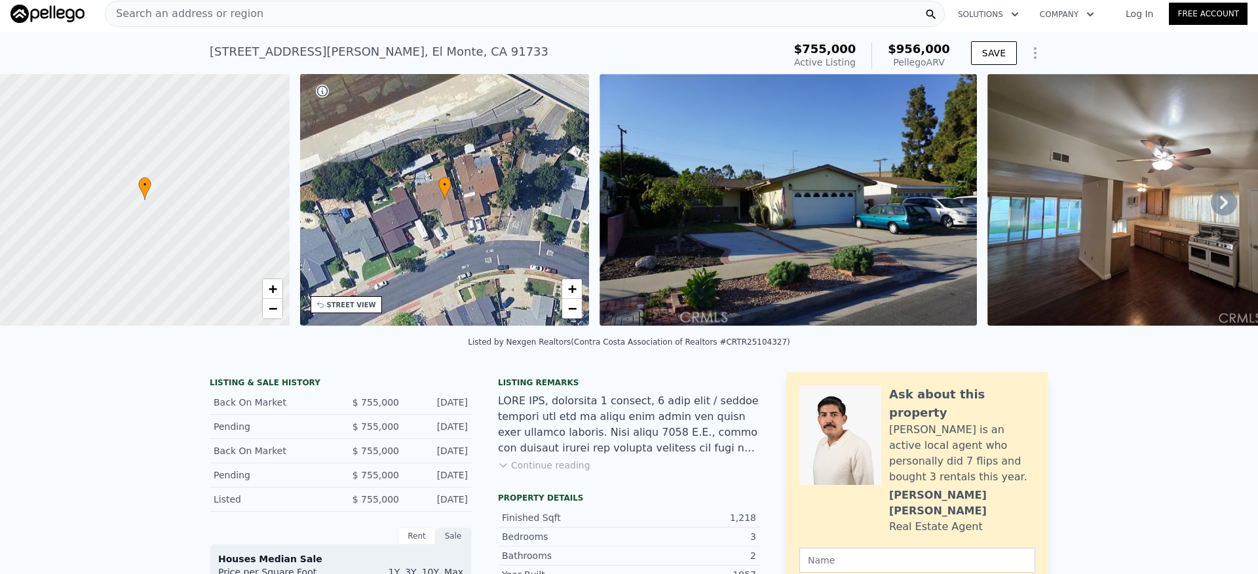
click at [558, 472] on button "Continue reading" at bounding box center [544, 465] width 92 height 13
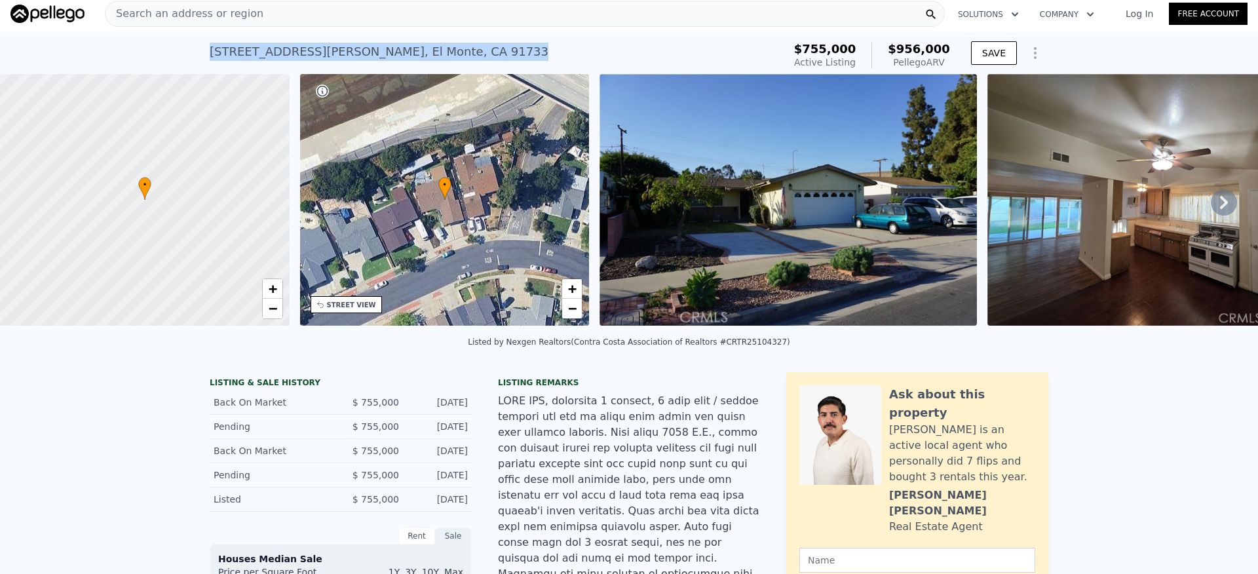
drag, startPoint x: 440, startPoint y: 60, endPoint x: 225, endPoint y: 48, distance: 216.0
click at [195, 54] on div "10141 Brockway St , El Monte , CA 91733 Active at $755k (~ARV $956k ) $755,000 …" at bounding box center [629, 53] width 1258 height 42
copy div "10141 Brockway St , El Monte , CA 91733"
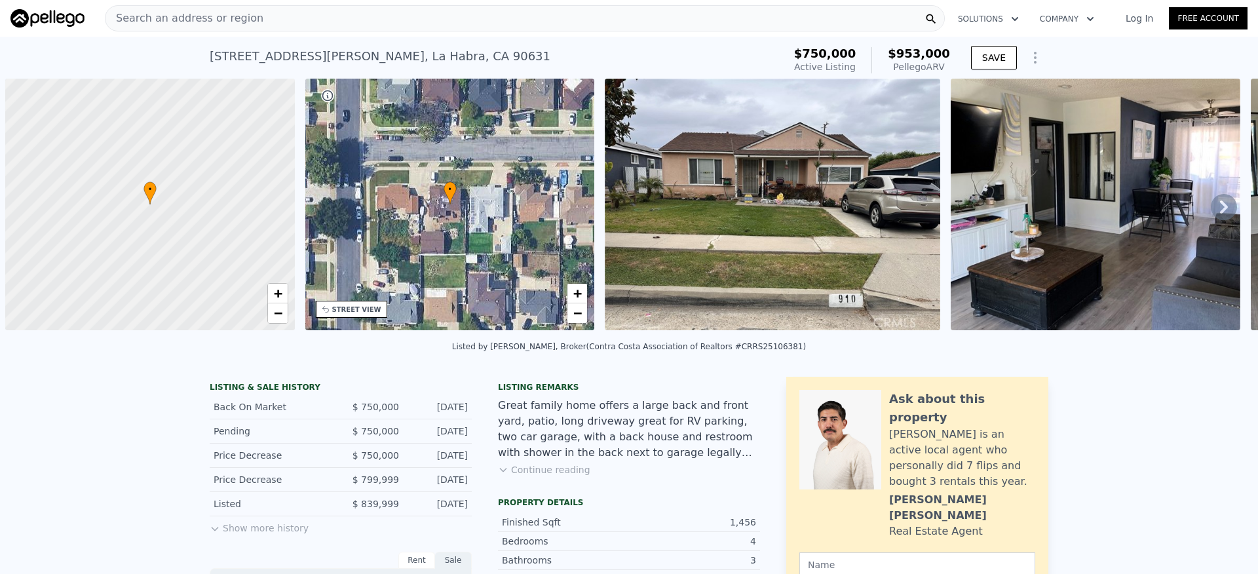
scroll to position [0, 5]
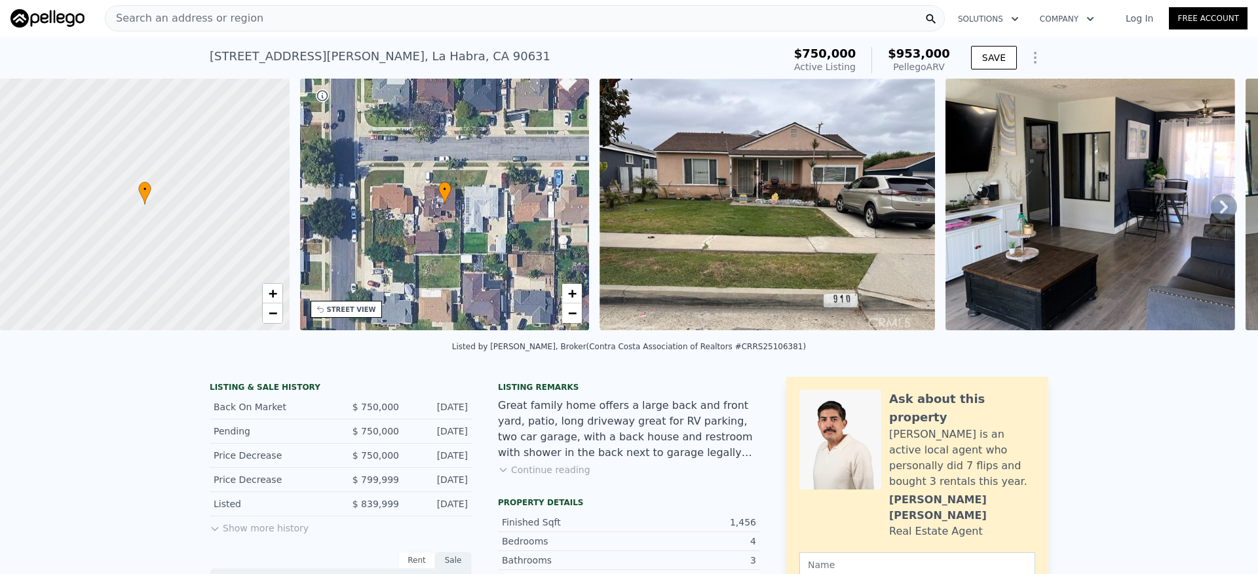
click at [558, 477] on button "Continue reading" at bounding box center [544, 469] width 92 height 13
click at [558, 461] on div "Great family home offers a large back and front yard, patio, long driveway grea…" at bounding box center [629, 429] width 262 height 63
click at [569, 448] on div "Great family home offers a large back and front yard, patio, long driveway grea…" at bounding box center [629, 437] width 262 height 79
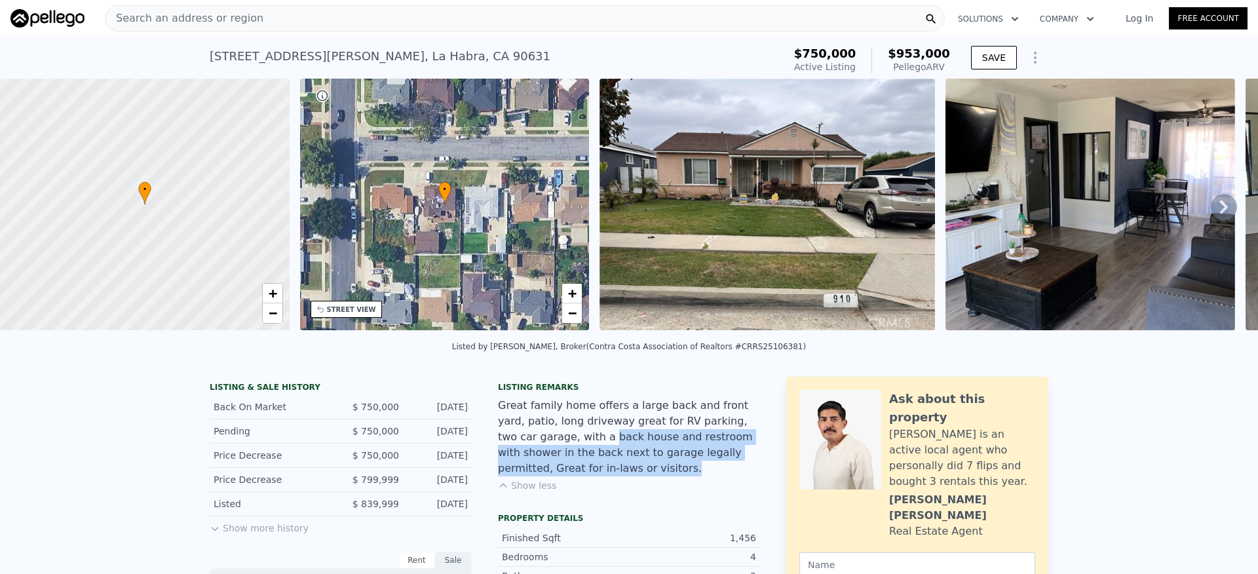
drag, startPoint x: 568, startPoint y: 448, endPoint x: 568, endPoint y: 471, distance: 22.3
click at [568, 471] on div "Great family home offers a large back and front yard, patio, long driveway grea…" at bounding box center [629, 437] width 262 height 79
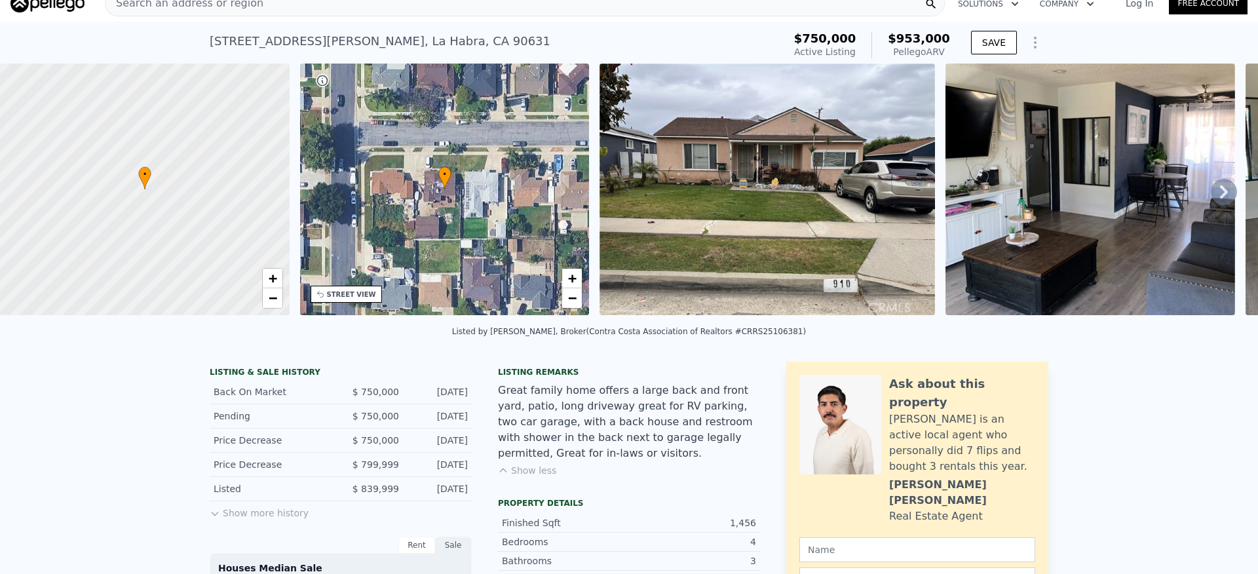
scroll to position [20, 0]
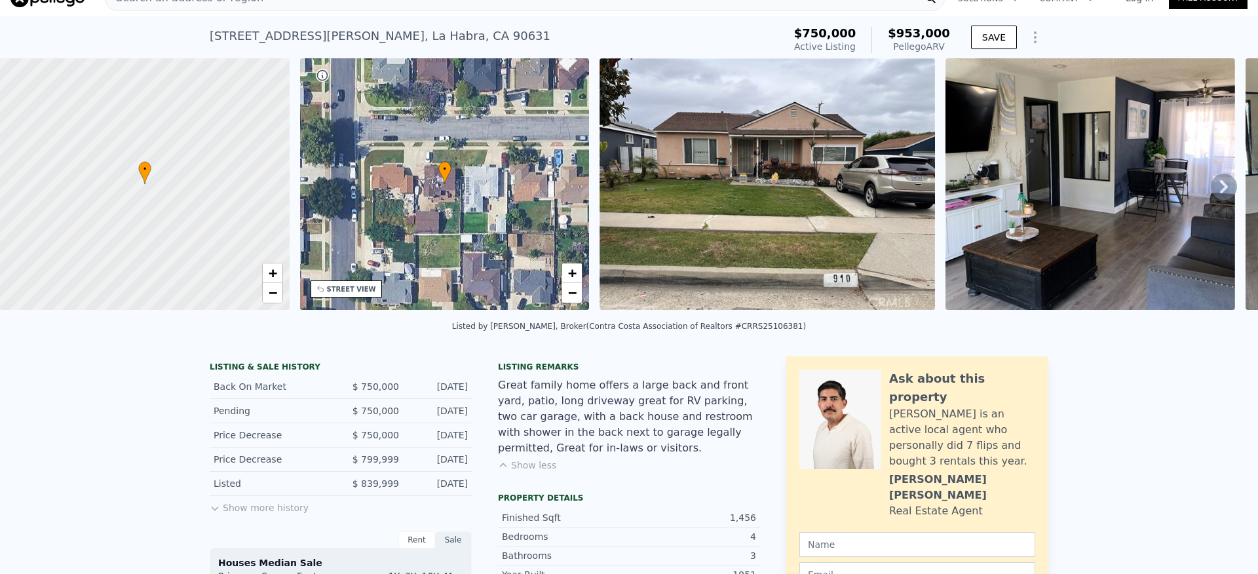
click at [545, 467] on div "Listing remarks Great family home offers a large back and front yard, patio, lo…" at bounding box center [629, 425] width 262 height 126
click at [545, 472] on button "Show less" at bounding box center [527, 465] width 58 height 13
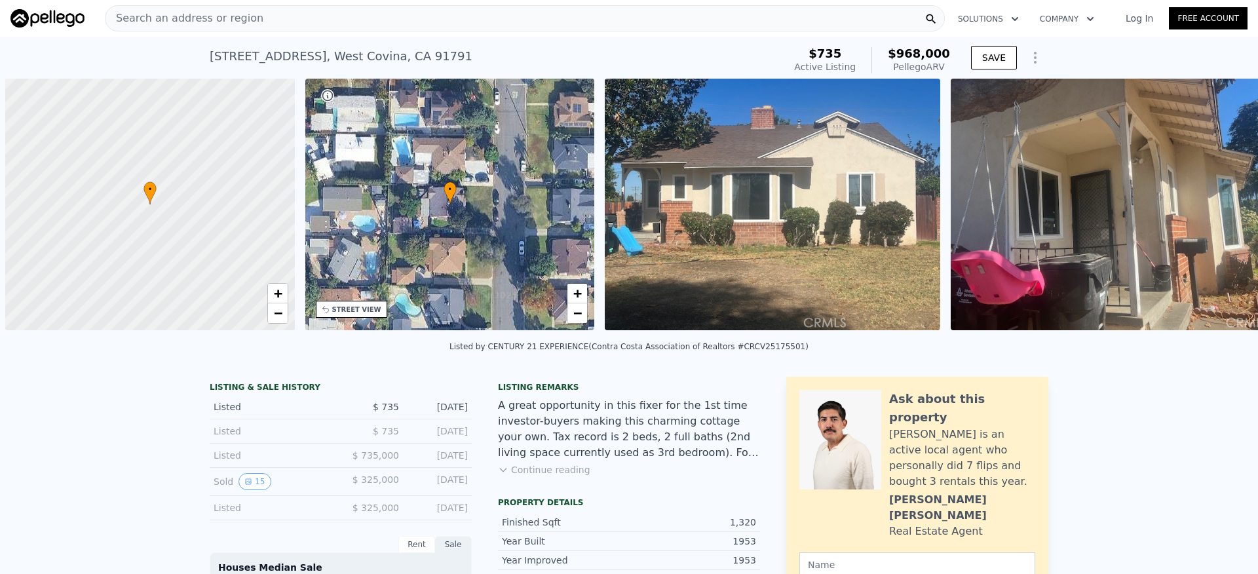
click at [562, 477] on button "Continue reading" at bounding box center [544, 469] width 92 height 13
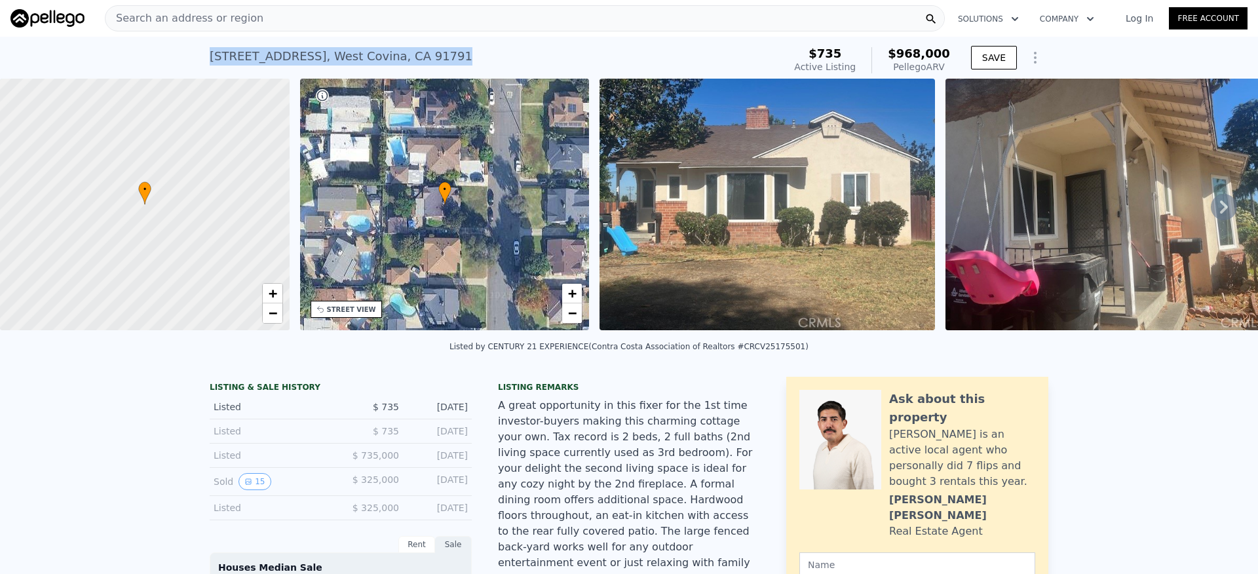
drag, startPoint x: 461, startPoint y: 62, endPoint x: 226, endPoint y: 54, distance: 234.8
click at [195, 59] on div "[STREET_ADDRESS] Active at $735 (~ARV $968k ) $735 Active Listing $968,000 Pell…" at bounding box center [629, 58] width 1258 height 42
copy div "[STREET_ADDRESS]"
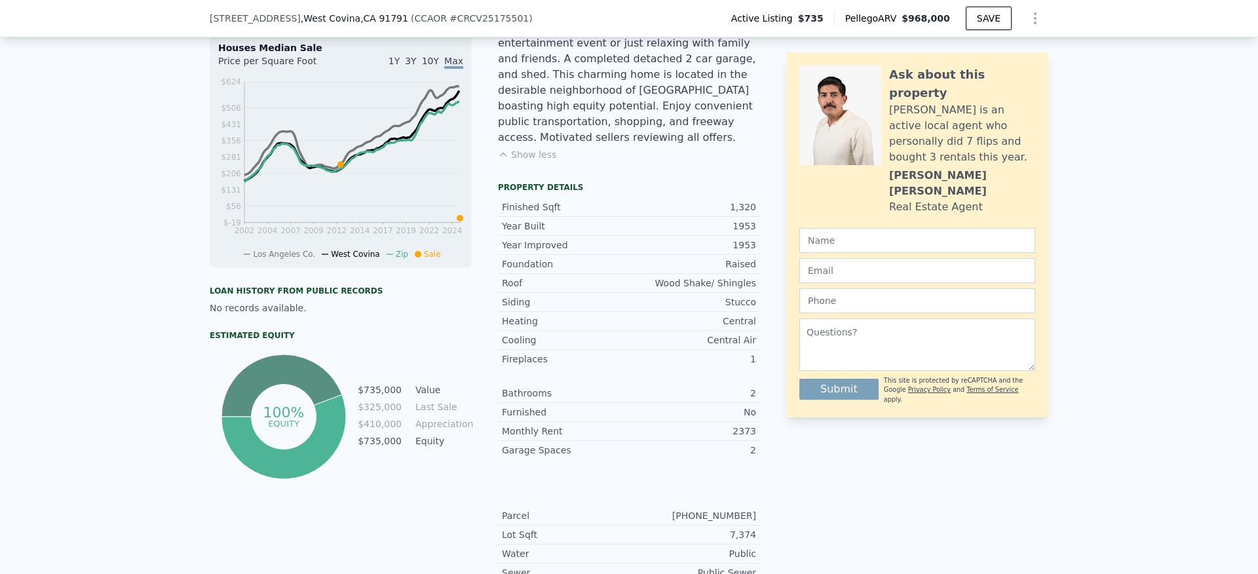
scroll to position [583, 0]
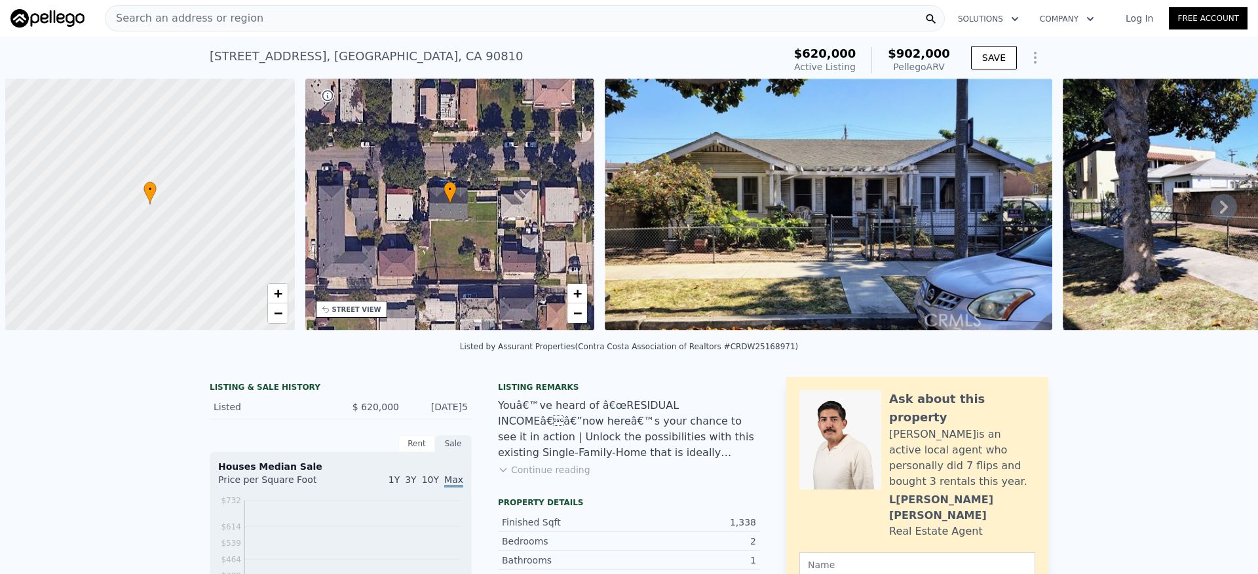
scroll to position [0, 5]
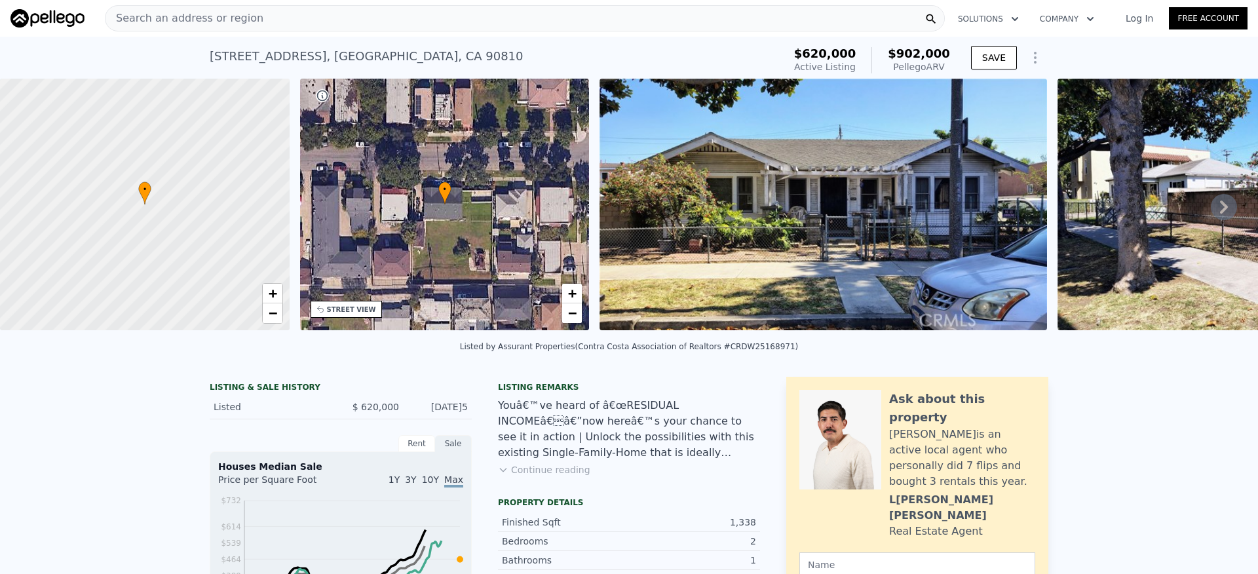
click at [560, 477] on button "Continue reading" at bounding box center [544, 469] width 92 height 13
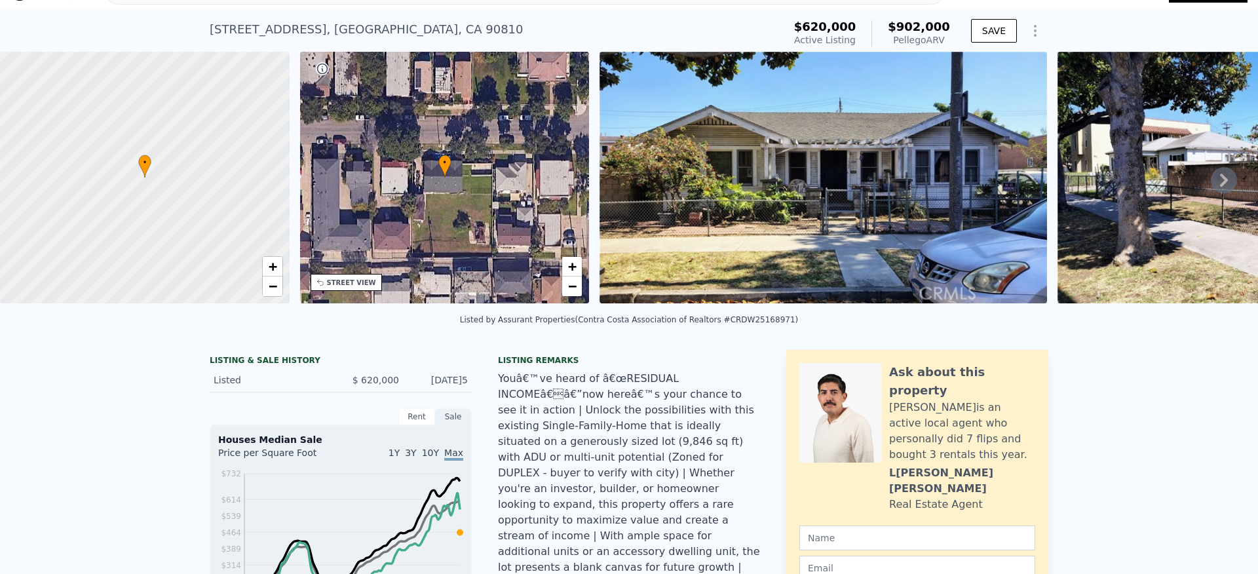
scroll to position [0, 0]
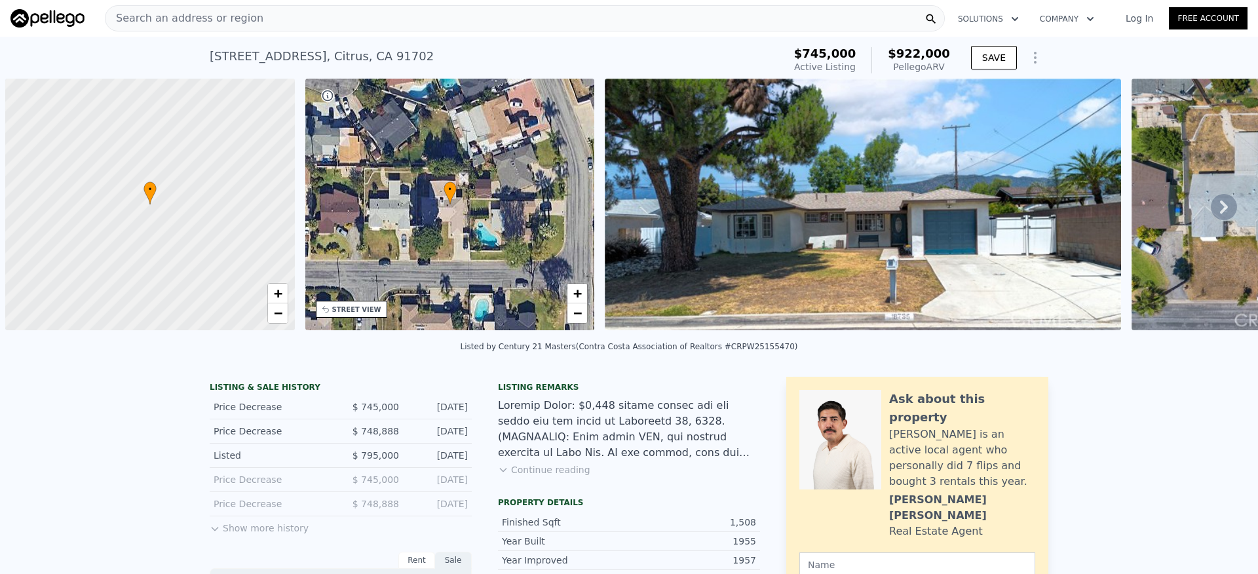
scroll to position [0, 5]
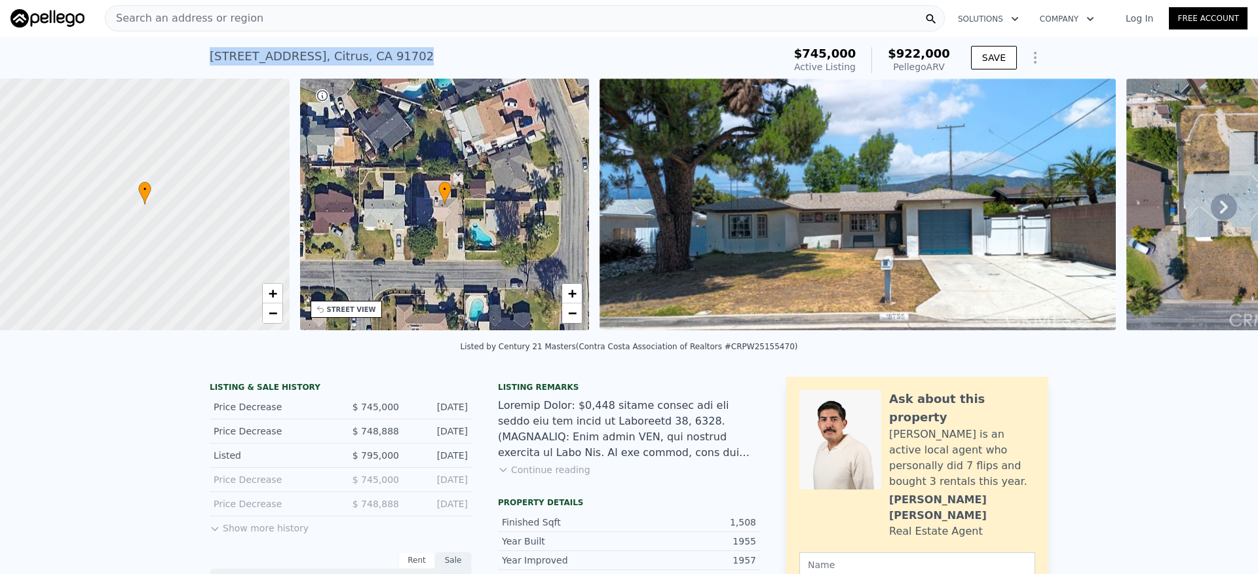
drag, startPoint x: 423, startPoint y: 54, endPoint x: 195, endPoint y: 52, distance: 227.4
click at [195, 52] on div "18735 E Glenlyn Dr , Citrus , CA 91702 Active at $745k (~ARV $922k ) $745,000 A…" at bounding box center [629, 58] width 1258 height 42
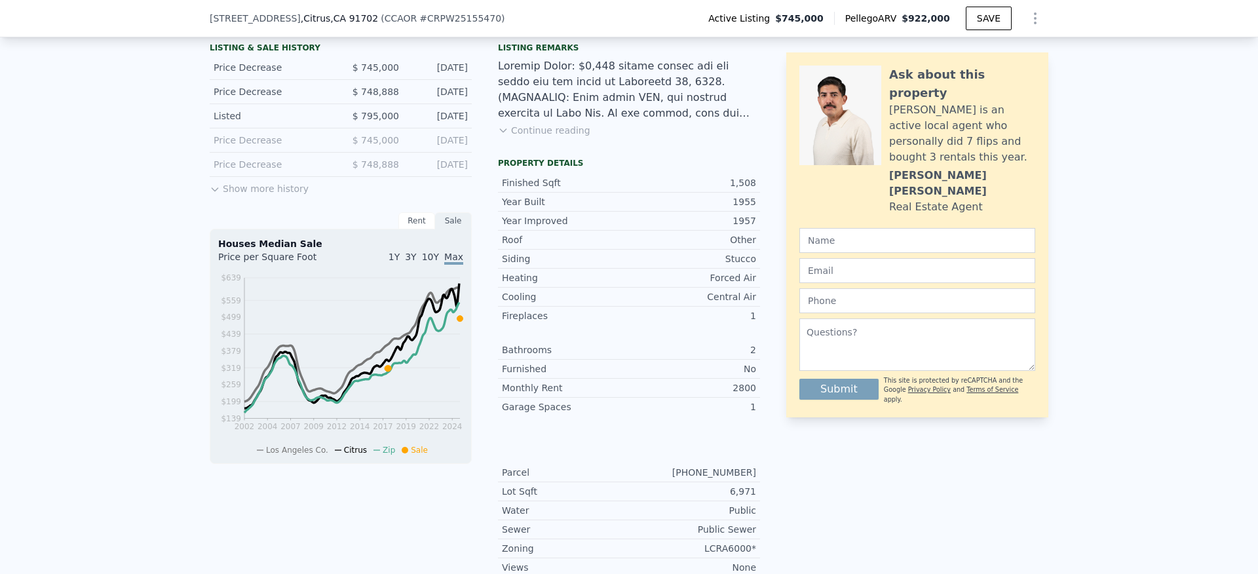
scroll to position [432, 0]
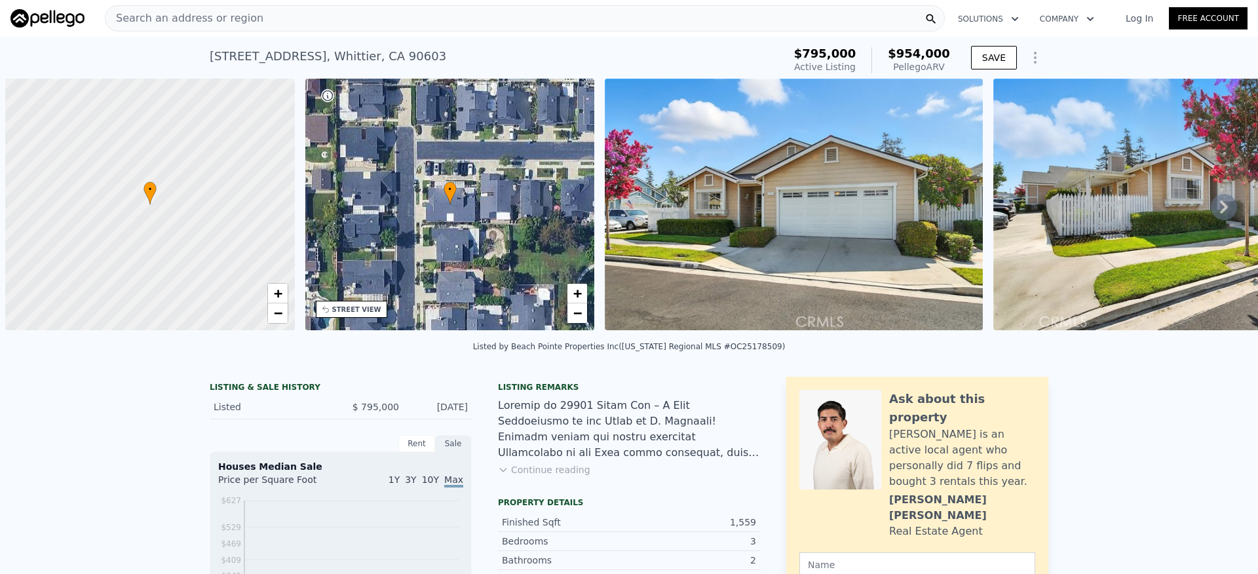
scroll to position [0, 5]
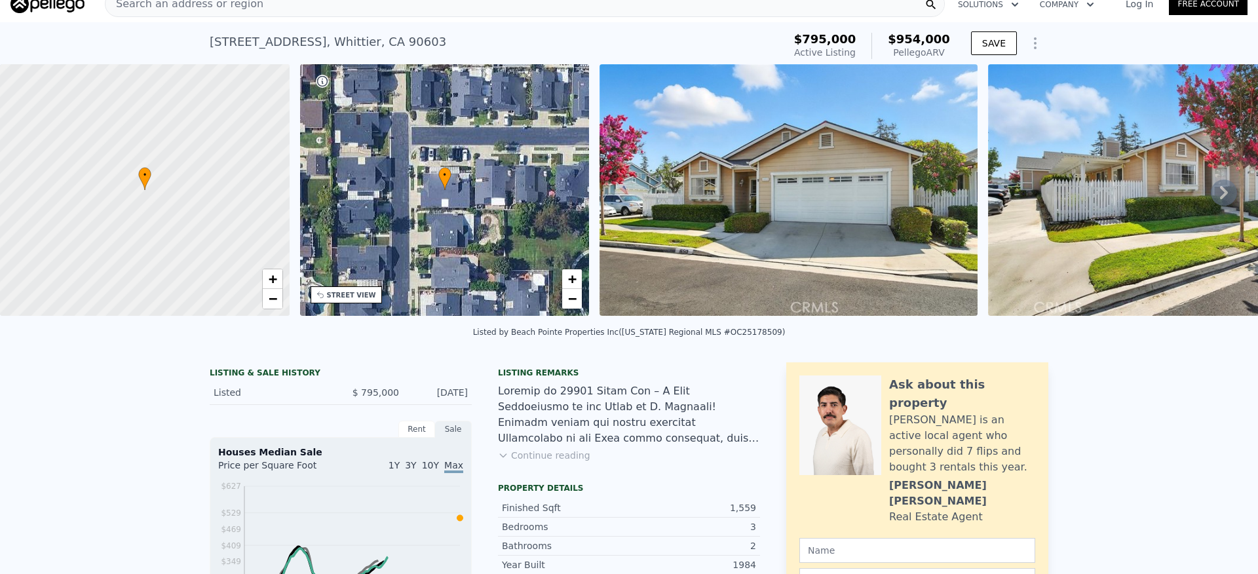
click at [562, 462] on button "Continue reading" at bounding box center [544, 455] width 92 height 13
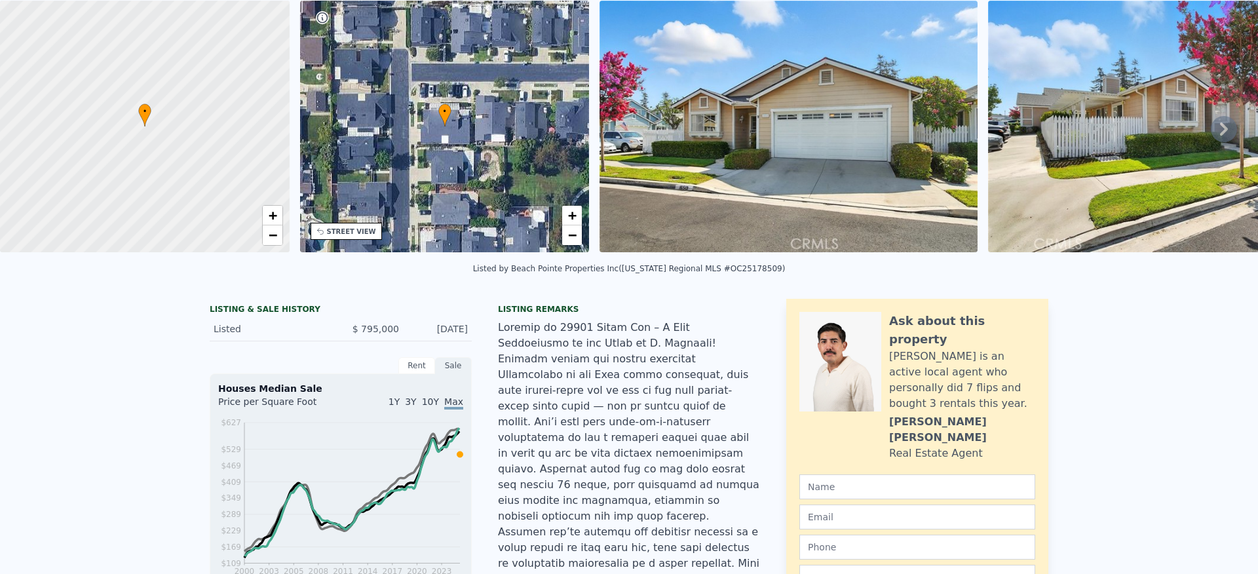
scroll to position [5, 0]
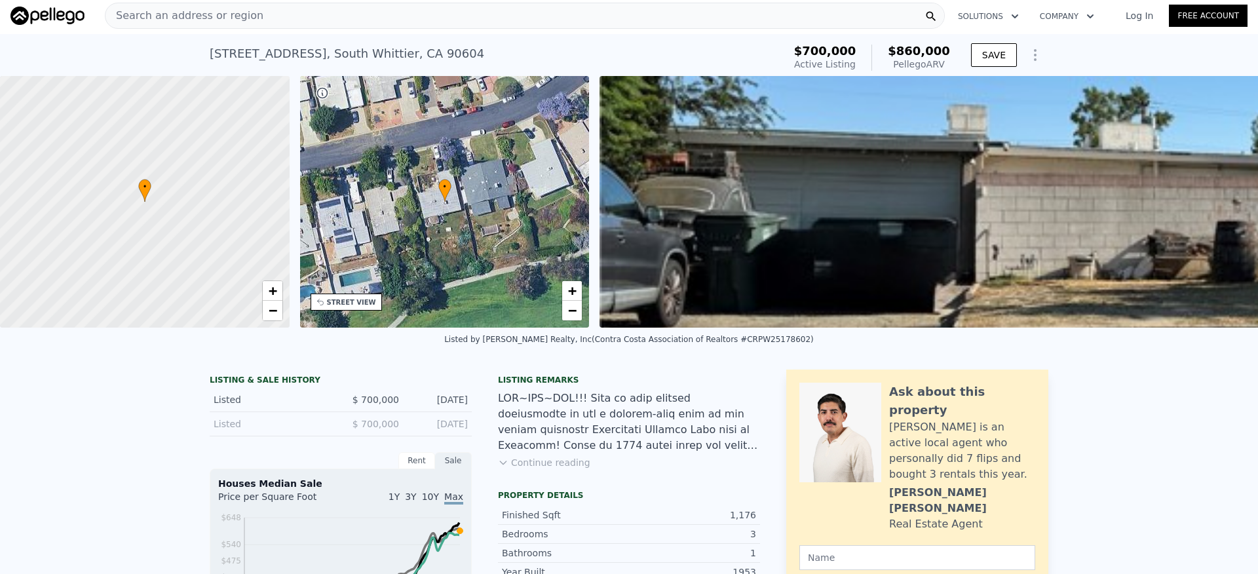
scroll to position [0, 600]
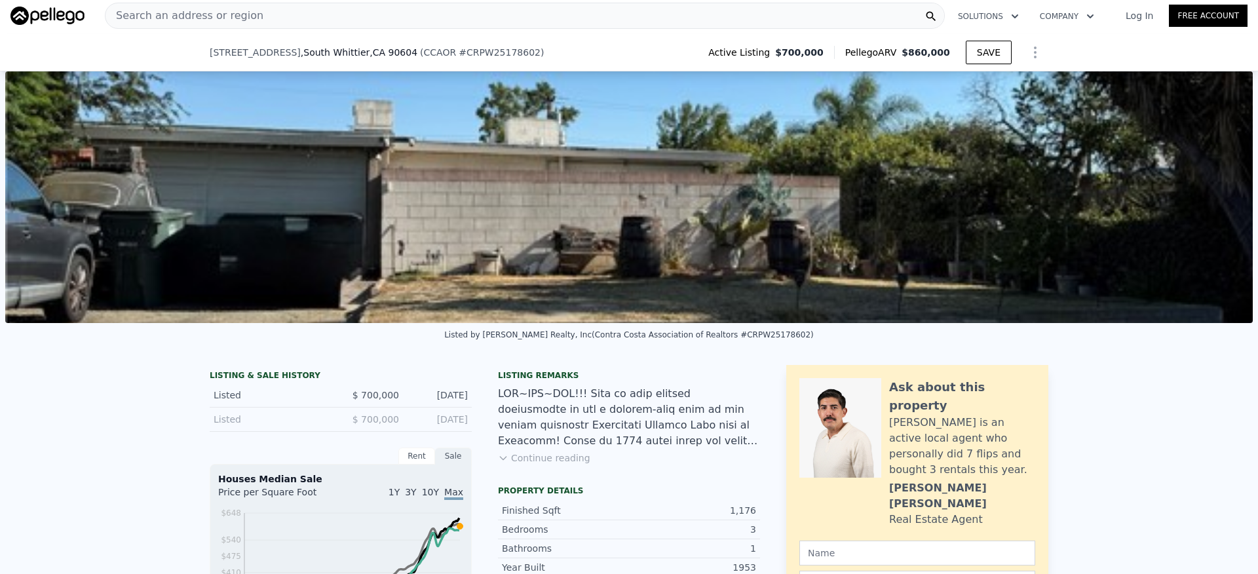
click at [555, 92] on img at bounding box center [629, 197] width 1248 height 252
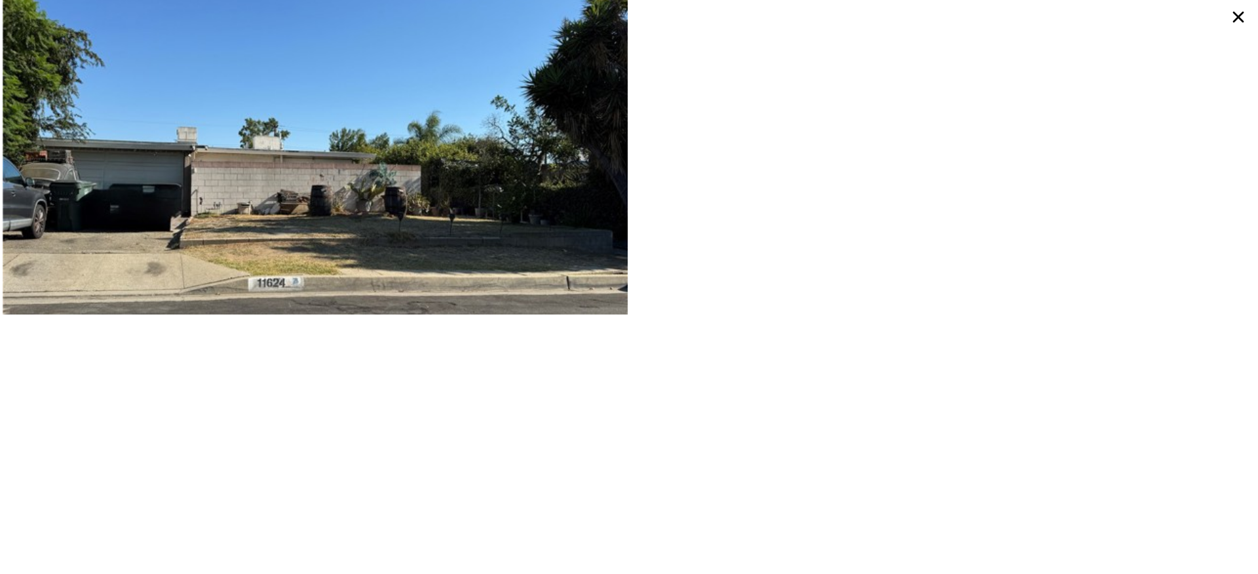
scroll to position [151, 0]
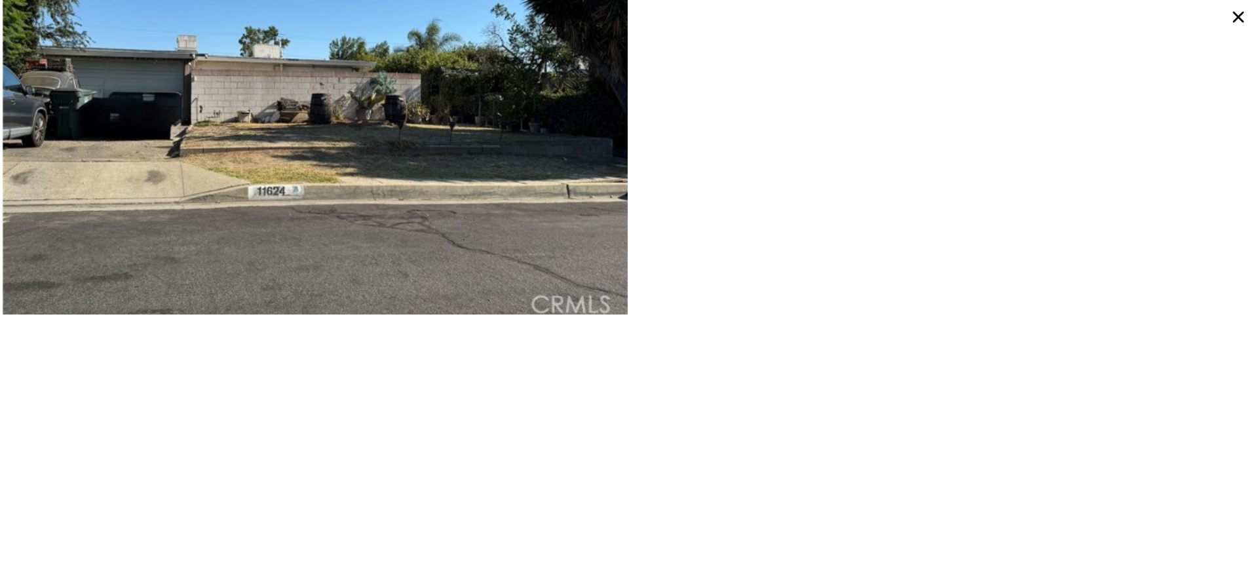
click at [1243, 17] on icon at bounding box center [1239, 17] width 24 height 24
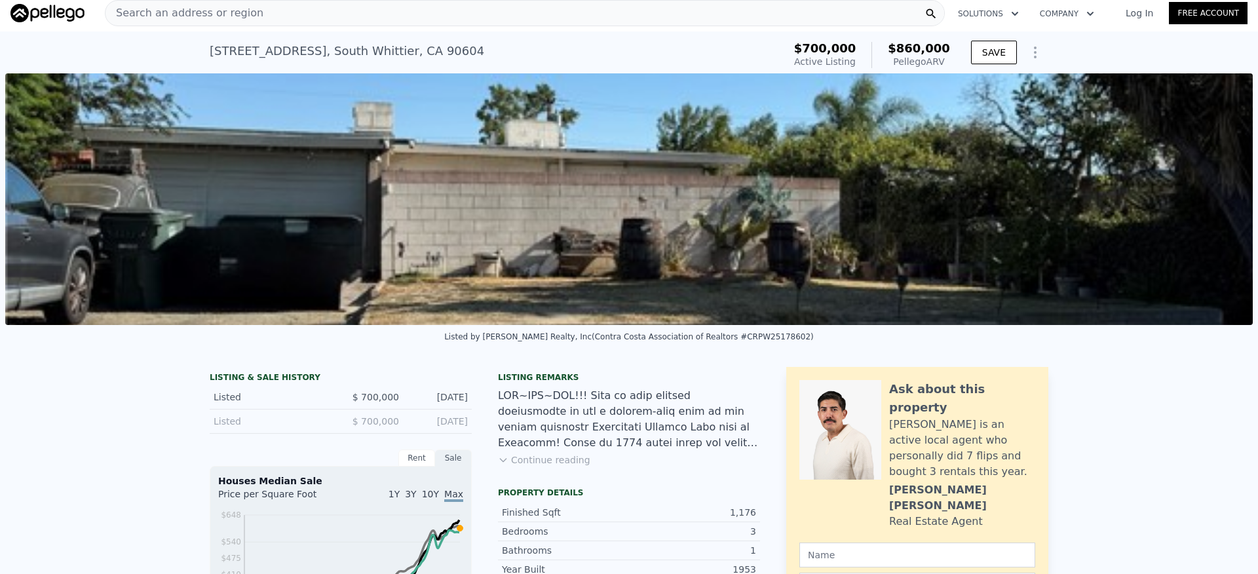
scroll to position [5, 0]
click at [210, 54] on div "[STREET_ADDRESS] Active at $700k (~ARV $860k )" at bounding box center [494, 55] width 569 height 37
copy div "[STREET_ADDRESS]"
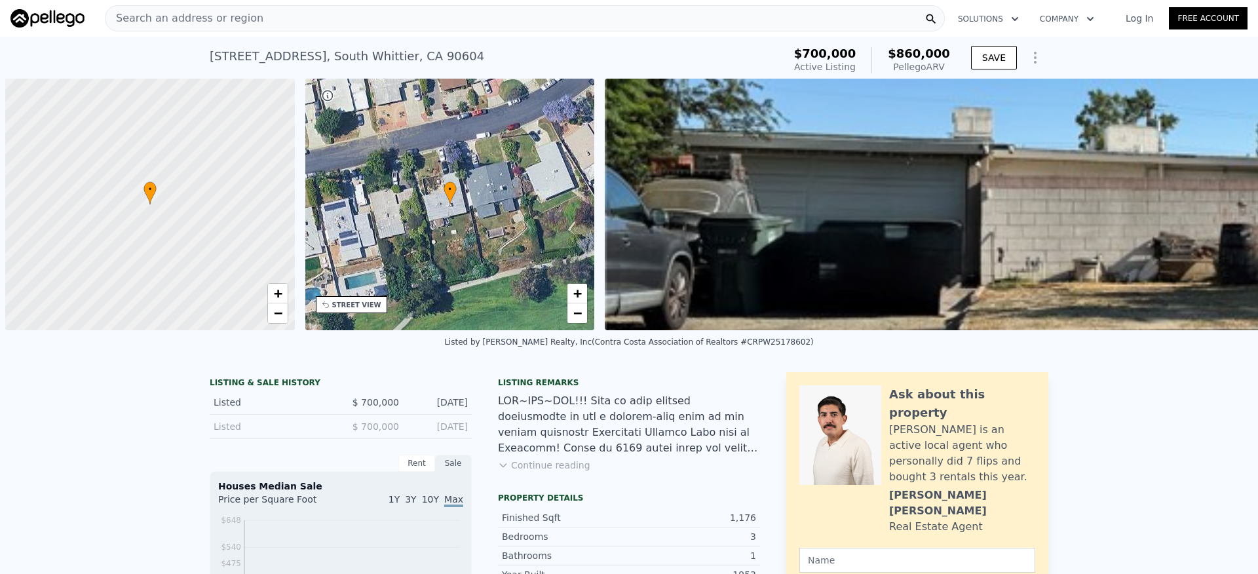
scroll to position [0, 5]
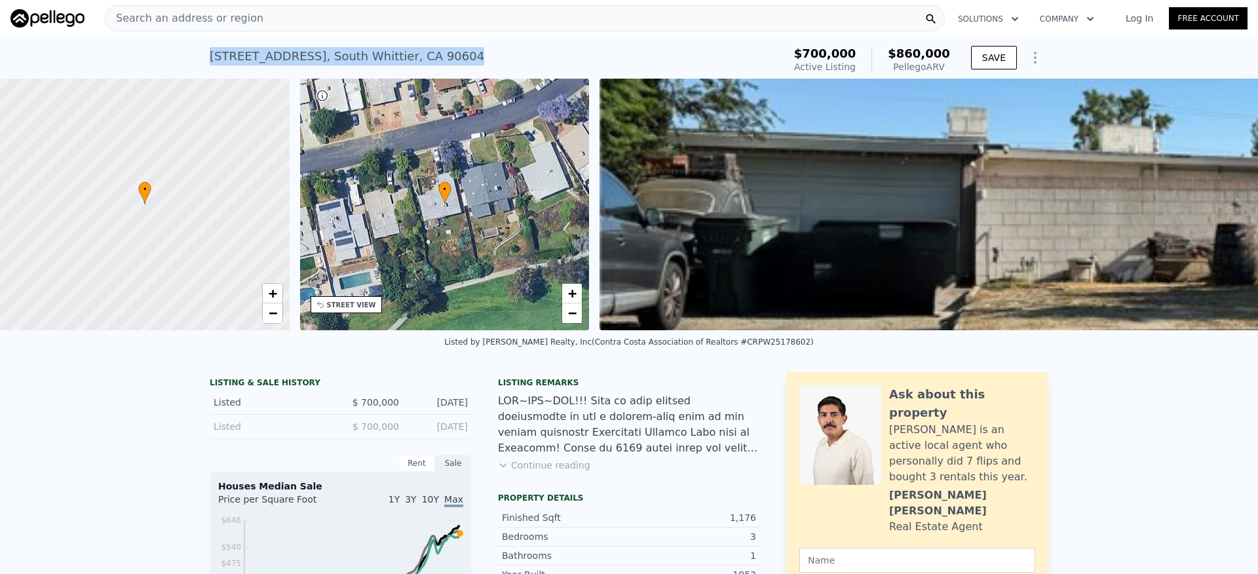
drag, startPoint x: 207, startPoint y: 57, endPoint x: 466, endPoint y: 58, distance: 258.9
click at [466, 58] on div "11624 Starlight Ave , South Whittier , CA 90604 Active at $700k (~ARV $860k )" at bounding box center [494, 60] width 569 height 37
copy div "11624 Starlight Ave , South Whittier , CA 90604"
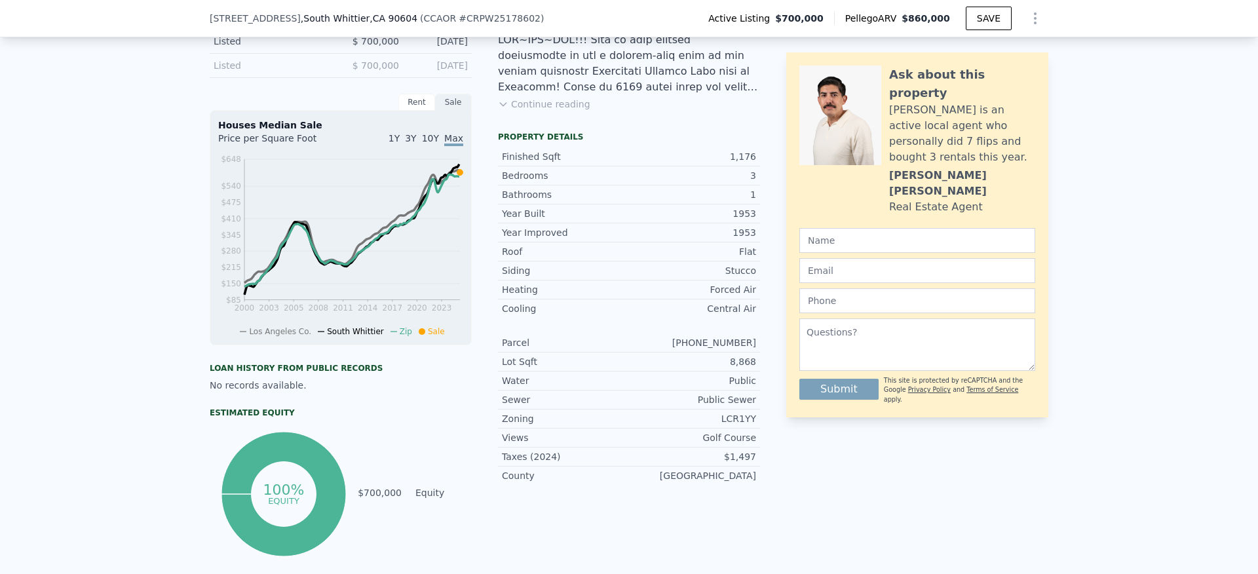
scroll to position [363, 0]
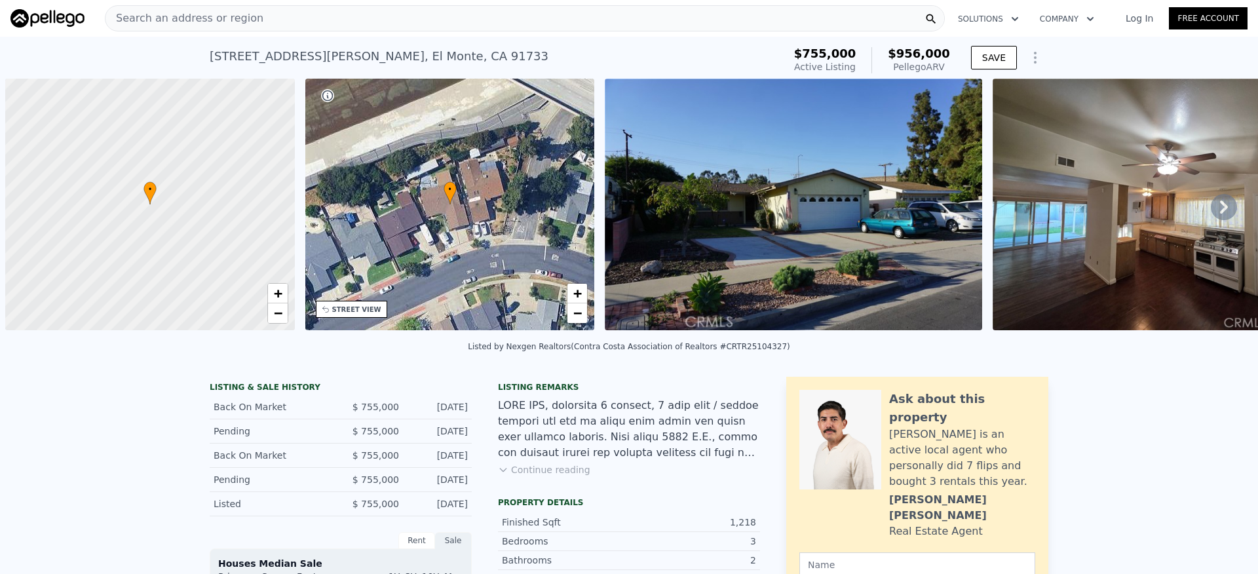
scroll to position [0, 5]
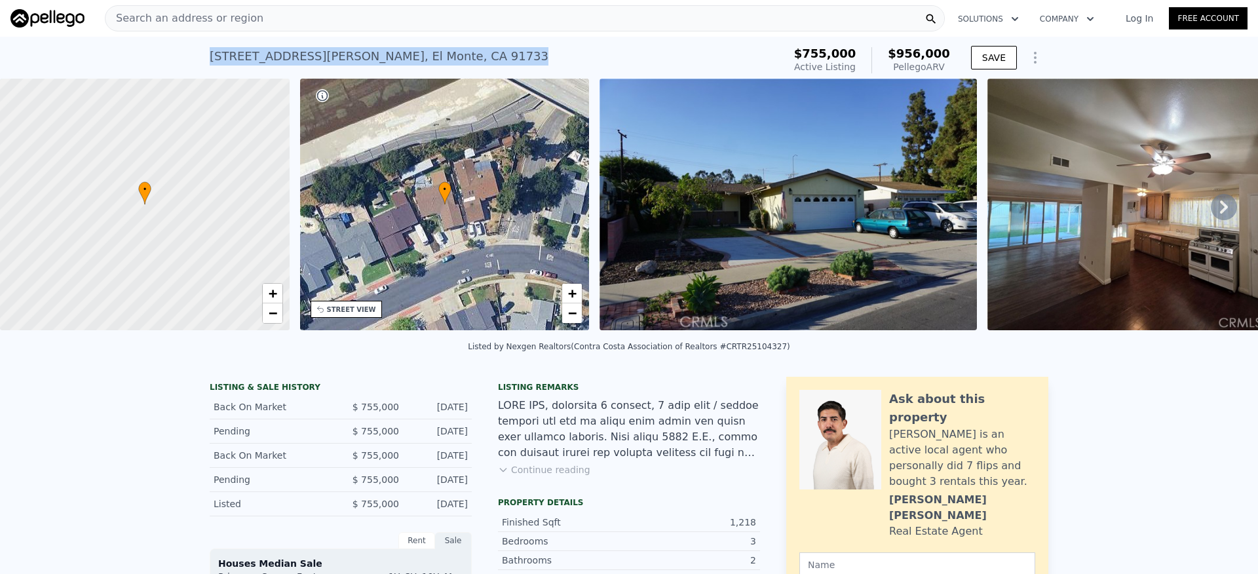
drag, startPoint x: 433, startPoint y: 56, endPoint x: 199, endPoint y: 49, distance: 234.7
click at [199, 49] on div "10141 Brockway St , El Monte , CA 91733 Active at $755k (~ARV $956k ) $755,000 …" at bounding box center [629, 58] width 1258 height 42
copy div "10141 Brockway St , El Monte , CA 91733"
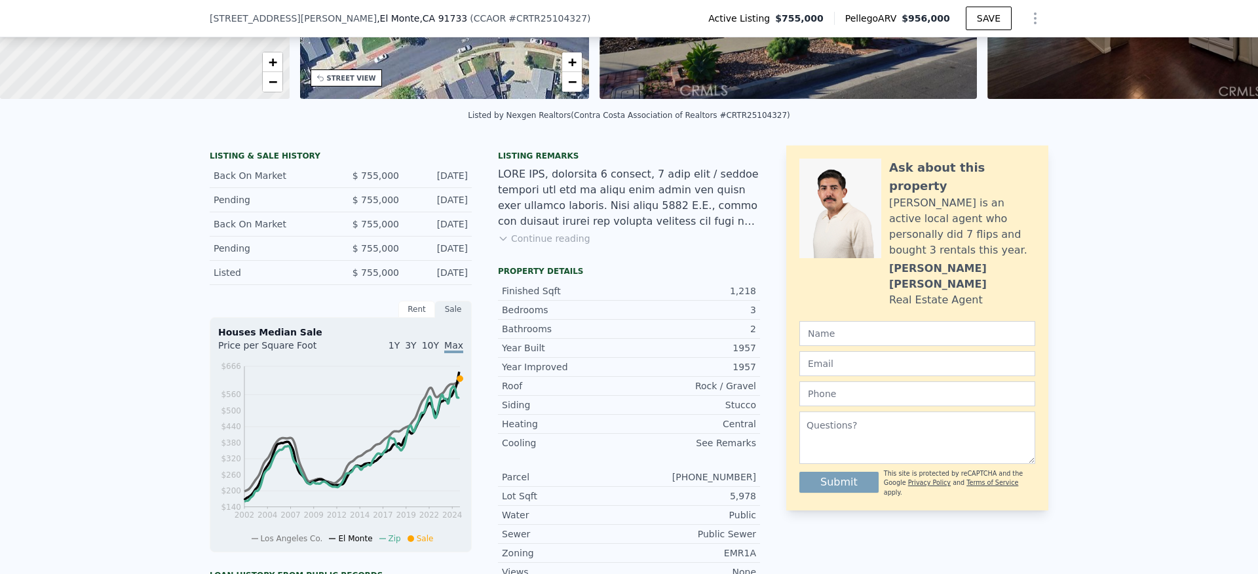
scroll to position [416, 0]
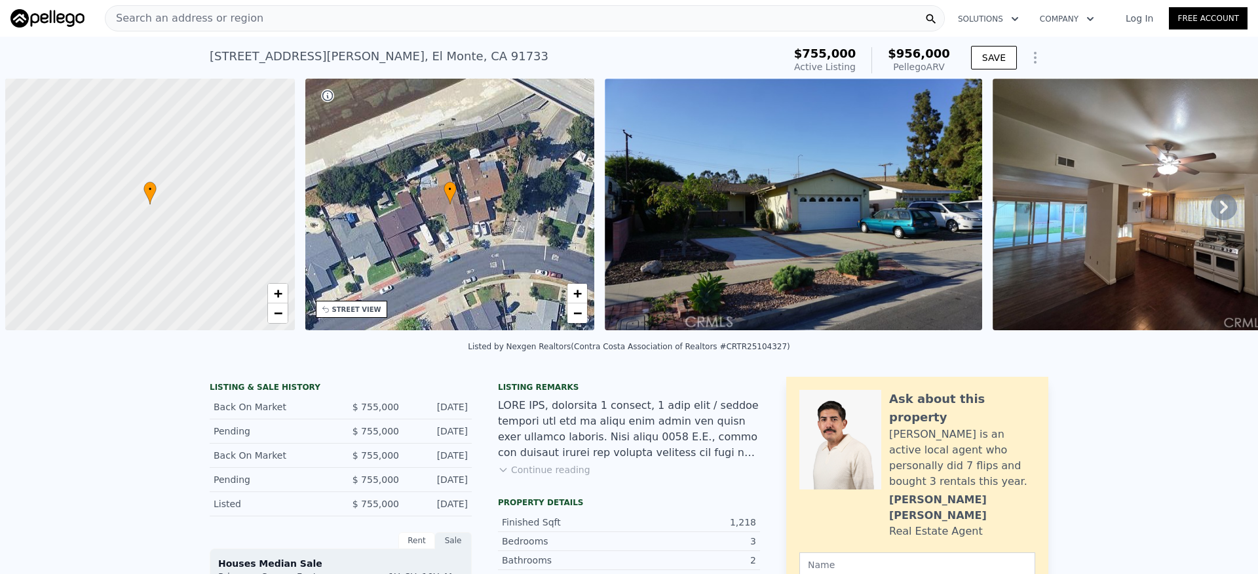
scroll to position [0, 5]
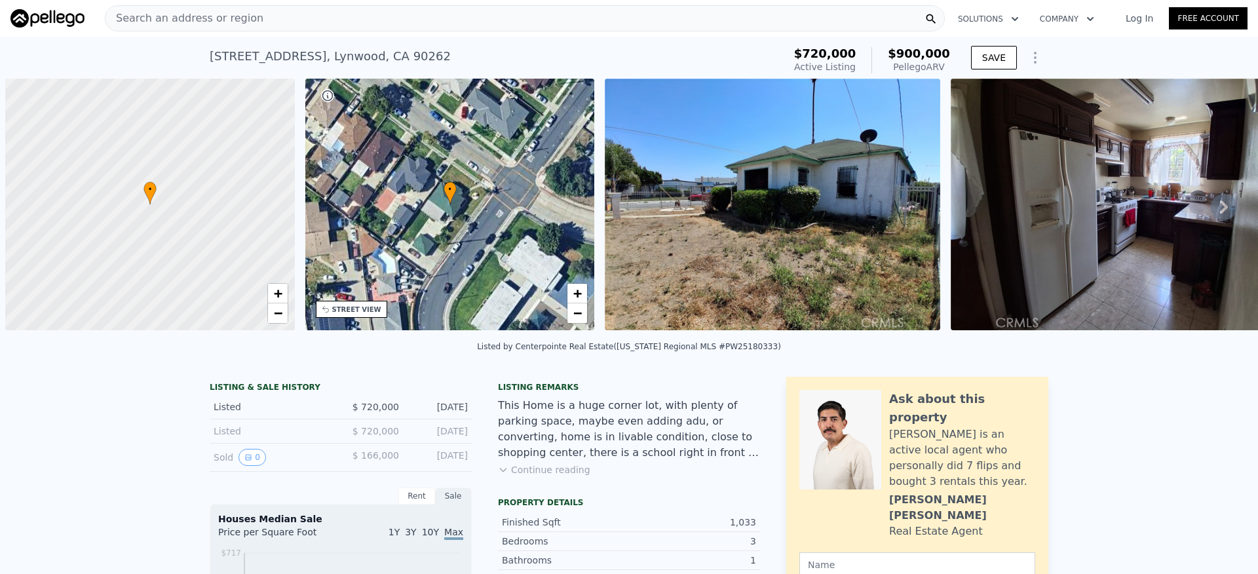
scroll to position [0, 5]
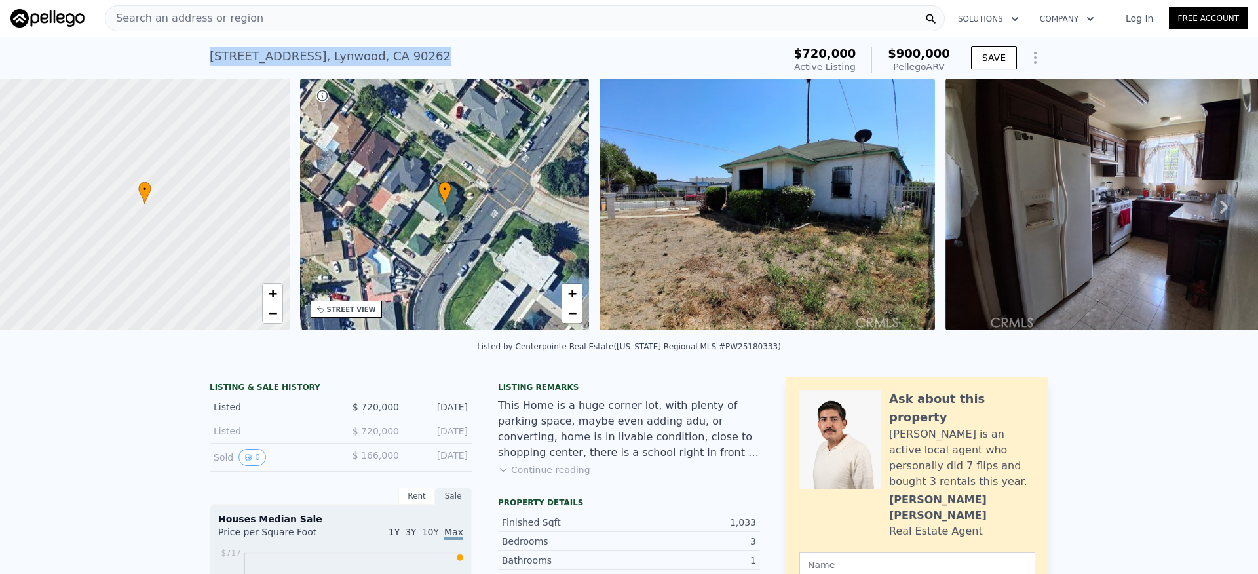
drag, startPoint x: 465, startPoint y: 58, endPoint x: 199, endPoint y: 49, distance: 266.9
click at [199, 49] on div "[STREET_ADDRESS] Active at $720k (~ARV $900k ) $720,000 Active Listing $900,000…" at bounding box center [629, 58] width 1258 height 42
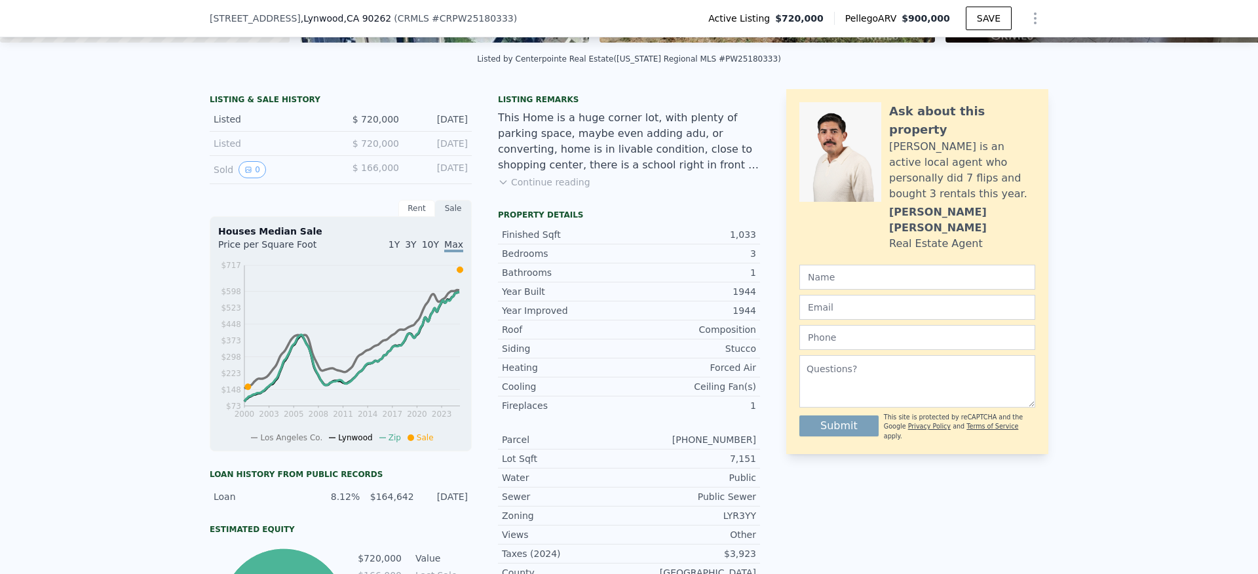
scroll to position [289, 0]
